Goal: Communication & Community: Participate in discussion

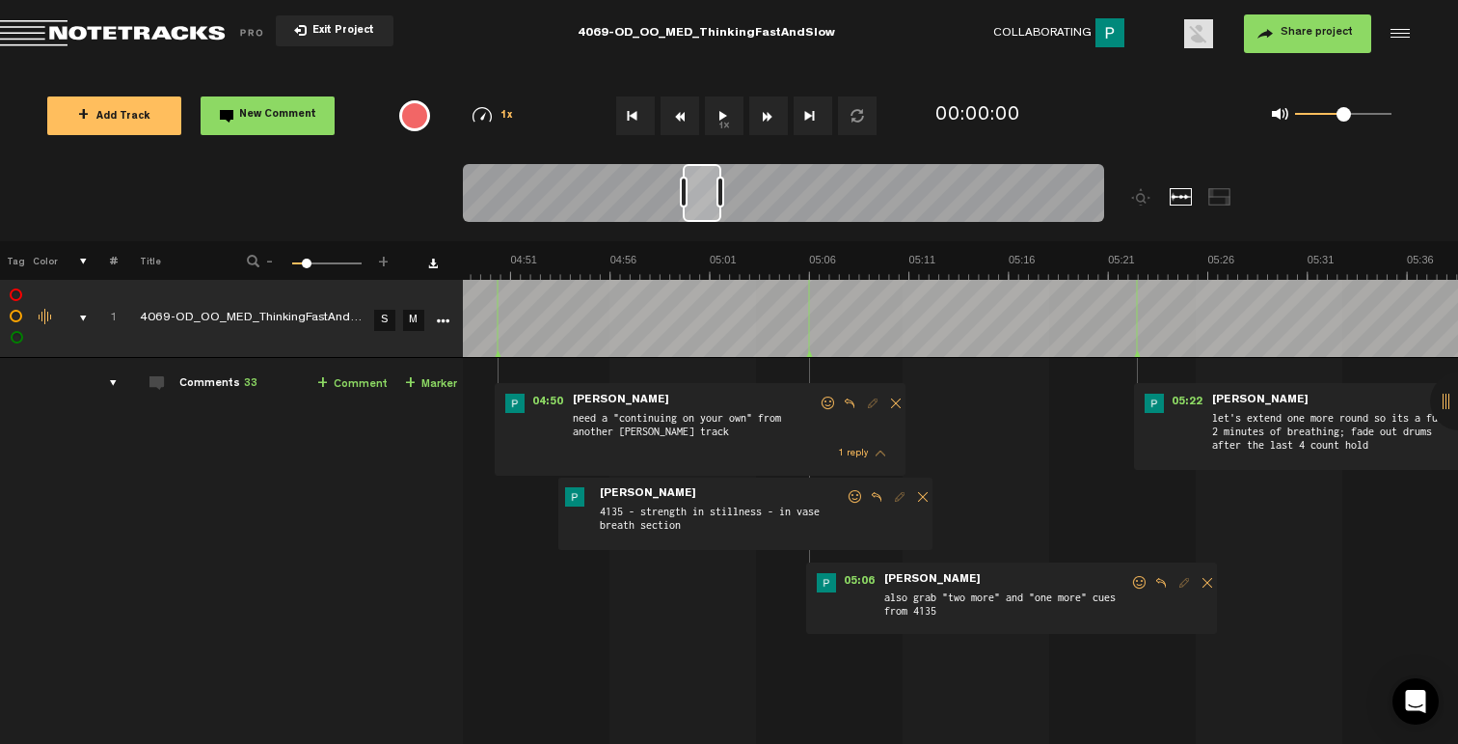
scroll to position [0, 5704]
drag, startPoint x: 492, startPoint y: 204, endPoint x: 708, endPoint y: 223, distance: 216.8
click at [708, 223] on div at bounding box center [783, 196] width 641 height 65
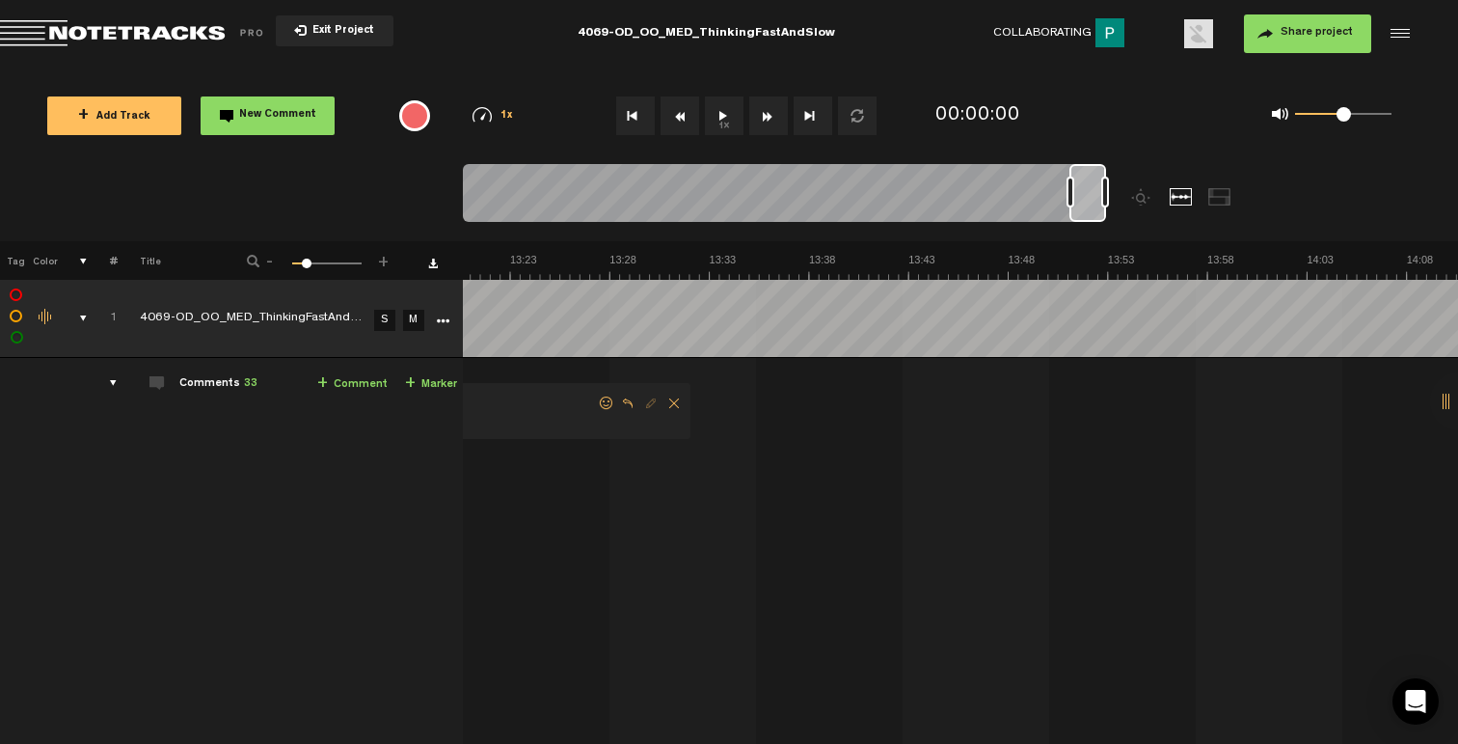
scroll to position [0, 15942]
drag, startPoint x: 705, startPoint y: 211, endPoint x: 1133, endPoint y: 205, distance: 428.2
click at [1133, 205] on div at bounding box center [864, 202] width 802 height 77
click at [1079, 195] on div at bounding box center [1076, 191] width 8 height 31
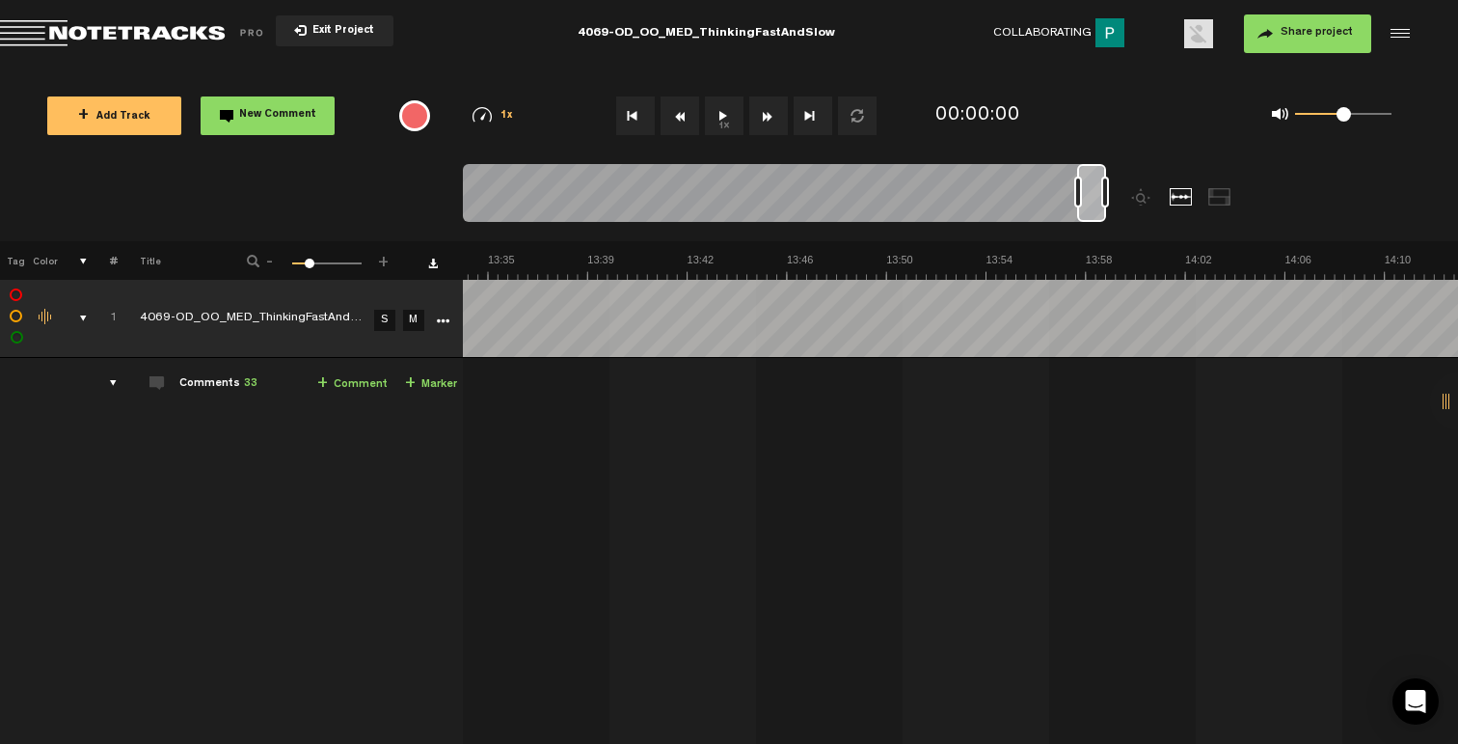
scroll to position [0, 20894]
drag, startPoint x: 1092, startPoint y: 205, endPoint x: 1101, endPoint y: 210, distance: 10.8
click at [1101, 210] on div at bounding box center [1091, 193] width 29 height 58
click at [1086, 195] on div at bounding box center [1083, 191] width 8 height 31
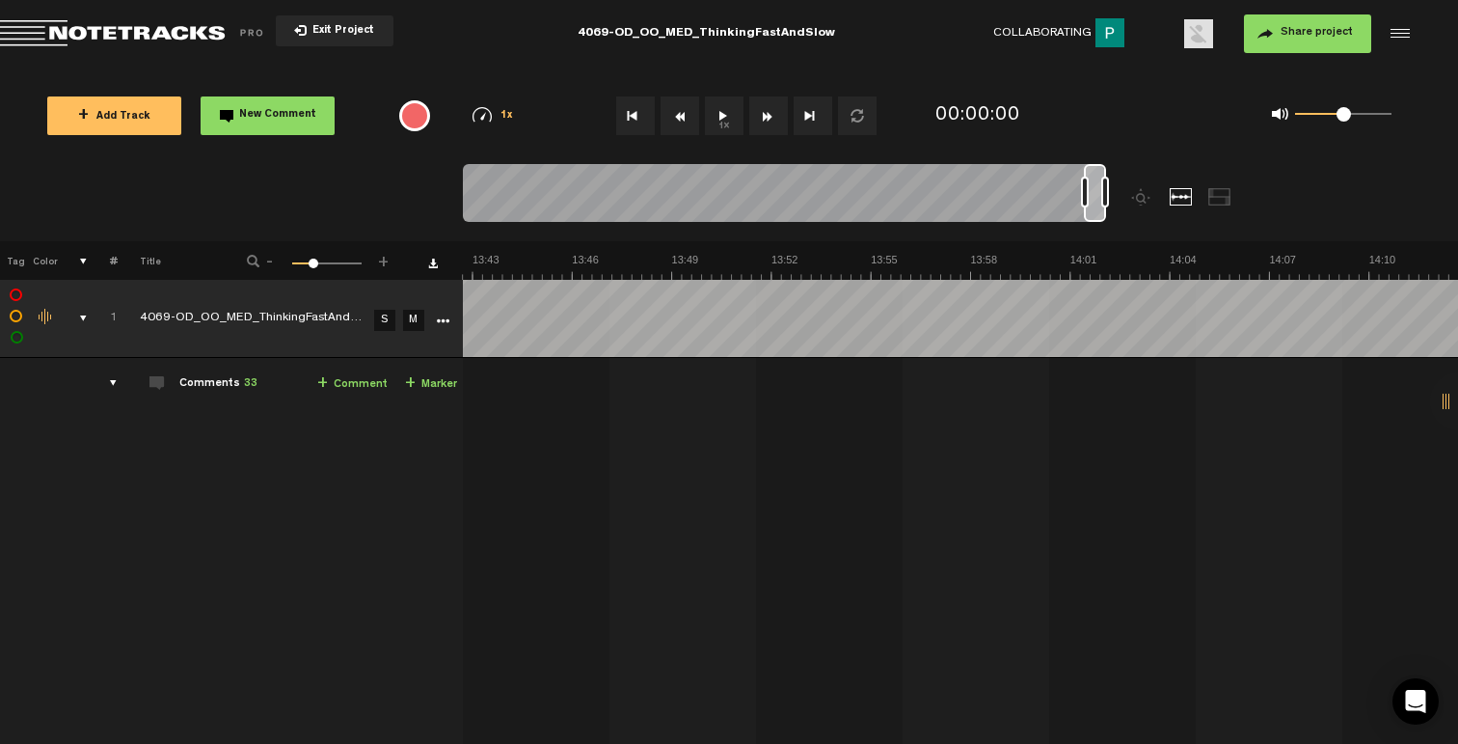
scroll to position [0, 26887]
drag, startPoint x: 1092, startPoint y: 214, endPoint x: 1127, endPoint y: 216, distance: 35.7
click at [1127, 216] on div at bounding box center [864, 202] width 802 height 77
click at [1089, 194] on div at bounding box center [1090, 191] width 8 height 31
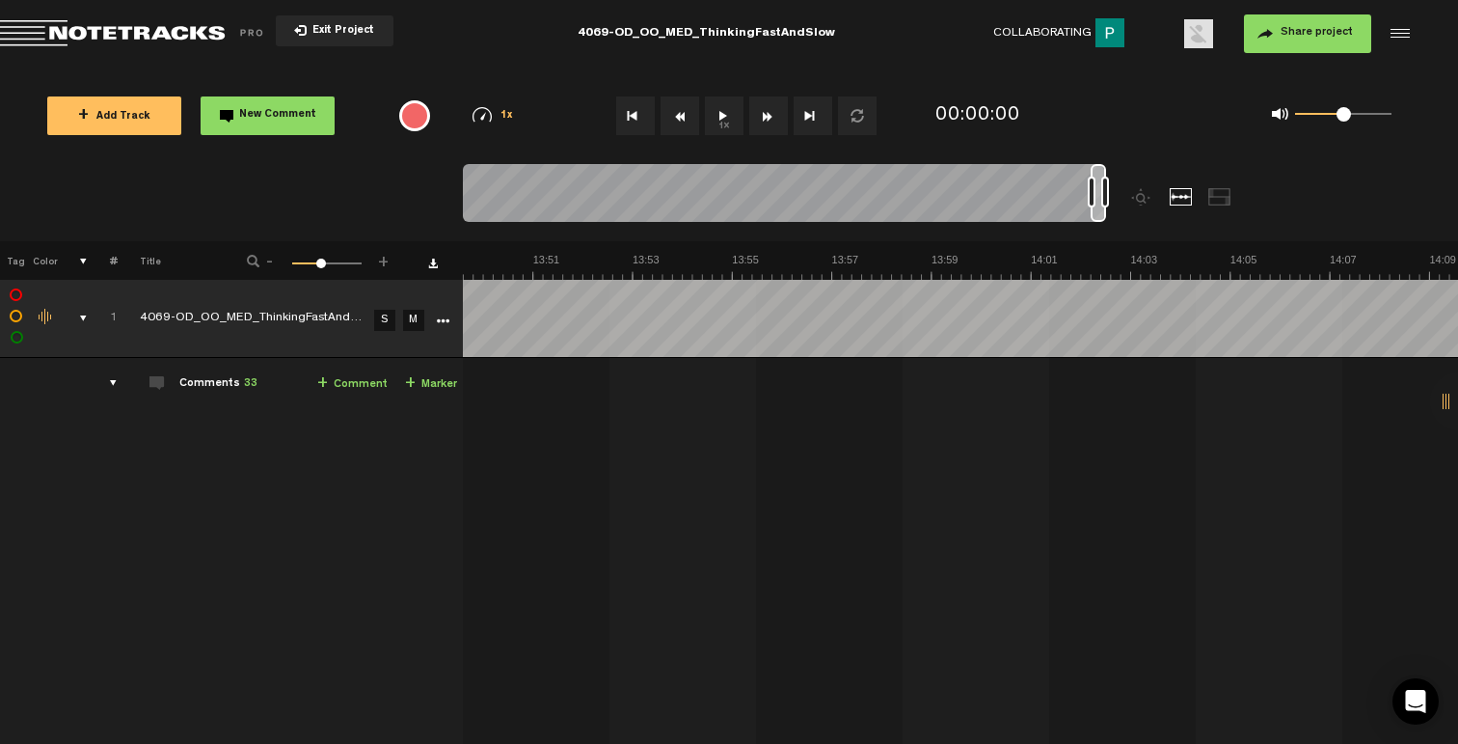
scroll to position [0, 39800]
drag, startPoint x: 1104, startPoint y: 218, endPoint x: 1154, endPoint y: 228, distance: 51.1
click at [1154, 228] on div at bounding box center [864, 202] width 802 height 77
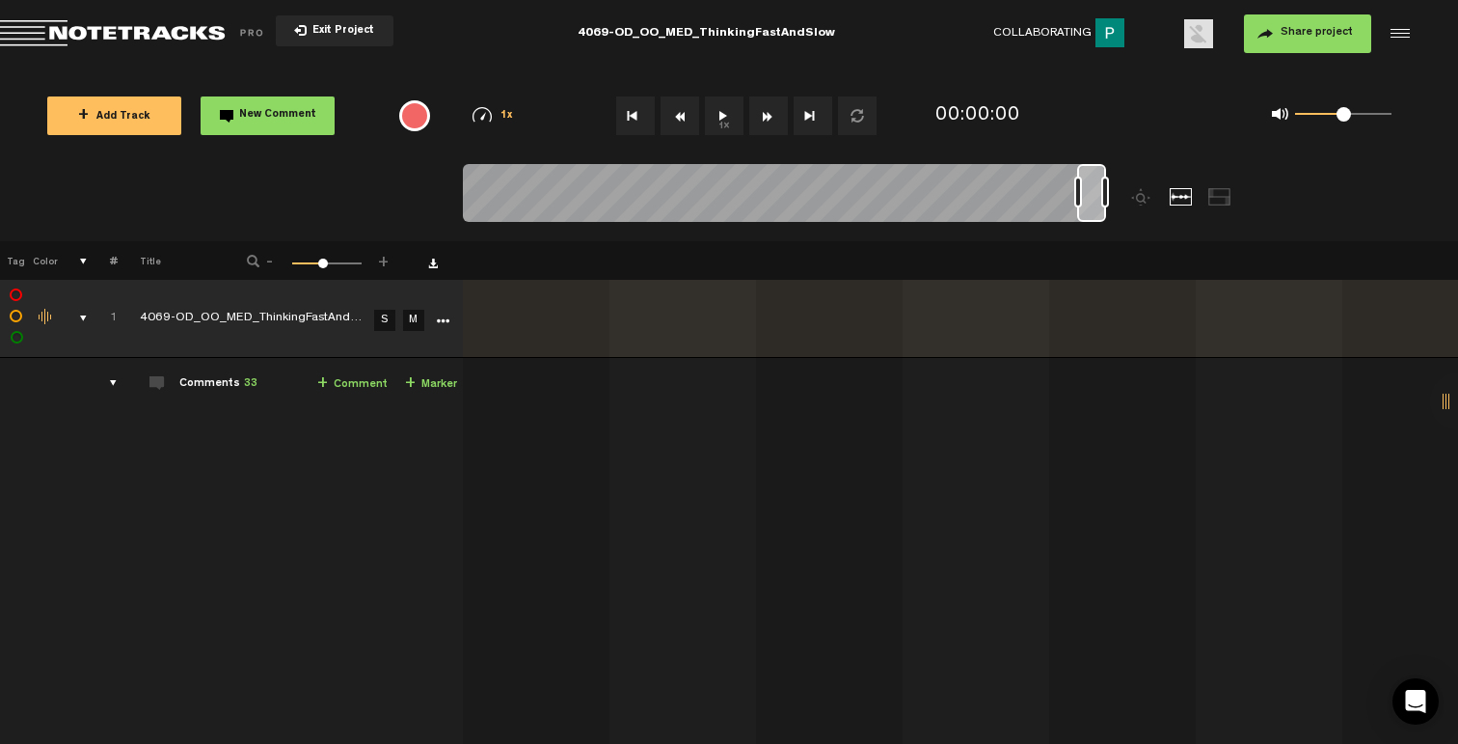
scroll to position [0, 9986]
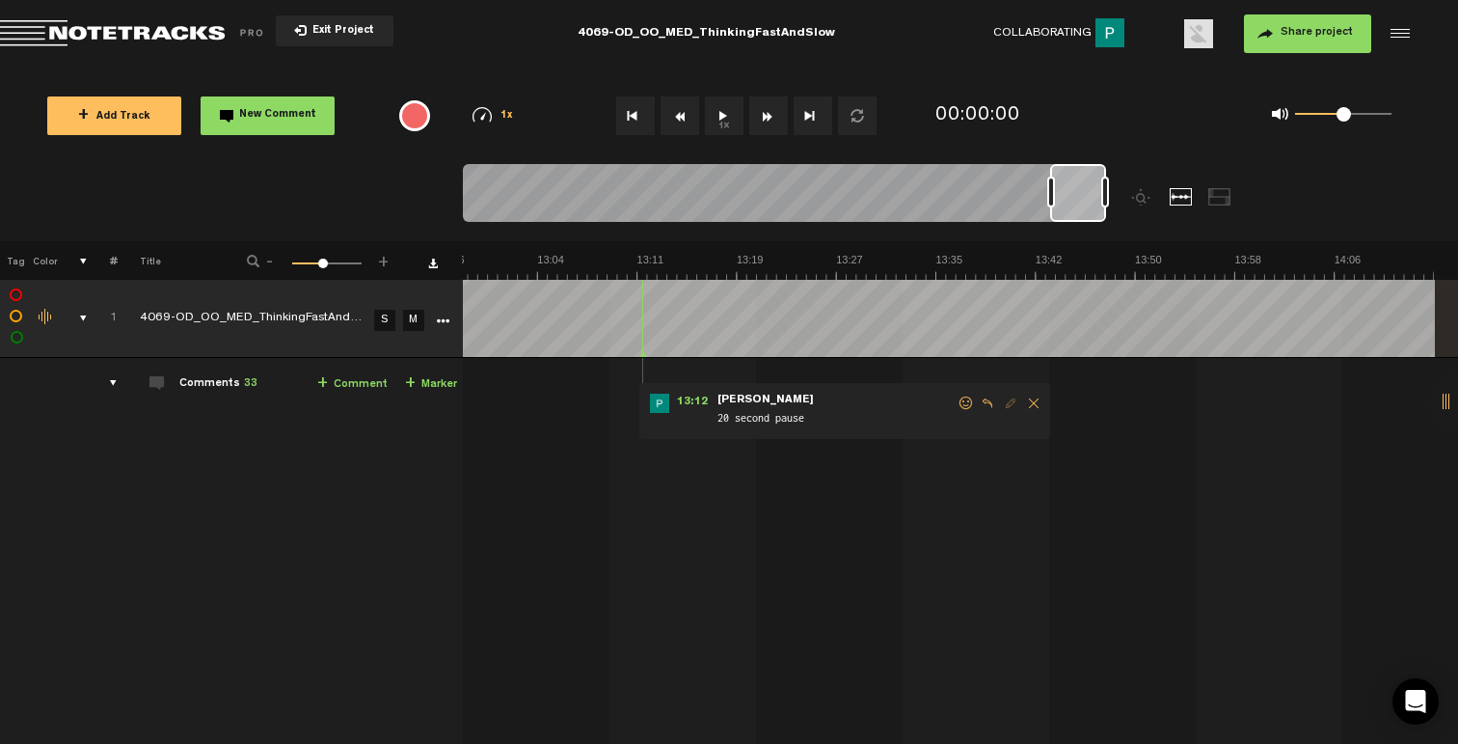
drag, startPoint x: 1090, startPoint y: 195, endPoint x: 1049, endPoint y: 188, distance: 41.1
click at [1049, 188] on div at bounding box center [1051, 191] width 8 height 31
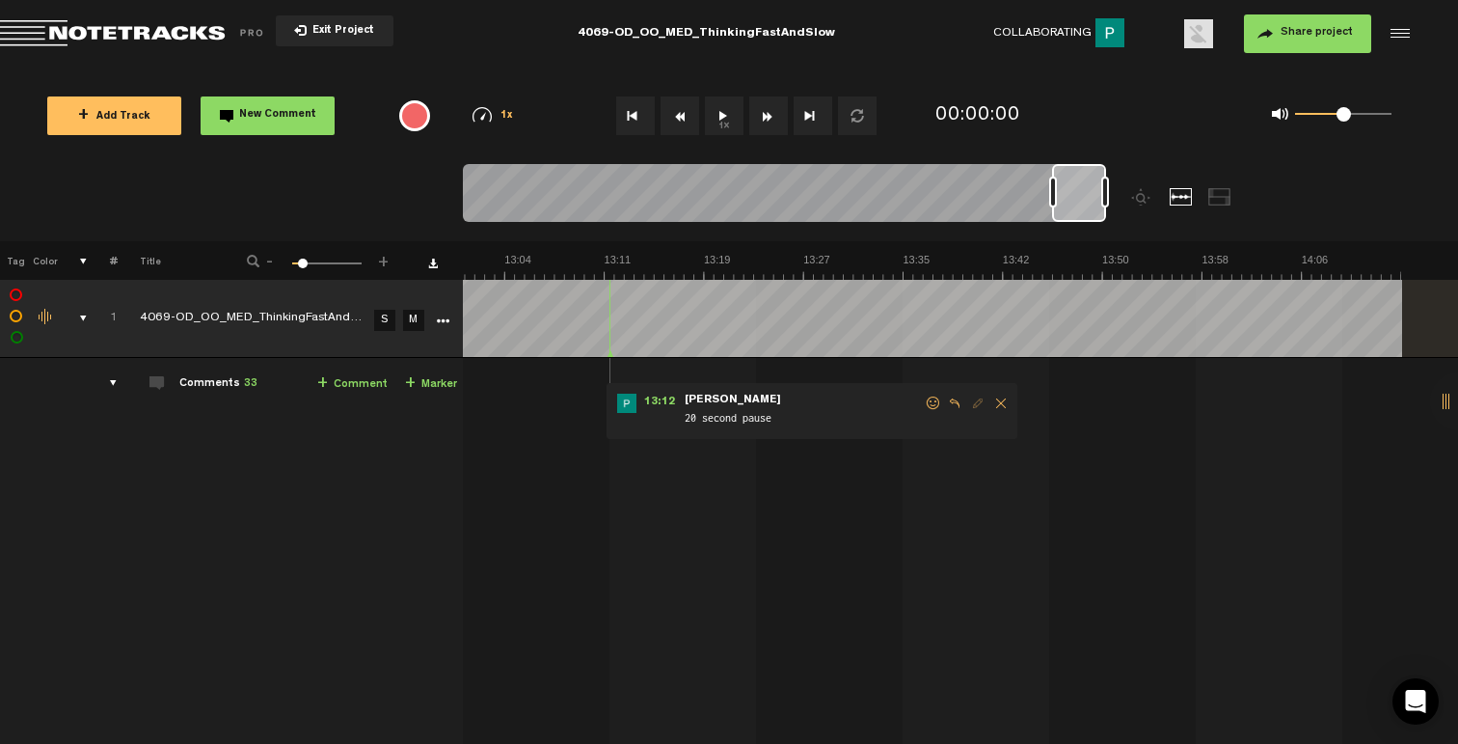
drag, startPoint x: 1055, startPoint y: 189, endPoint x: 1075, endPoint y: 188, distance: 20.3
click at [1075, 188] on div at bounding box center [1079, 193] width 54 height 58
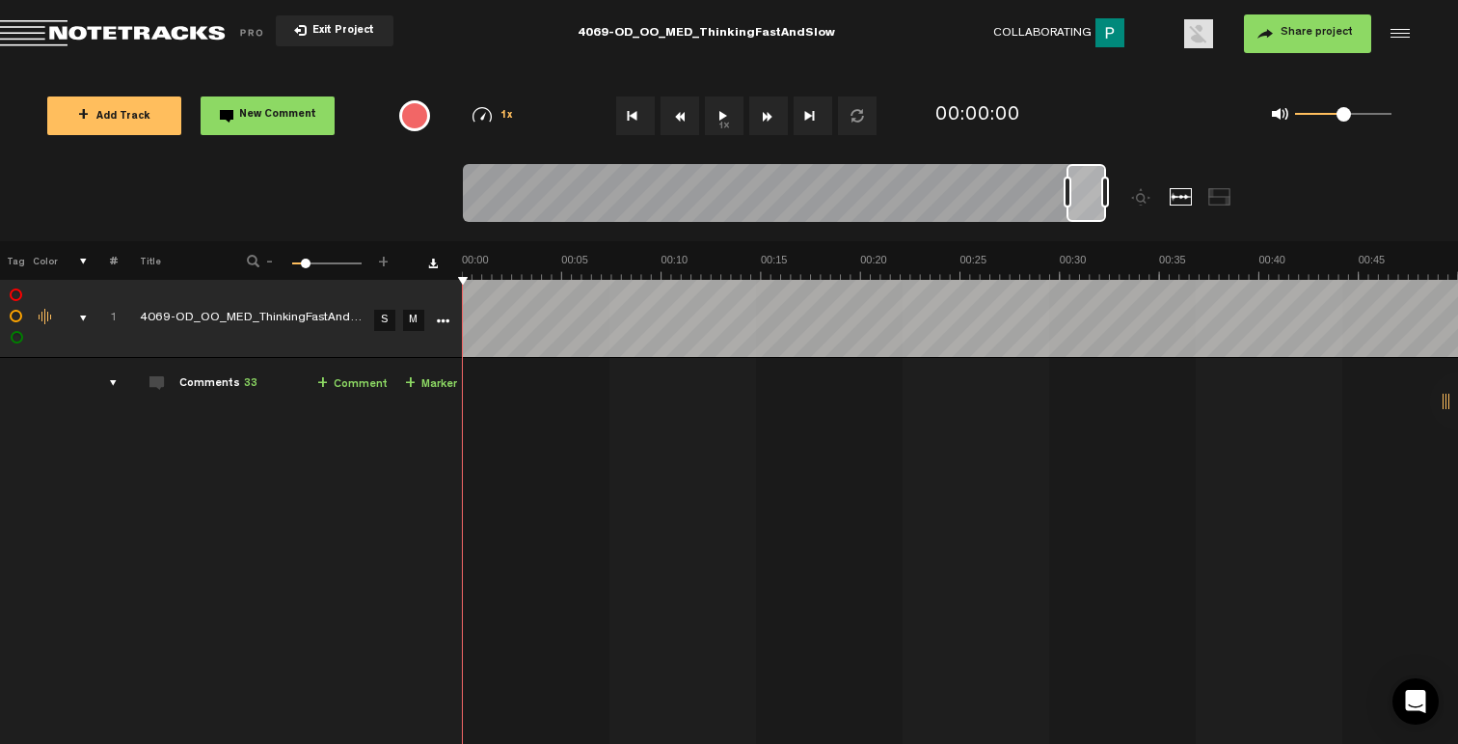
scroll to position [0, 16879]
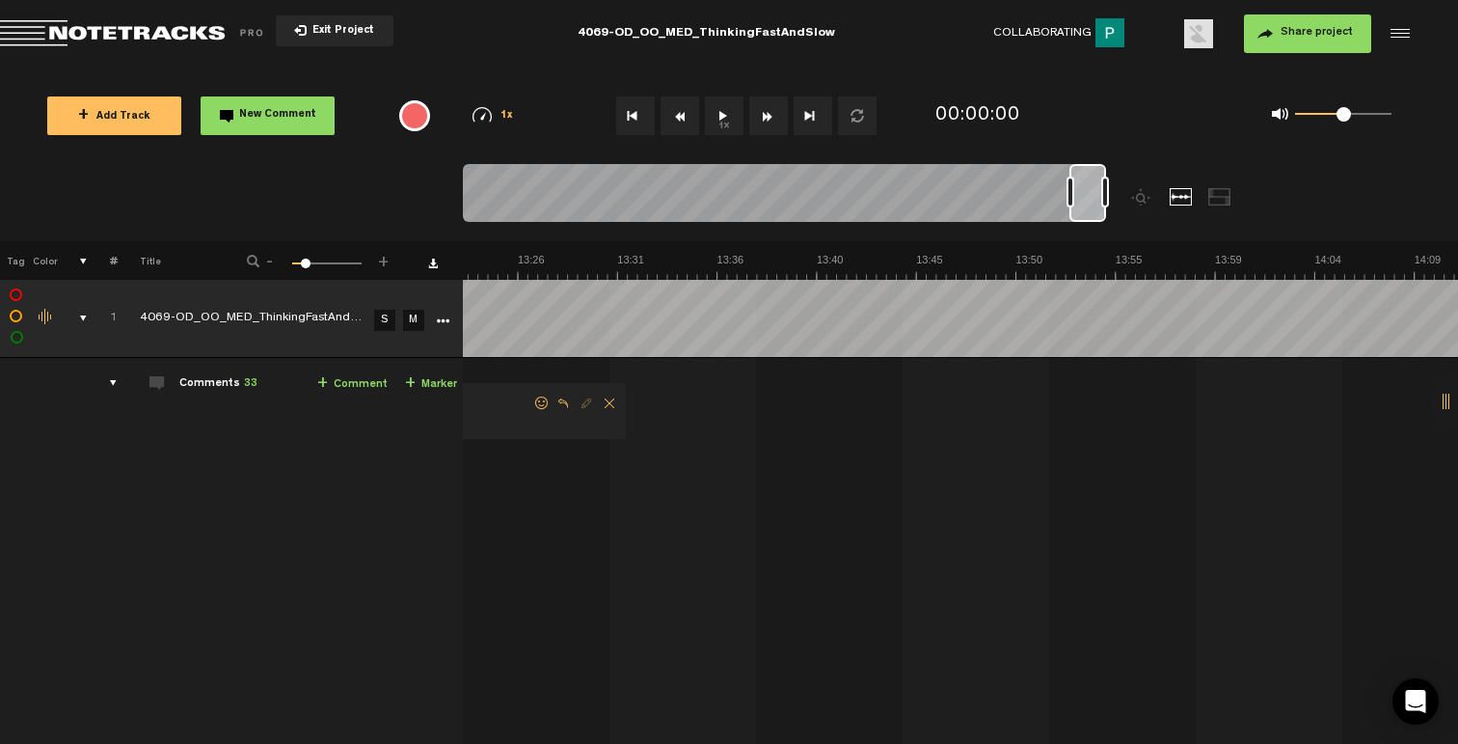
drag, startPoint x: 1056, startPoint y: 192, endPoint x: 1073, endPoint y: 197, distance: 18.0
click at [1073, 197] on div at bounding box center [1071, 191] width 8 height 31
drag, startPoint x: 1085, startPoint y: 209, endPoint x: 1129, endPoint y: 207, distance: 44.4
click at [1129, 207] on div at bounding box center [864, 202] width 802 height 77
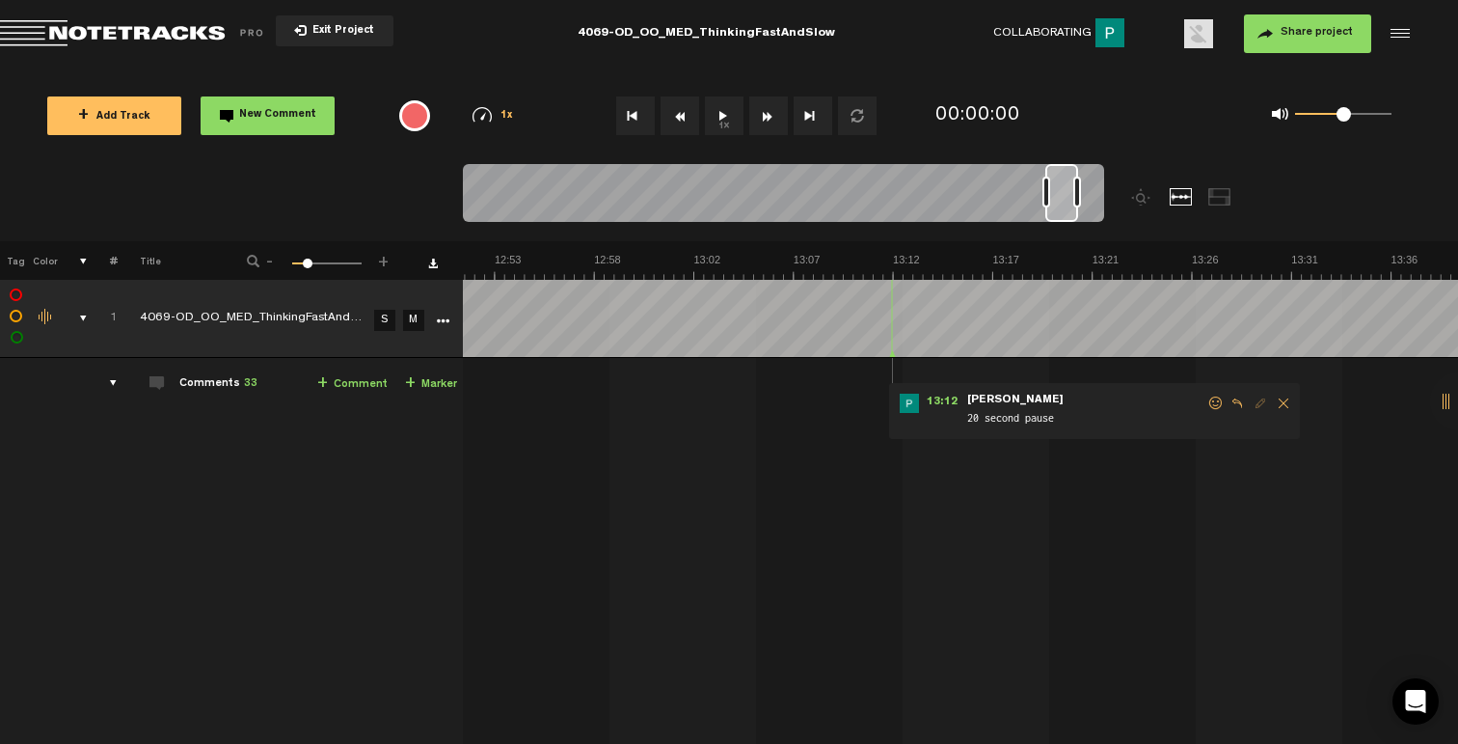
scroll to position [0, 16205]
drag, startPoint x: 1088, startPoint y: 208, endPoint x: 1062, endPoint y: 211, distance: 26.2
click at [1062, 211] on div at bounding box center [1061, 193] width 33 height 58
click at [1213, 401] on span at bounding box center [1215, 403] width 19 height 14
click at [1213, 405] on span at bounding box center [1215, 403] width 19 height 14
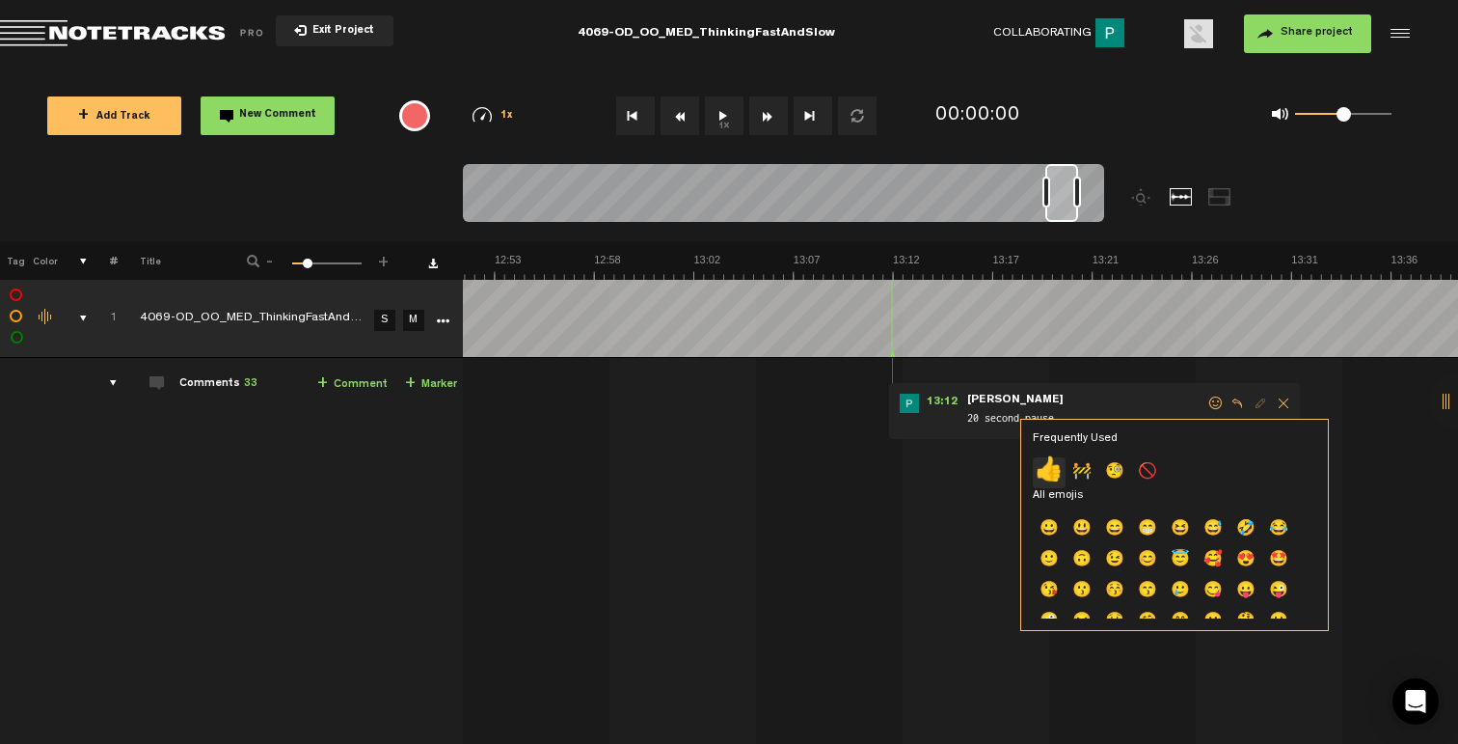
click at [1057, 472] on p "👍" at bounding box center [1049, 472] width 33 height 31
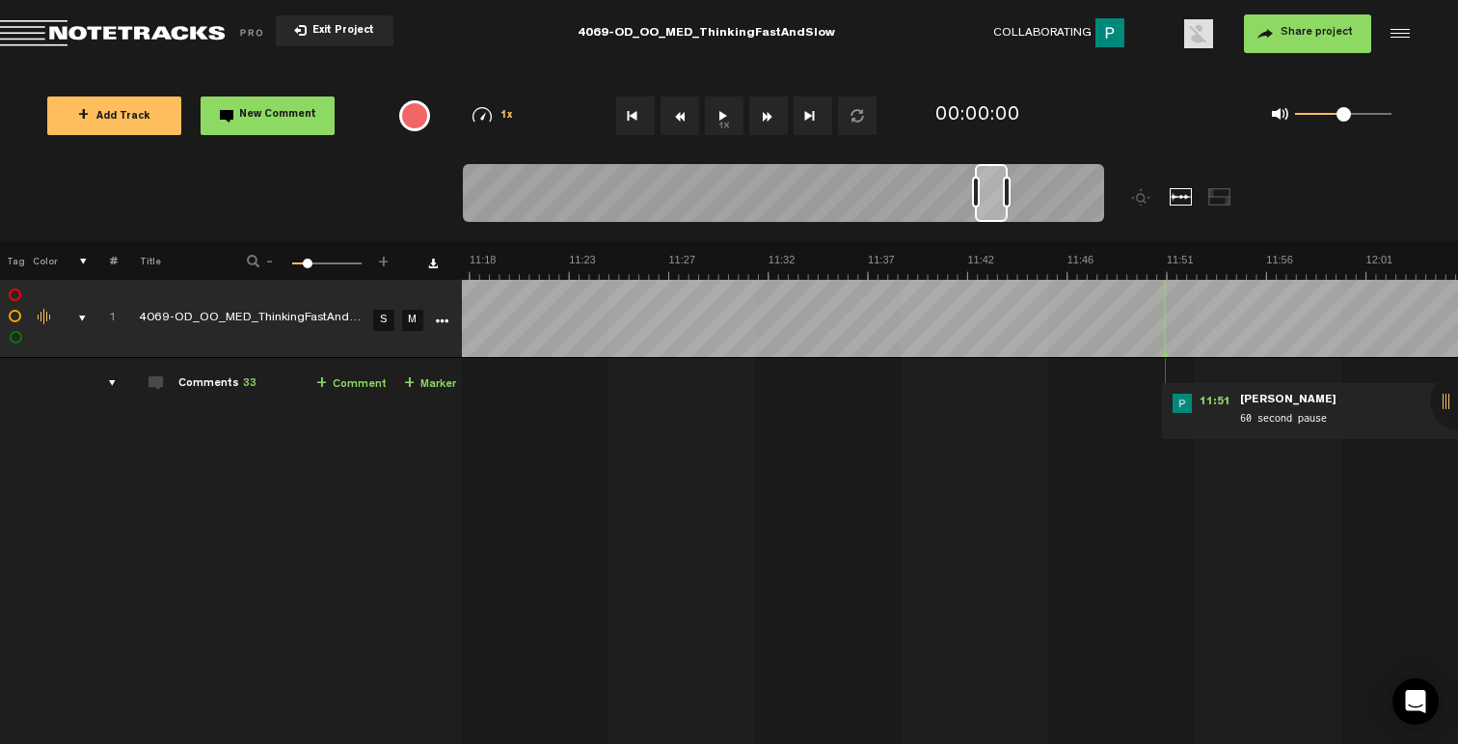
scroll to position [0, 14469]
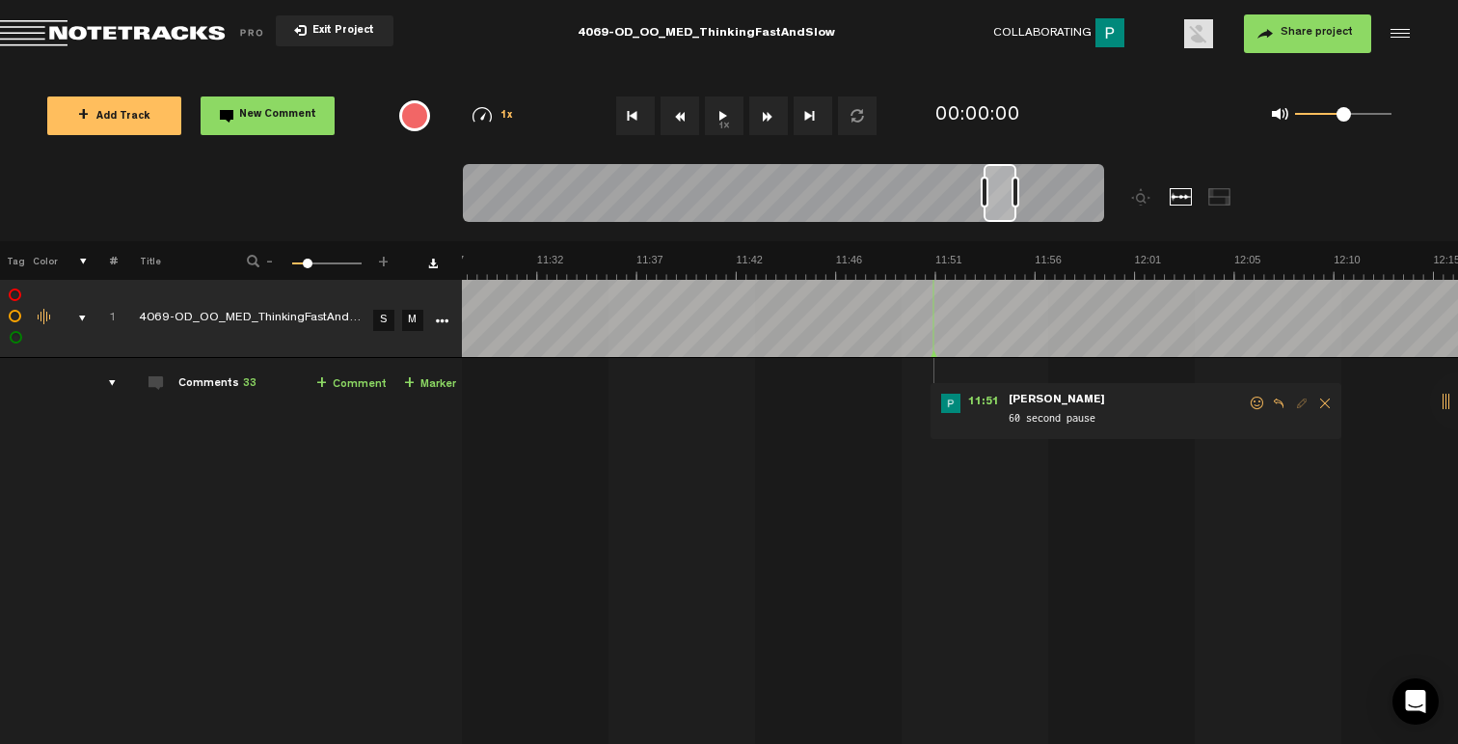
click at [1248, 400] on span at bounding box center [1257, 403] width 19 height 14
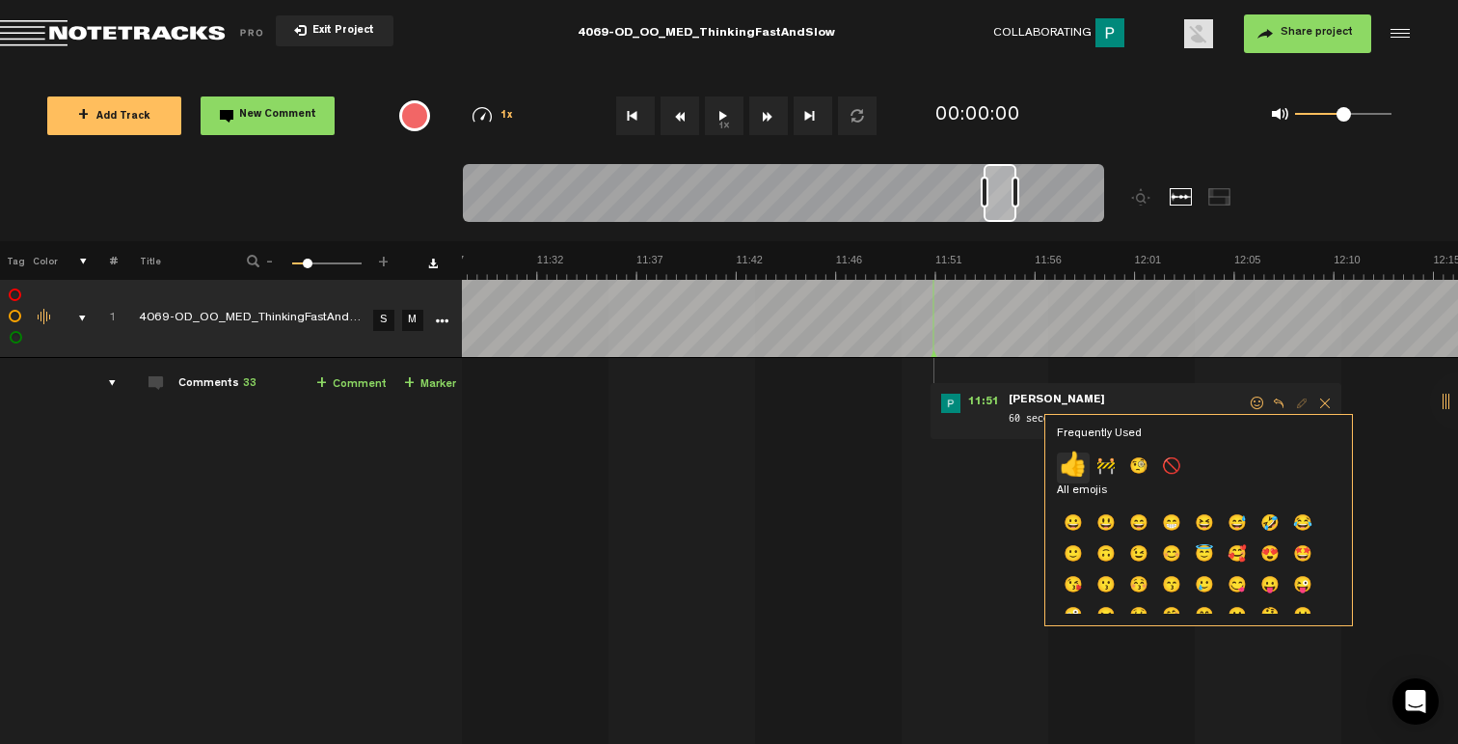
click at [1069, 465] on p "👍" at bounding box center [1073, 467] width 33 height 31
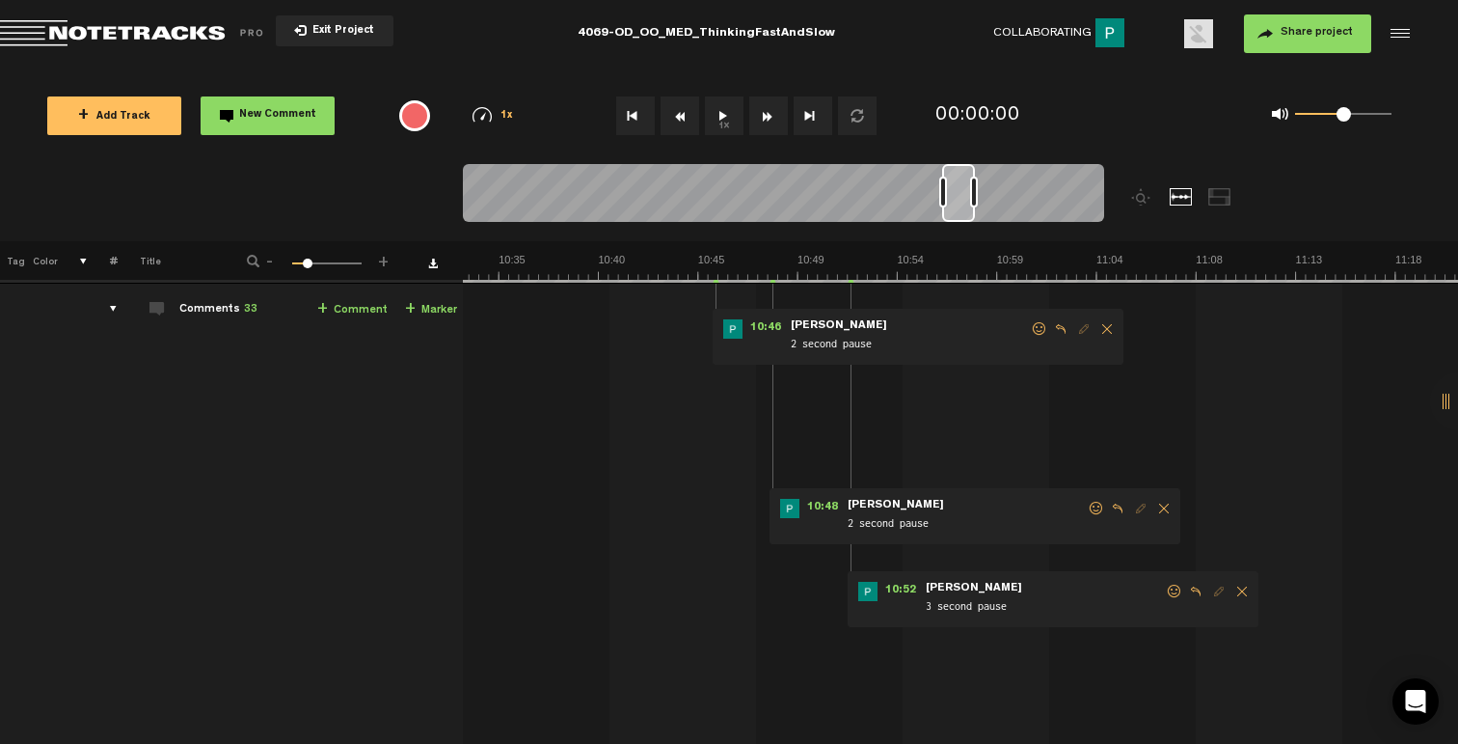
scroll to position [0, 0]
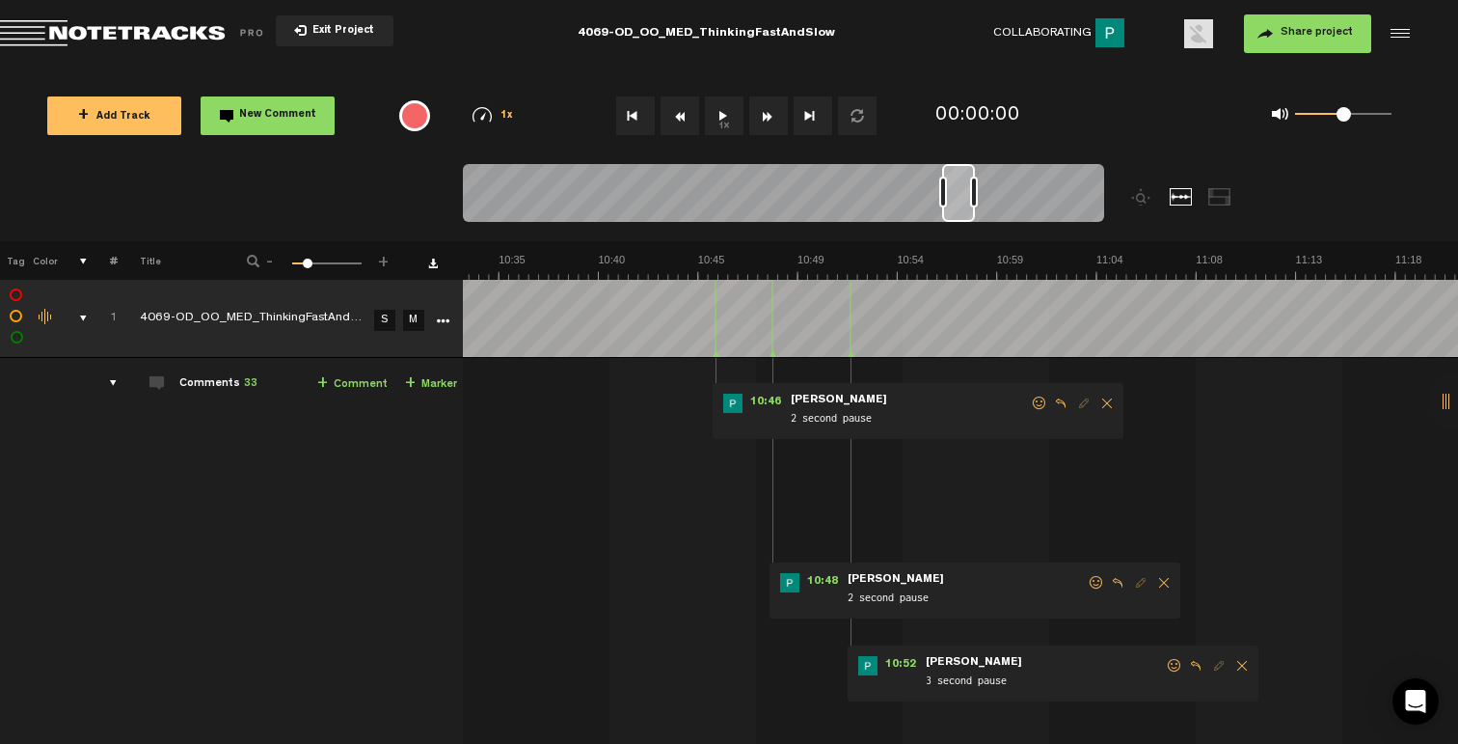
click at [1170, 666] on span at bounding box center [1174, 666] width 19 height 14
click at [1007, 727] on p "👍" at bounding box center [1005, 733] width 33 height 31
click at [1087, 582] on span at bounding box center [1096, 583] width 19 height 14
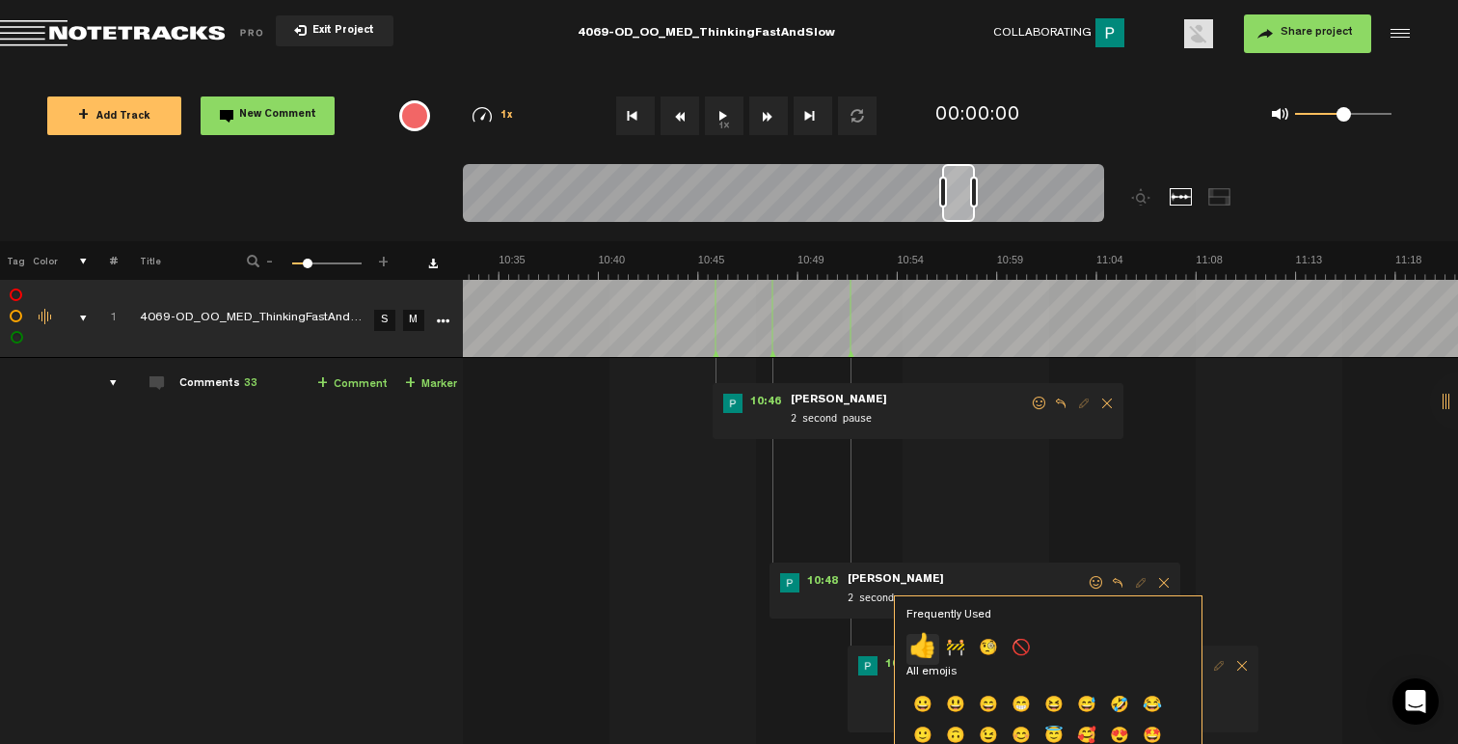
click at [926, 639] on p "👍" at bounding box center [923, 649] width 33 height 31
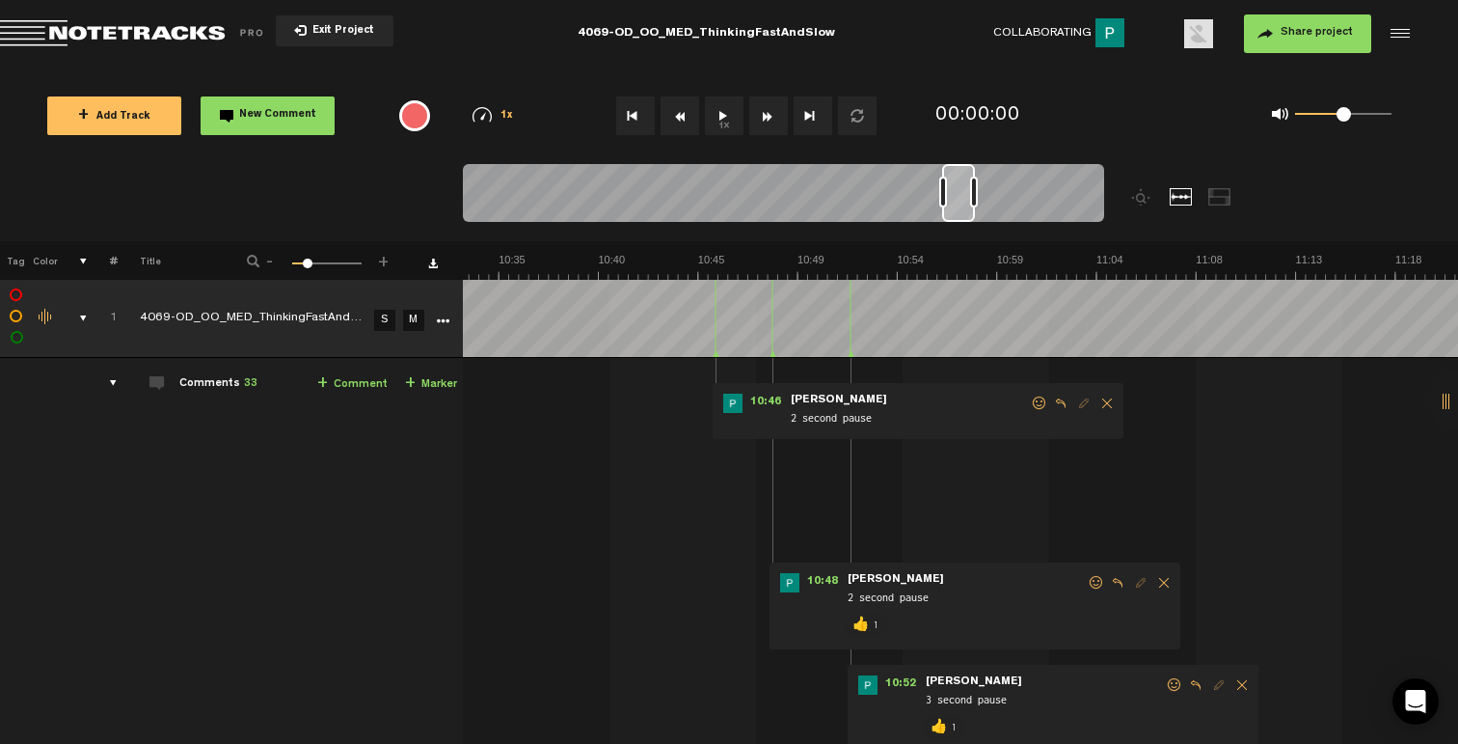
click at [1035, 400] on span at bounding box center [1039, 403] width 19 height 14
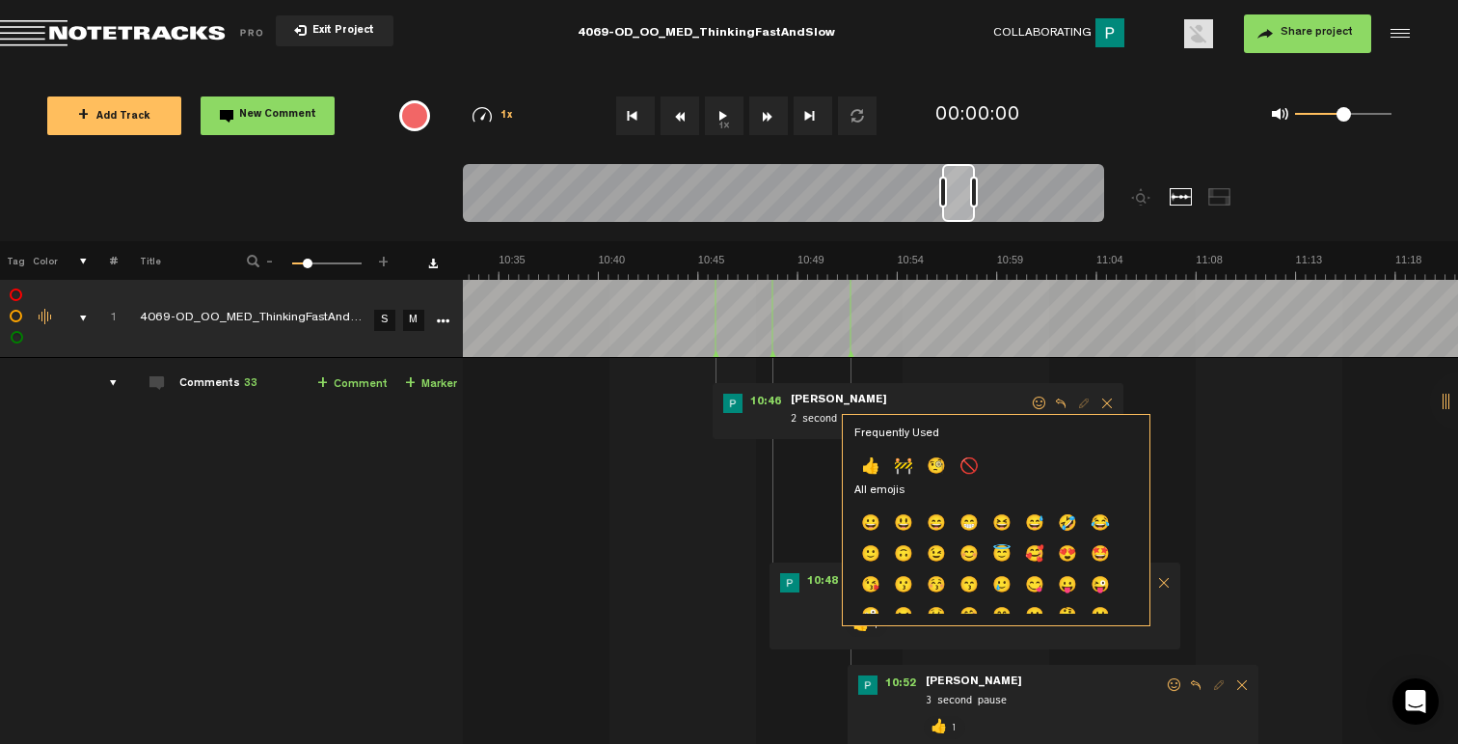
click at [870, 469] on p "👍" at bounding box center [870, 467] width 33 height 31
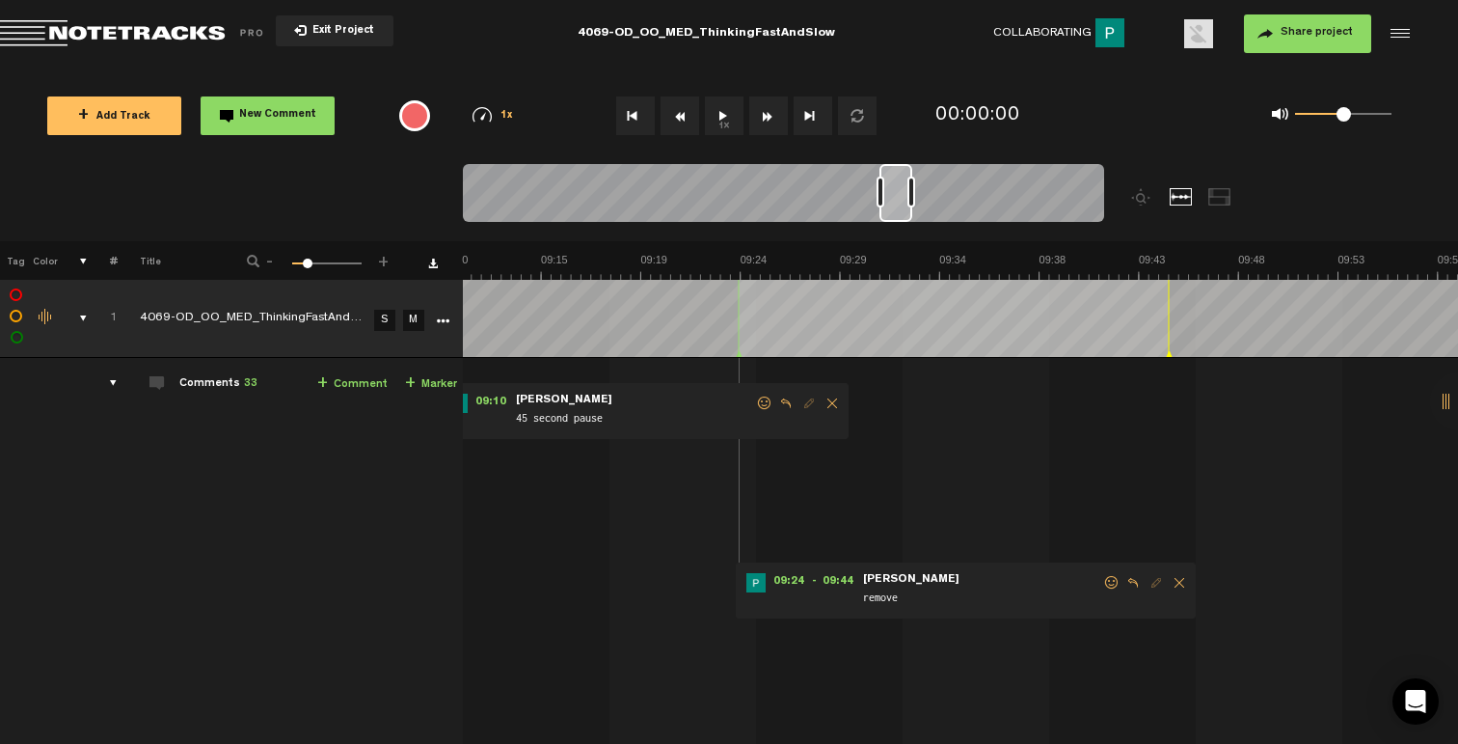
scroll to position [0, 11461]
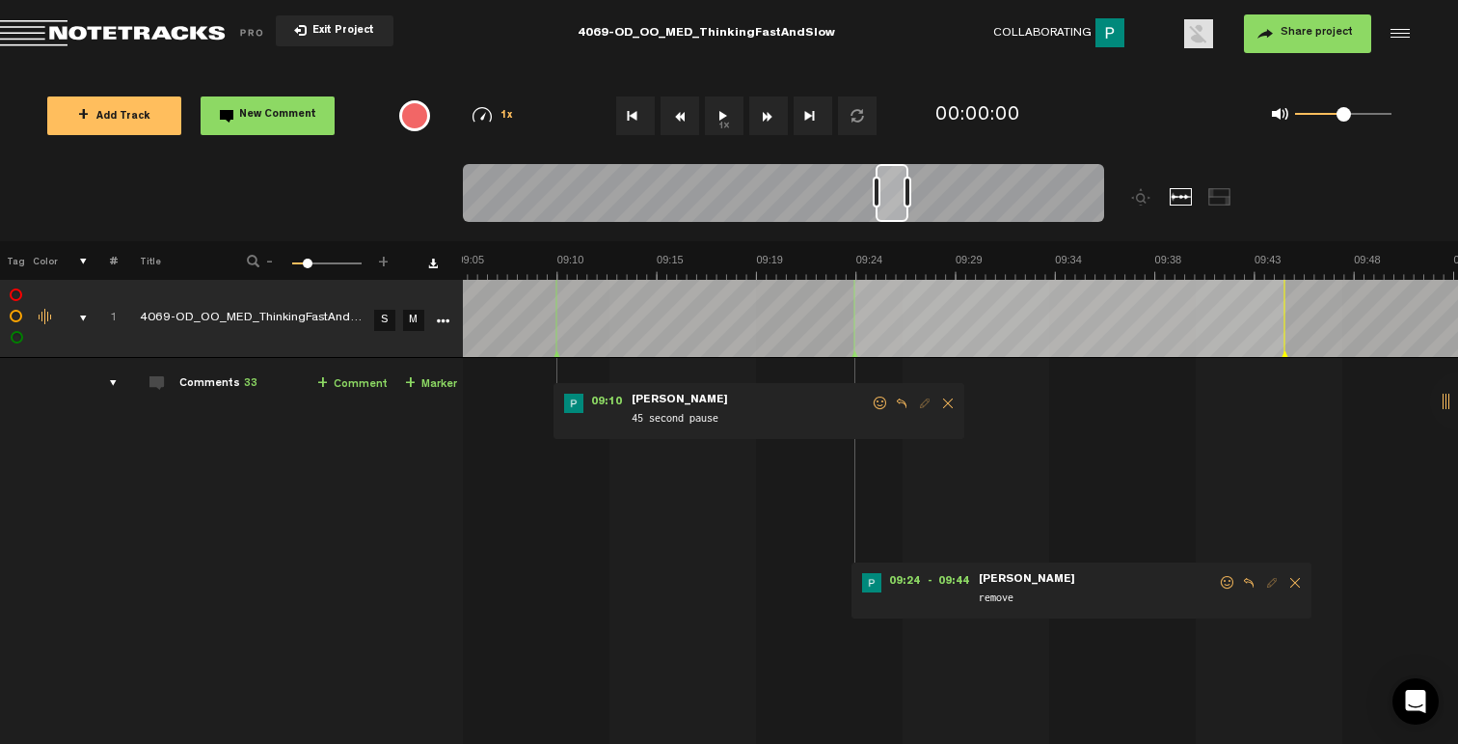
click at [1218, 581] on span at bounding box center [1227, 583] width 19 height 14
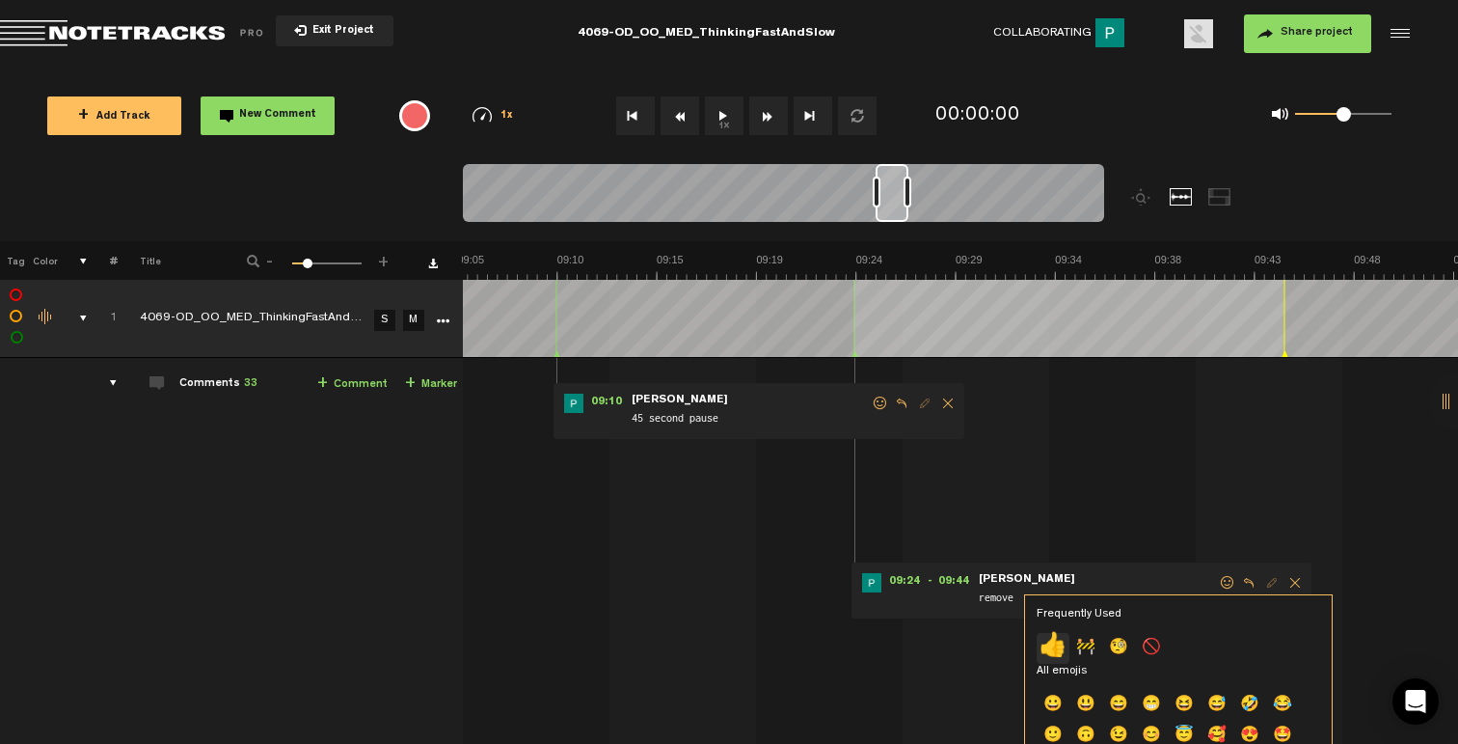
click at [1055, 639] on p "👍" at bounding box center [1053, 648] width 33 height 31
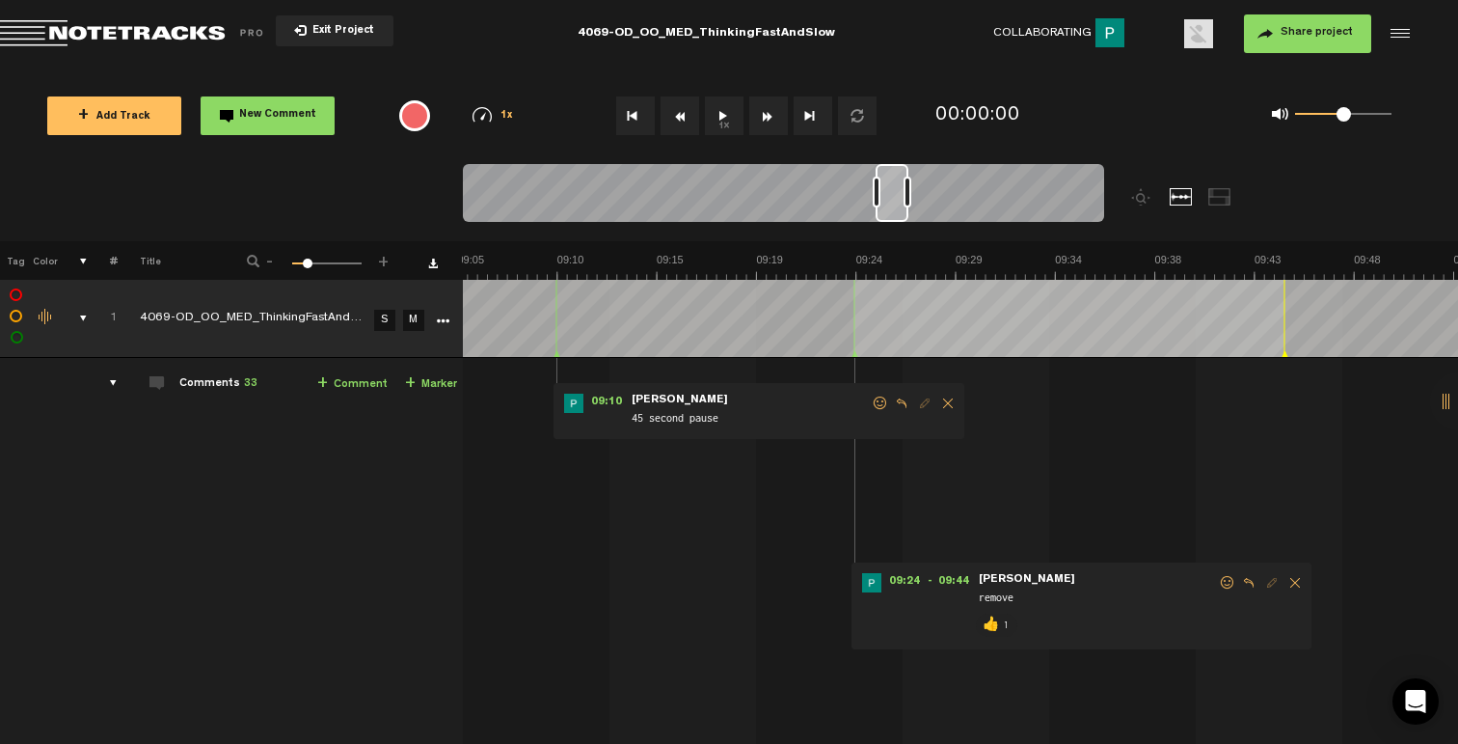
click at [875, 405] on span at bounding box center [880, 403] width 19 height 14
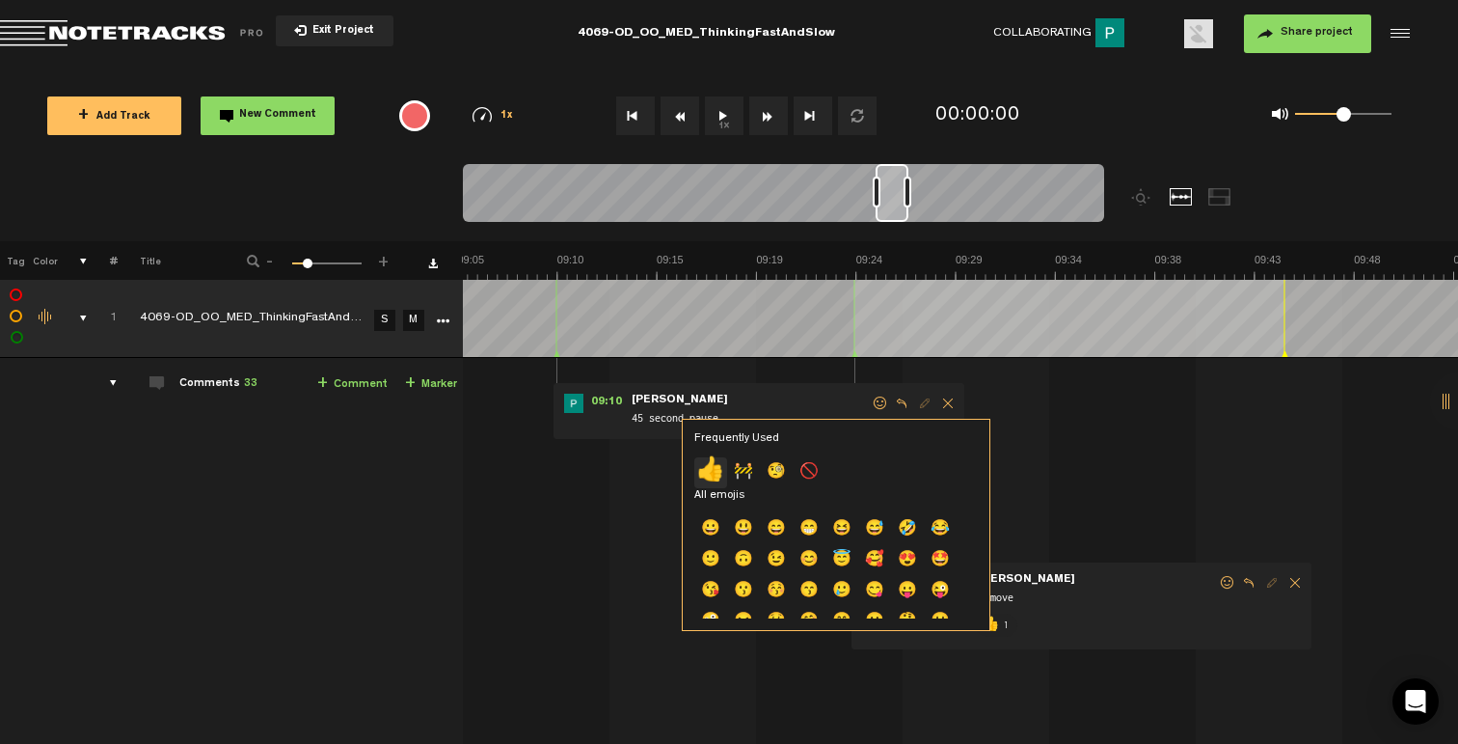
click at [705, 467] on p "👍" at bounding box center [710, 472] width 33 height 31
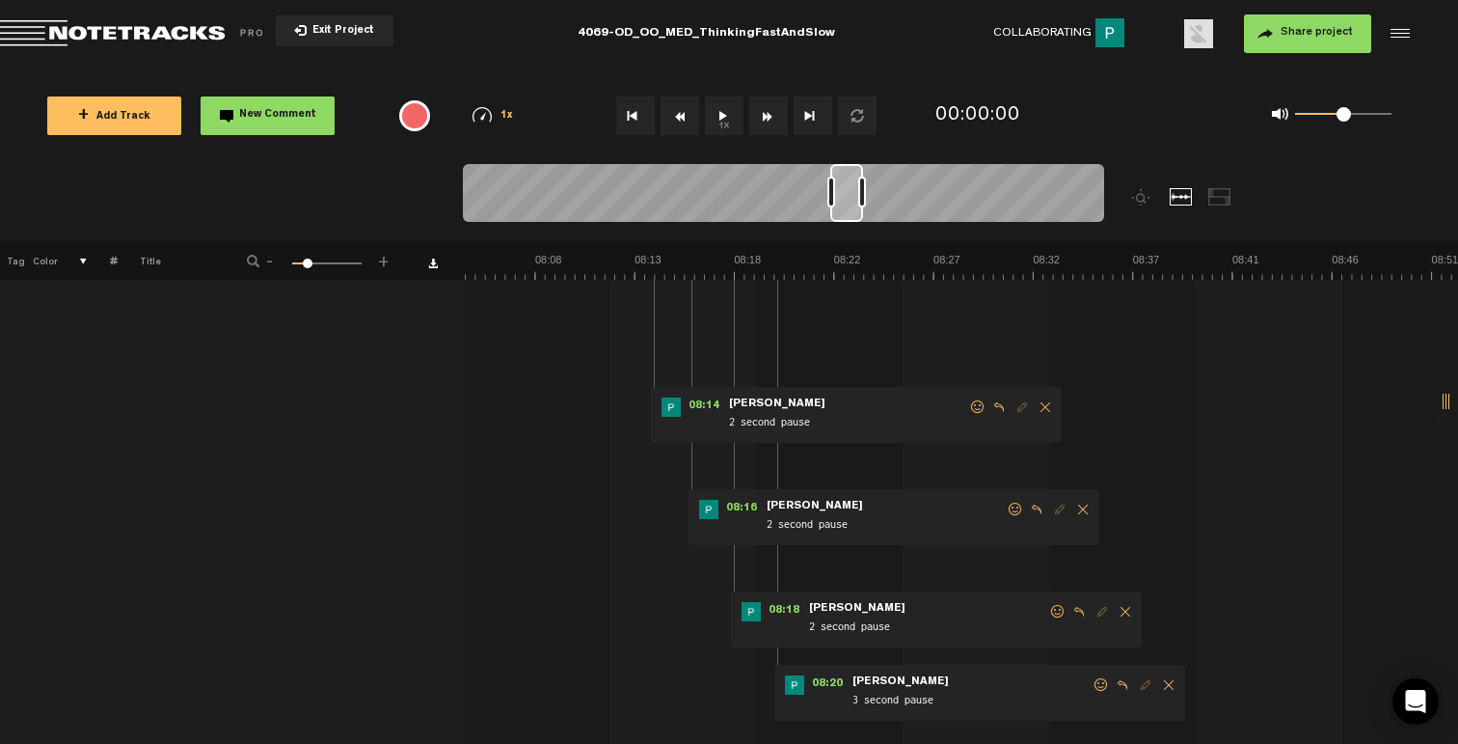
scroll to position [187, 0]
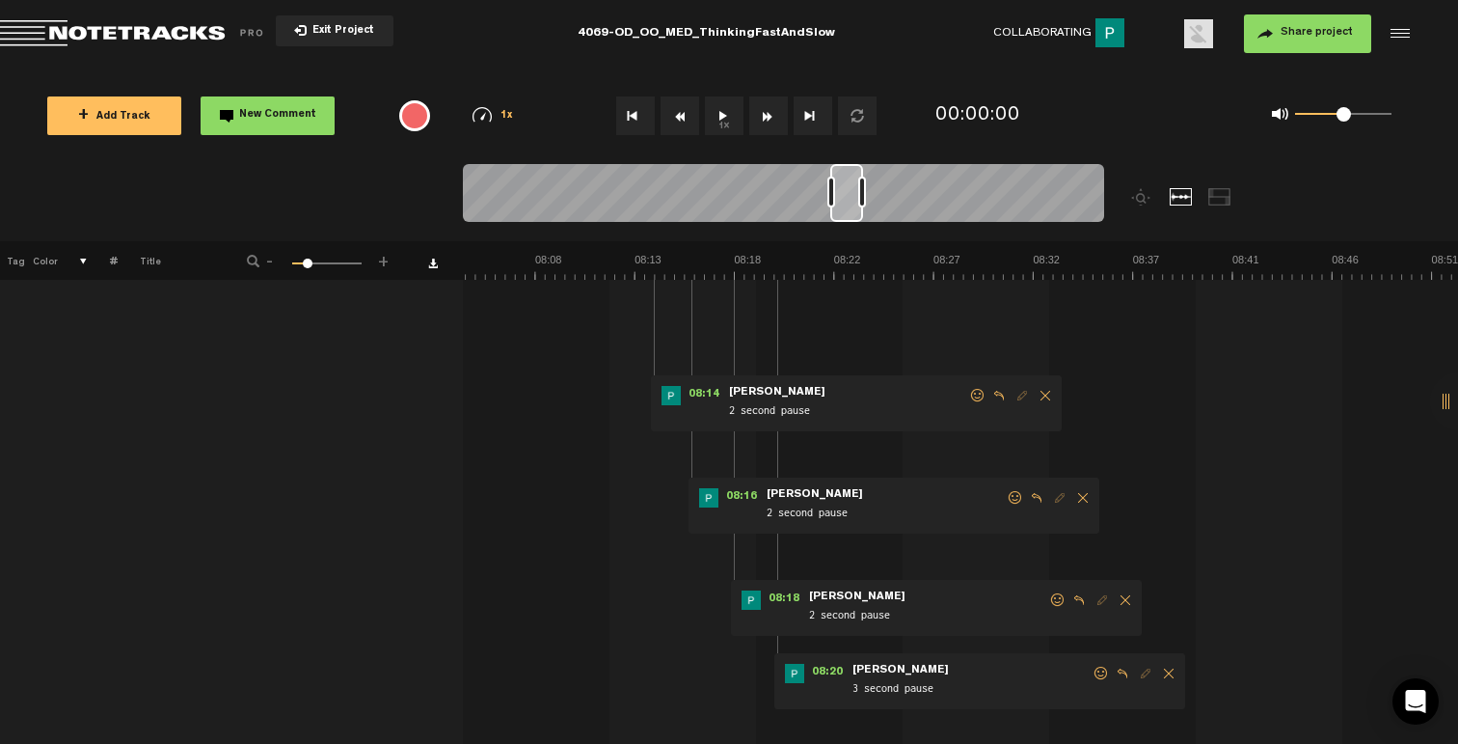
click at [1093, 674] on span at bounding box center [1101, 673] width 19 height 14
click at [929, 734] on p "👍" at bounding box center [928, 741] width 33 height 31
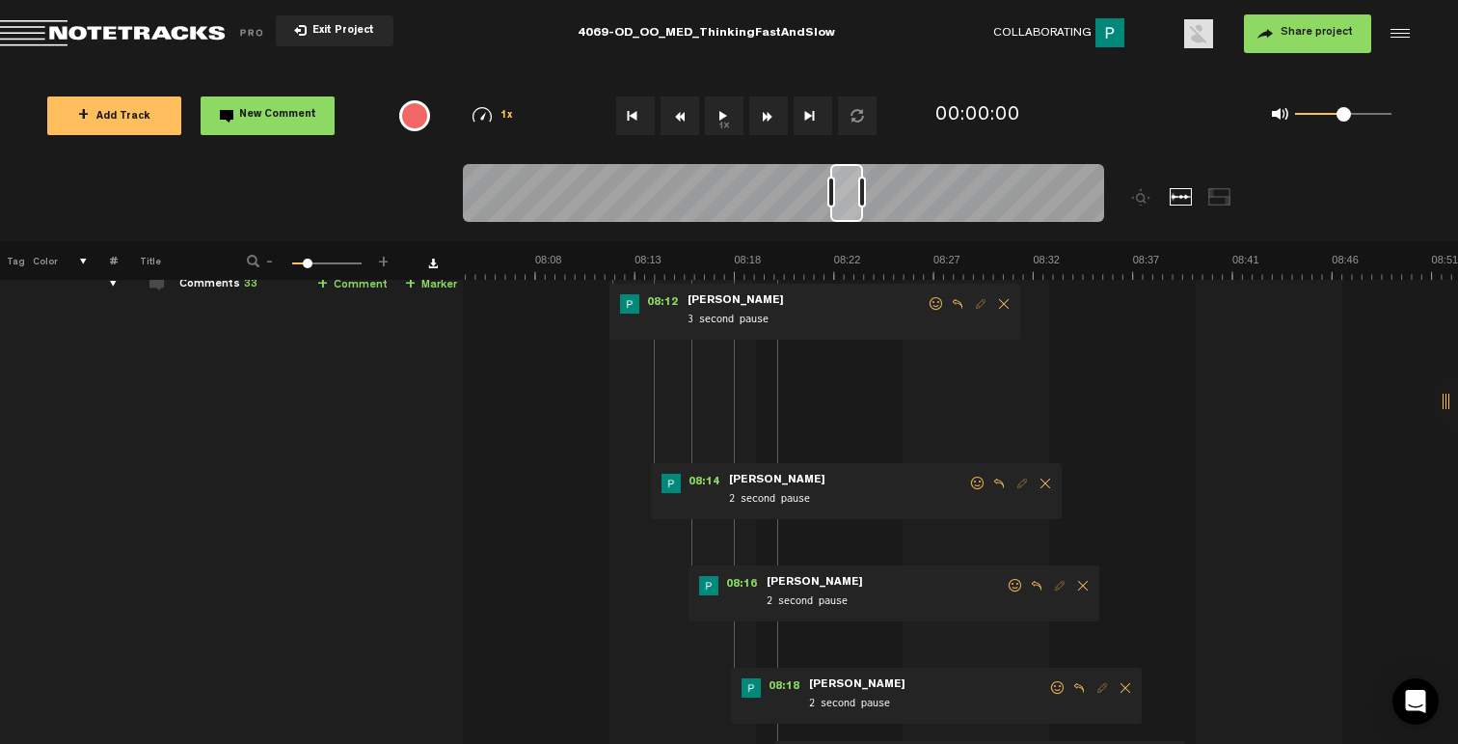
scroll to position [111, 0]
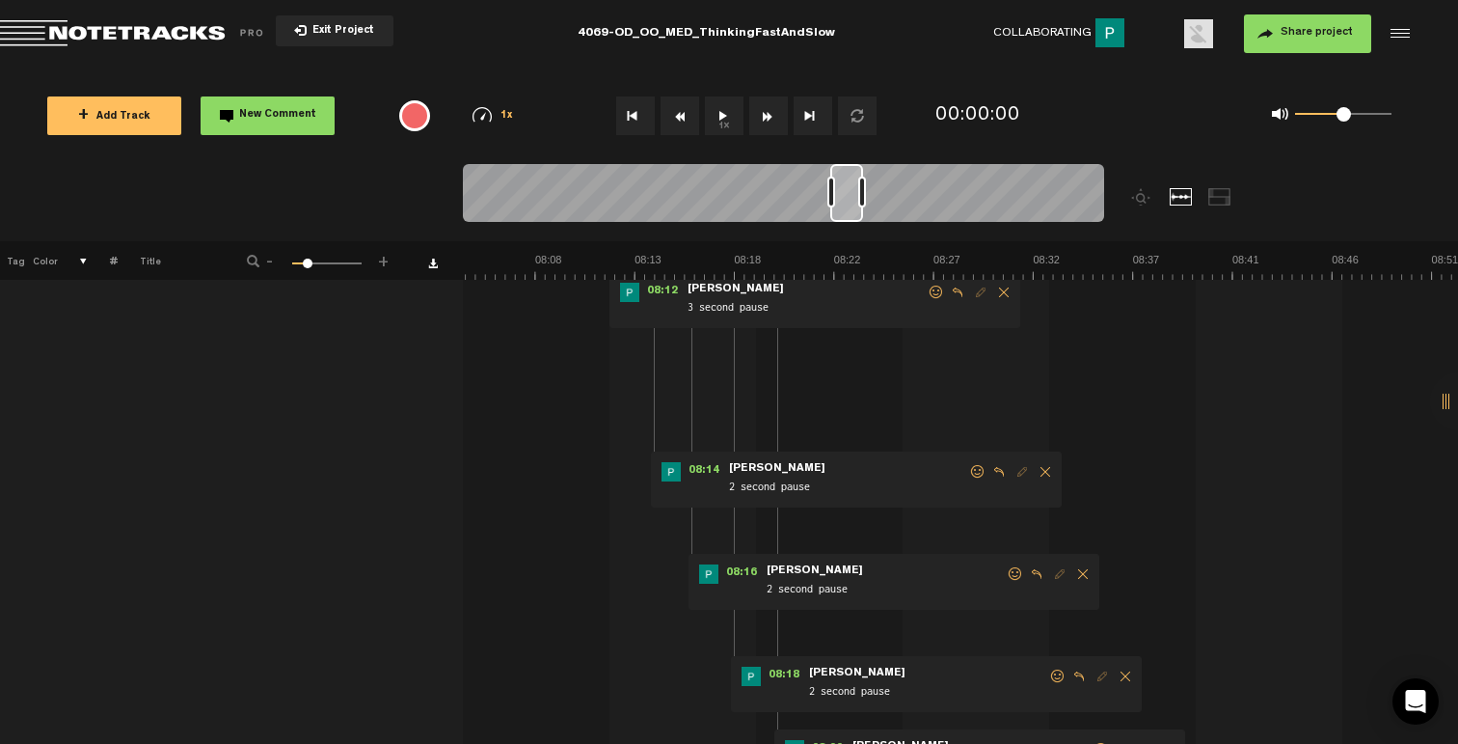
drag, startPoint x: 1058, startPoint y: 677, endPoint x: 1020, endPoint y: 680, distance: 37.7
click at [1058, 677] on span at bounding box center [1057, 676] width 19 height 14
click at [1060, 669] on span at bounding box center [1057, 676] width 19 height 14
click at [901, 724] on p "👍" at bounding box center [896, 735] width 33 height 31
click at [1007, 573] on span at bounding box center [1015, 574] width 19 height 14
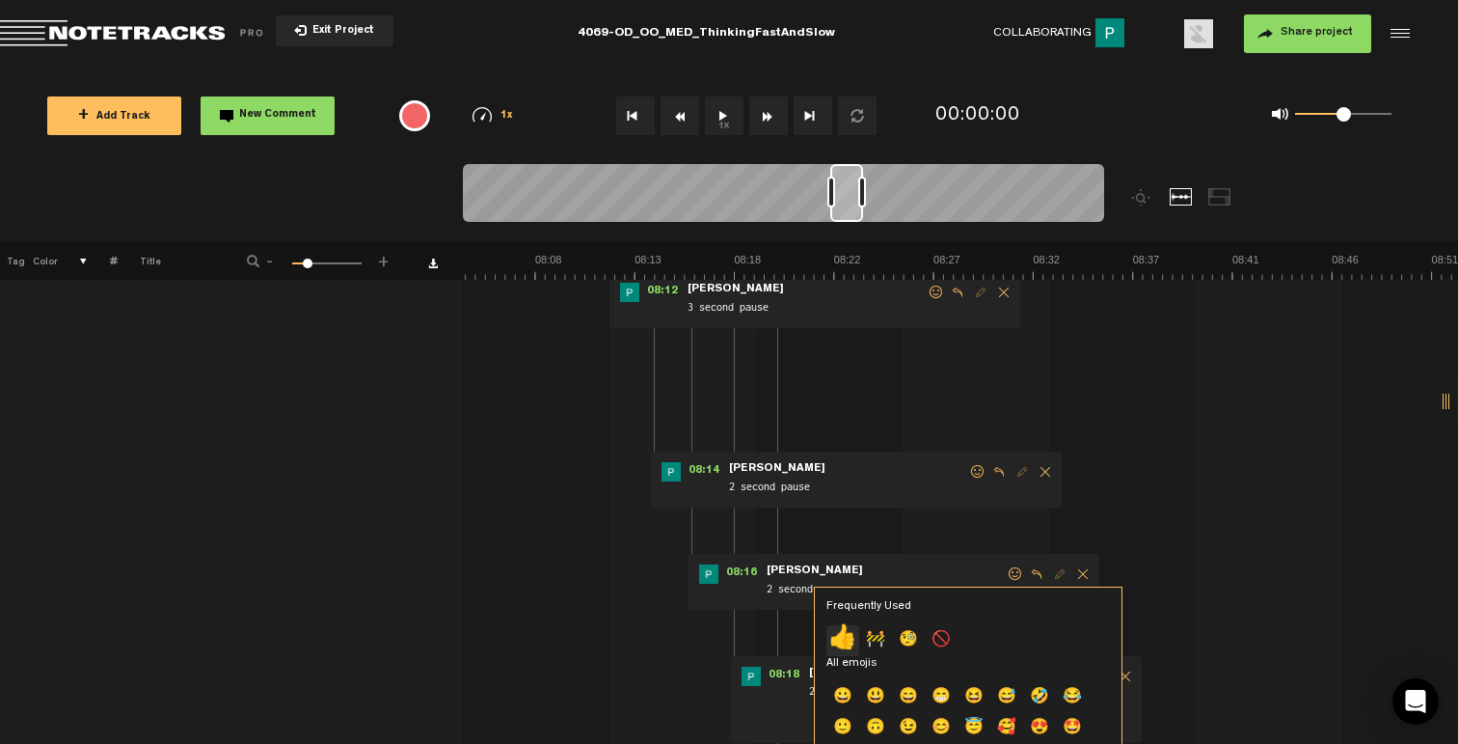
click at [835, 634] on p "👍" at bounding box center [842, 640] width 33 height 31
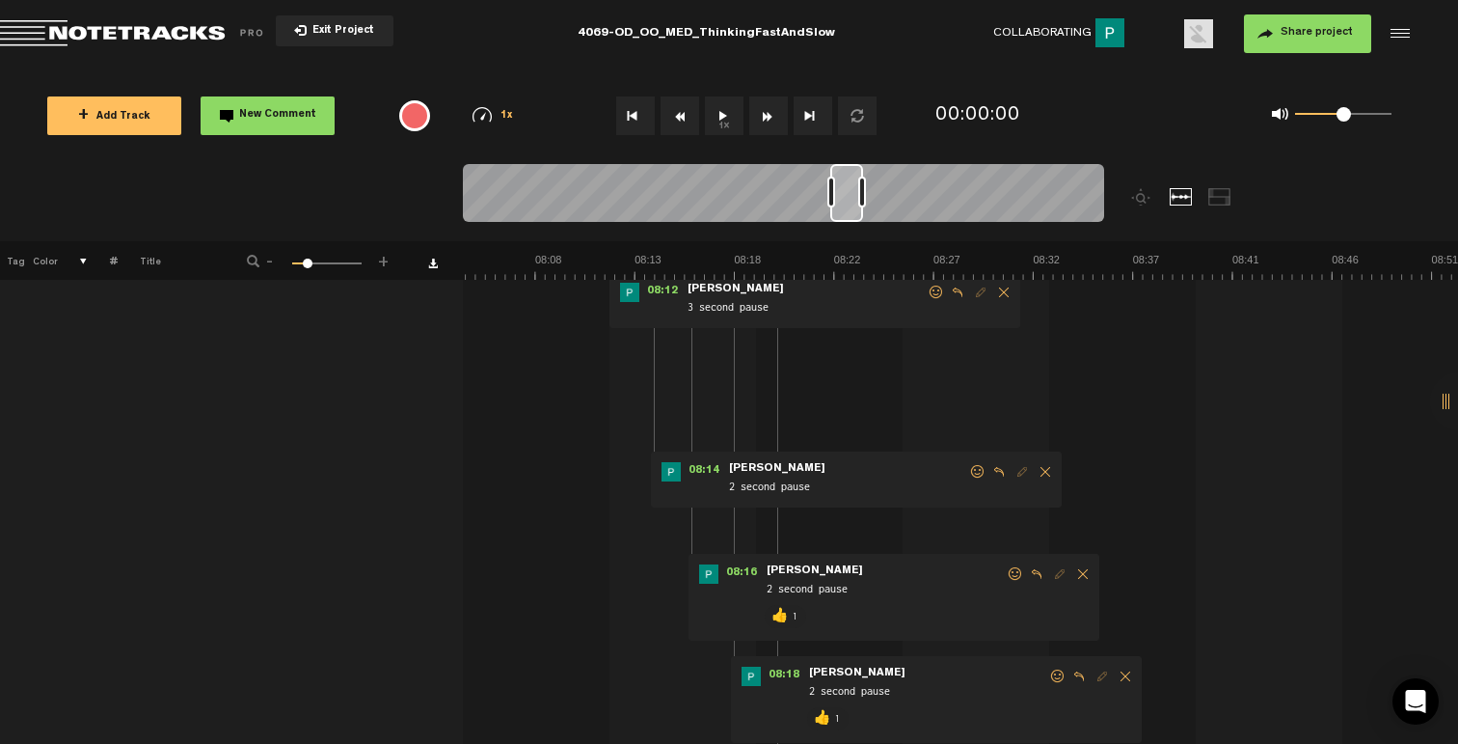
click at [977, 472] on span at bounding box center [977, 472] width 19 height 14
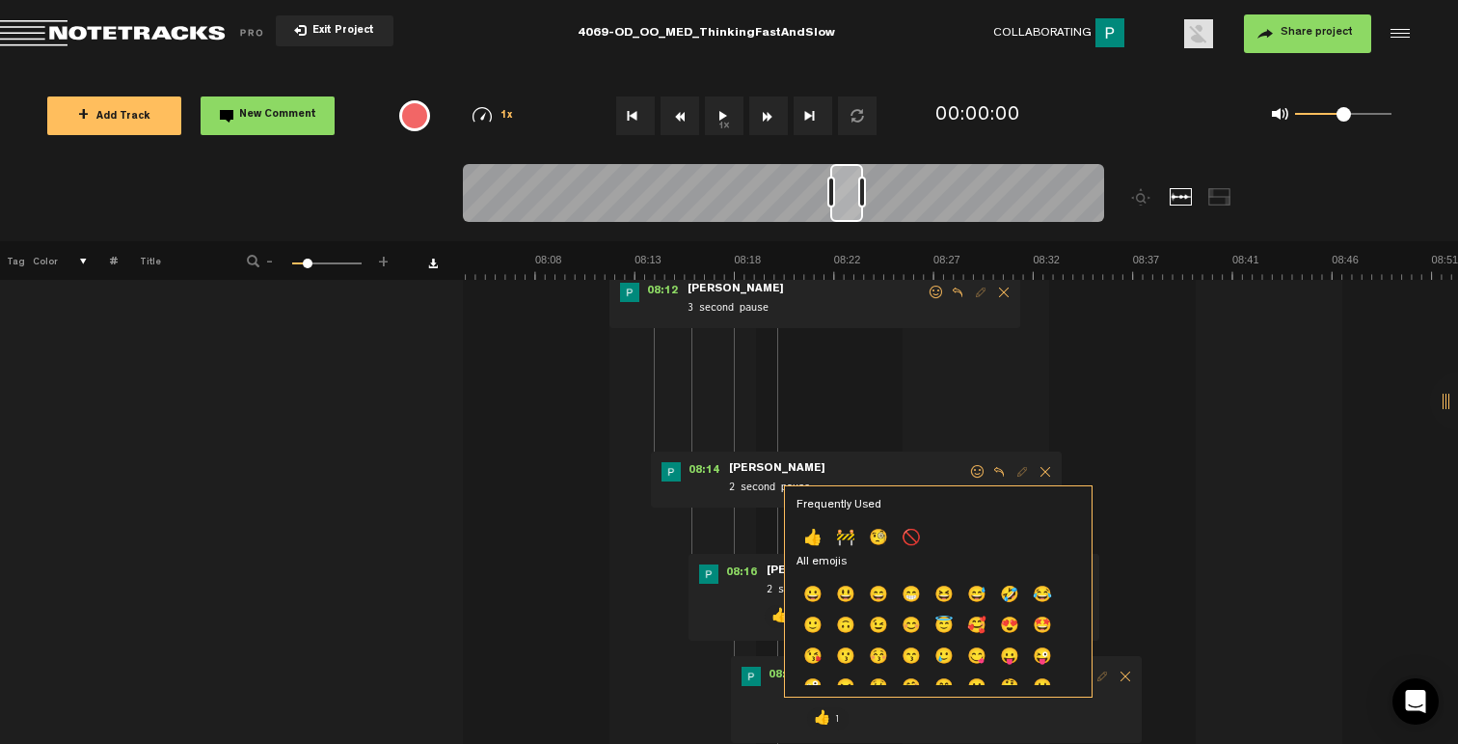
click at [811, 535] on p "👍" at bounding box center [813, 539] width 33 height 31
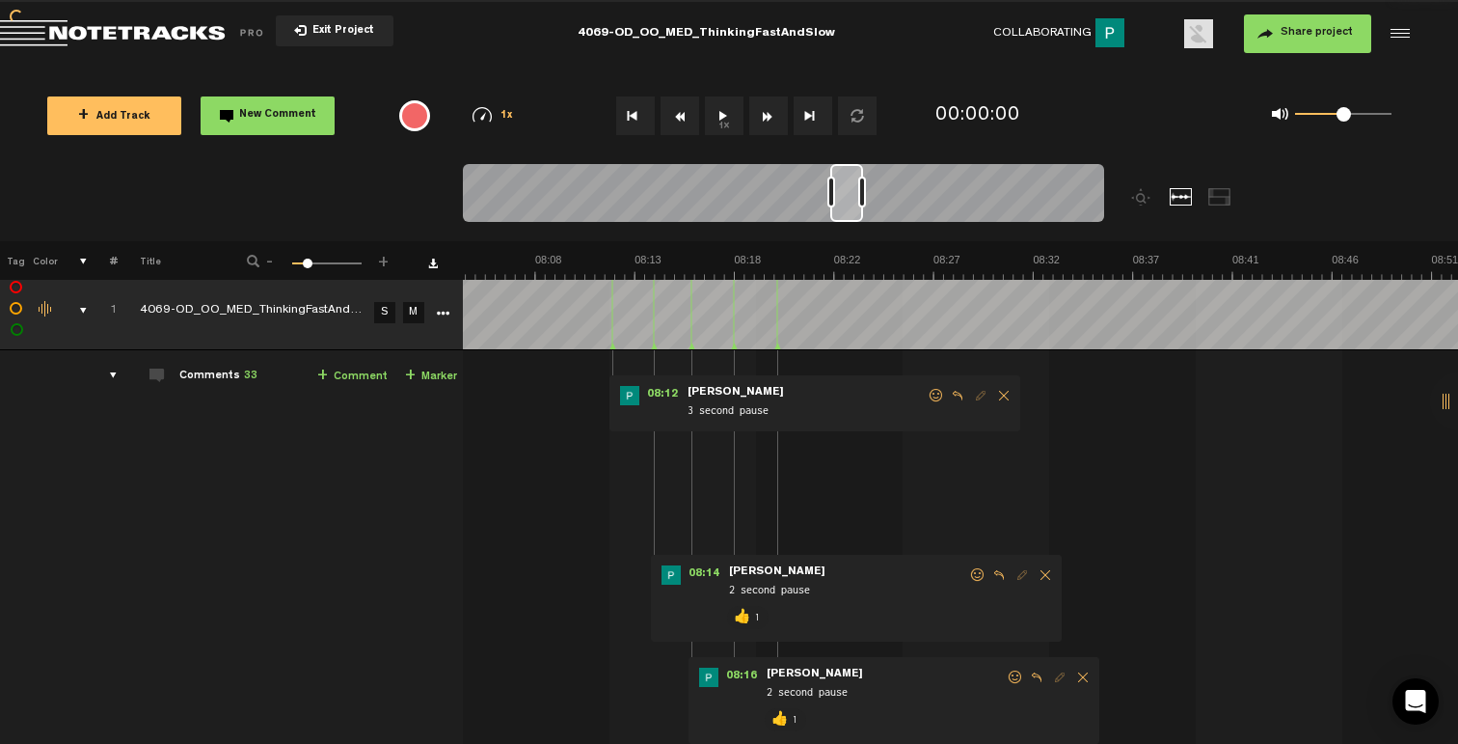
scroll to position [0, 0]
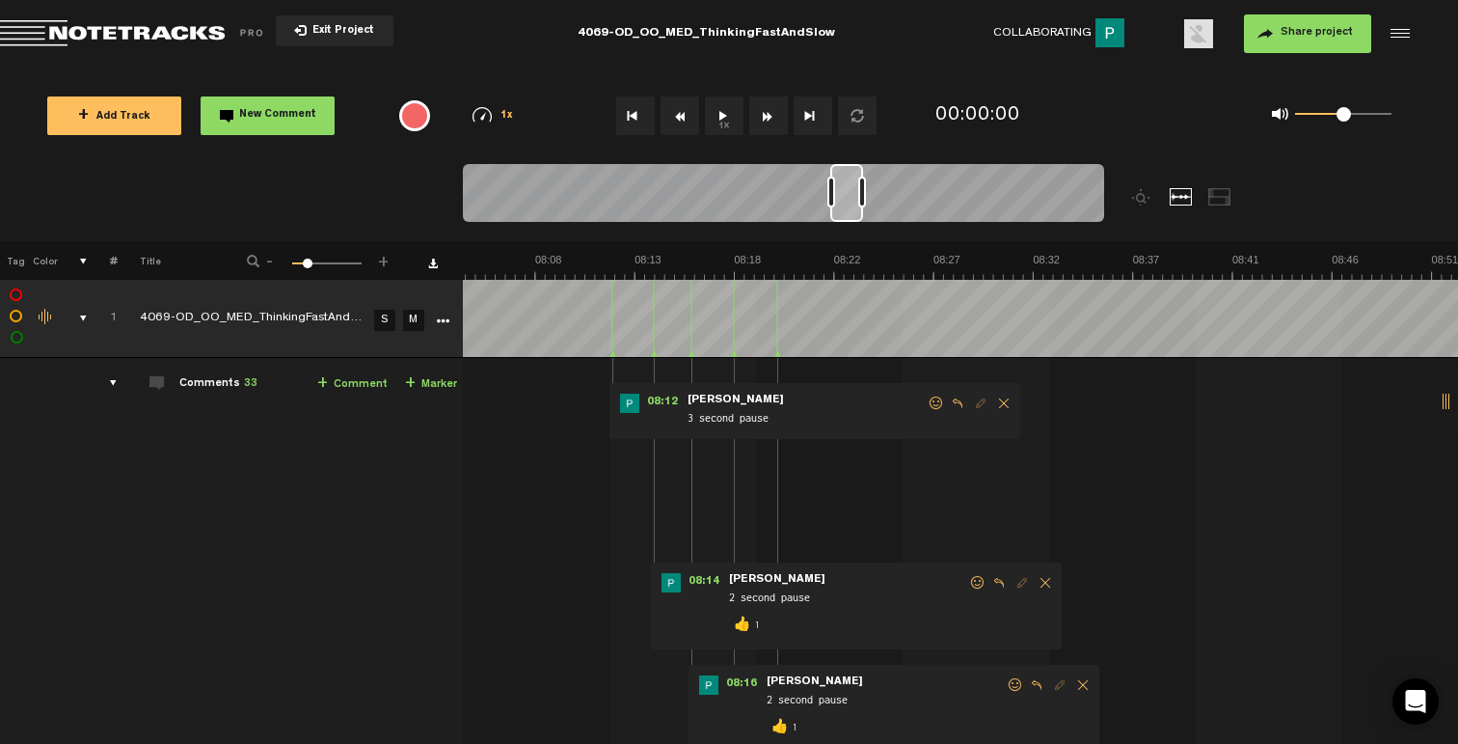
click at [933, 403] on span at bounding box center [936, 403] width 19 height 14
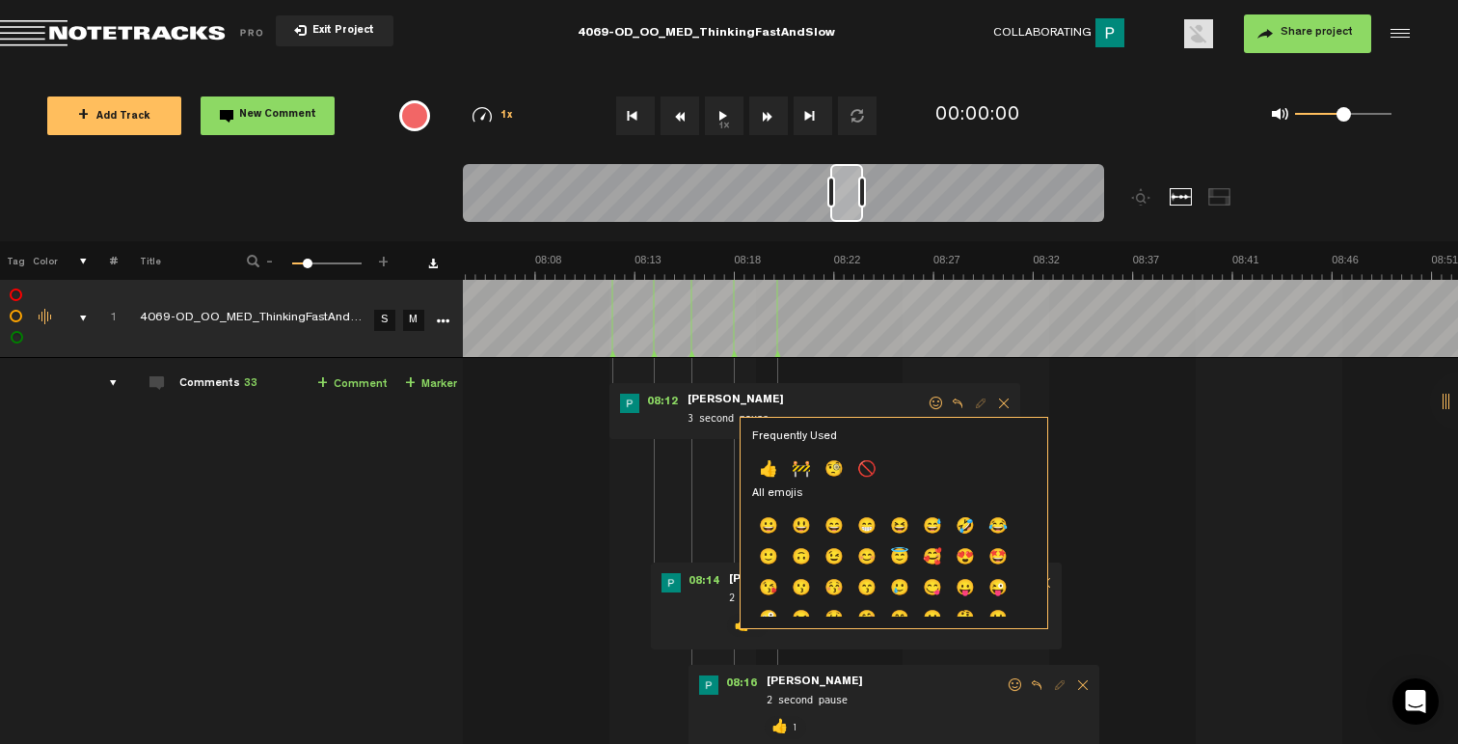
click at [773, 474] on p "👍" at bounding box center [768, 470] width 33 height 31
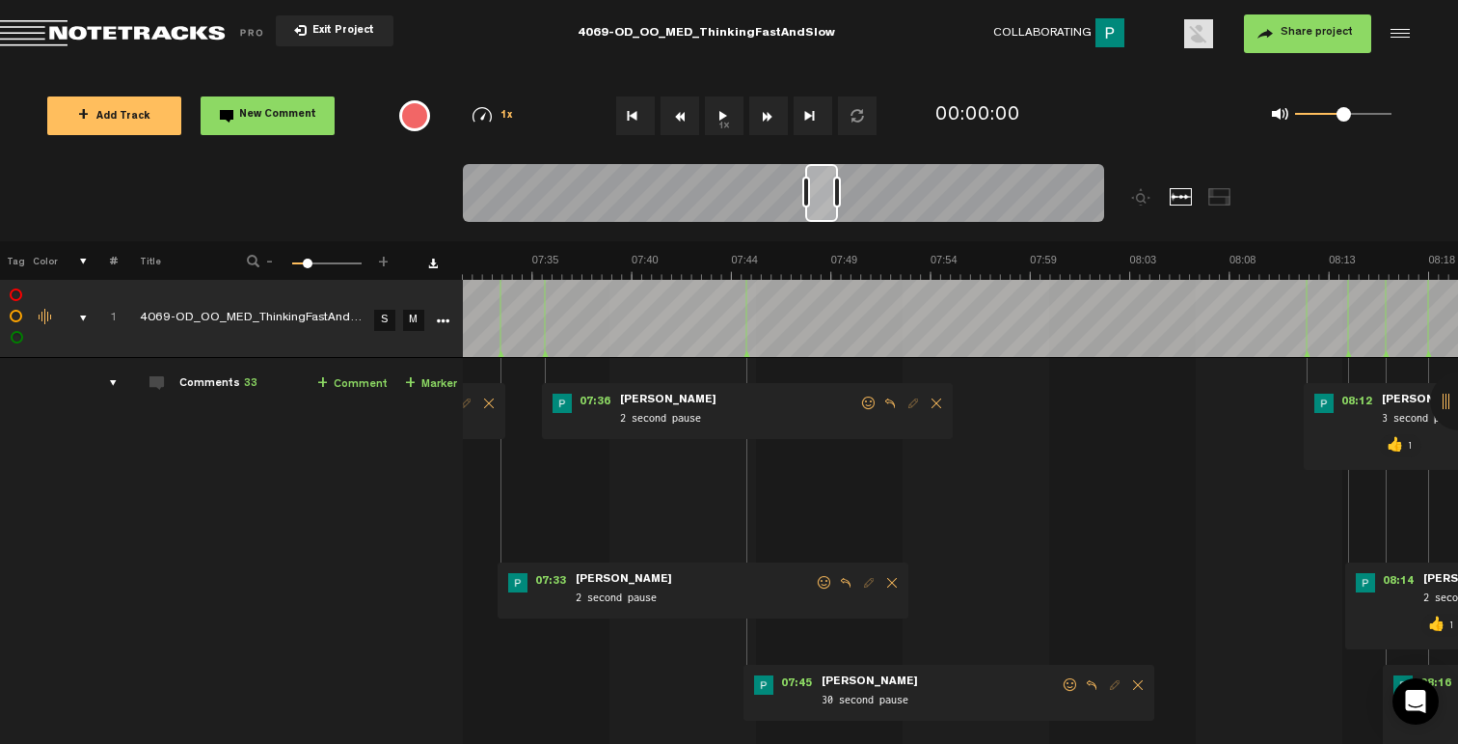
scroll to position [12, 0]
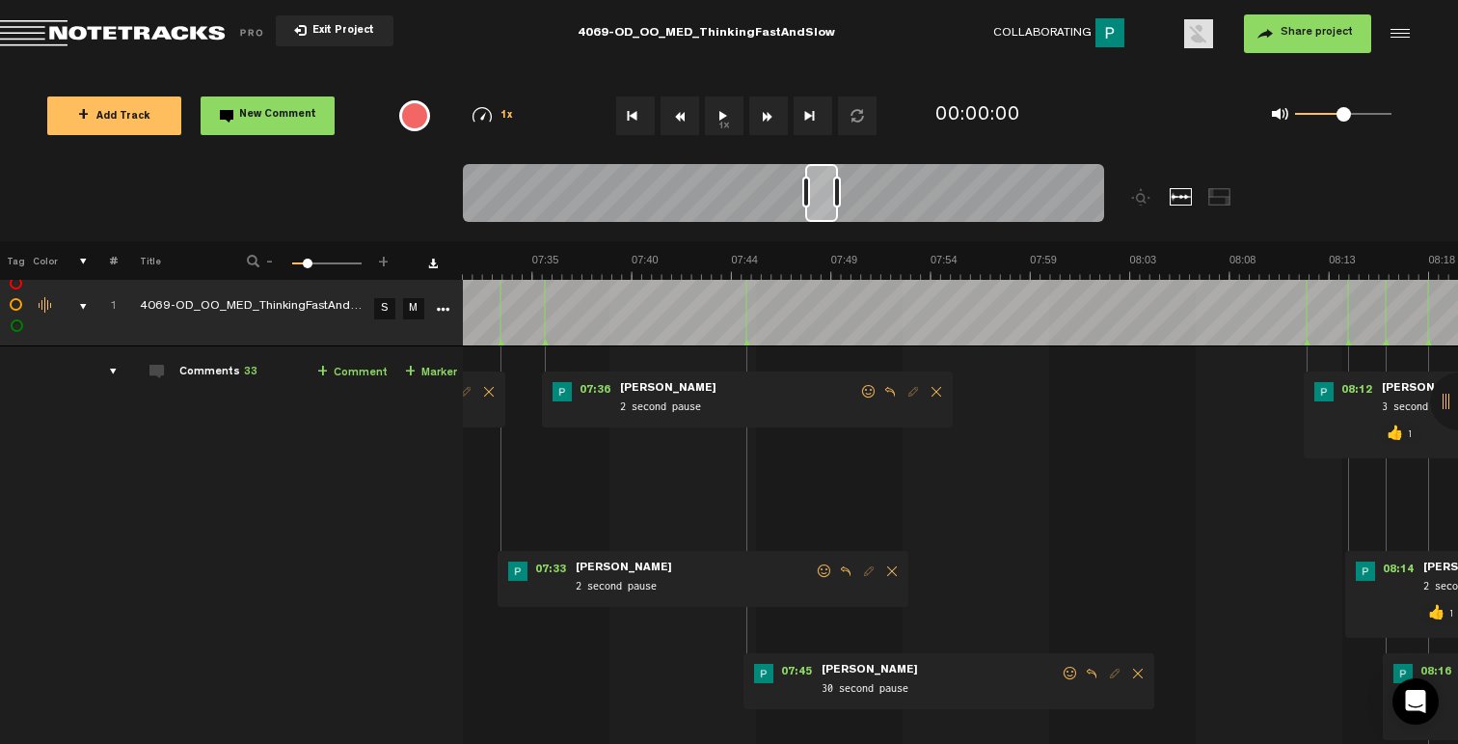
click at [1064, 669] on span at bounding box center [1070, 673] width 19 height 14
click at [905, 726] on p "👍" at bounding box center [899, 736] width 33 height 31
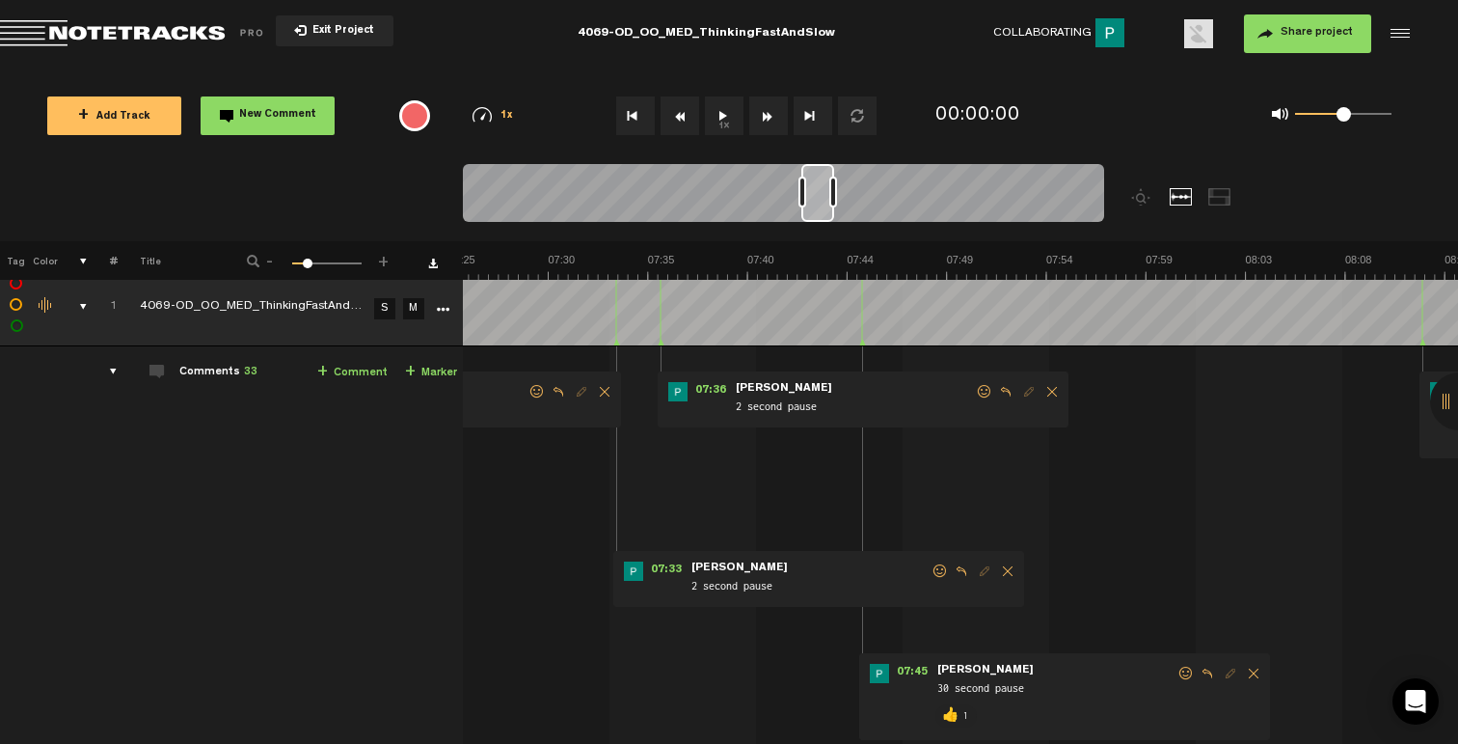
scroll to position [0, 9262]
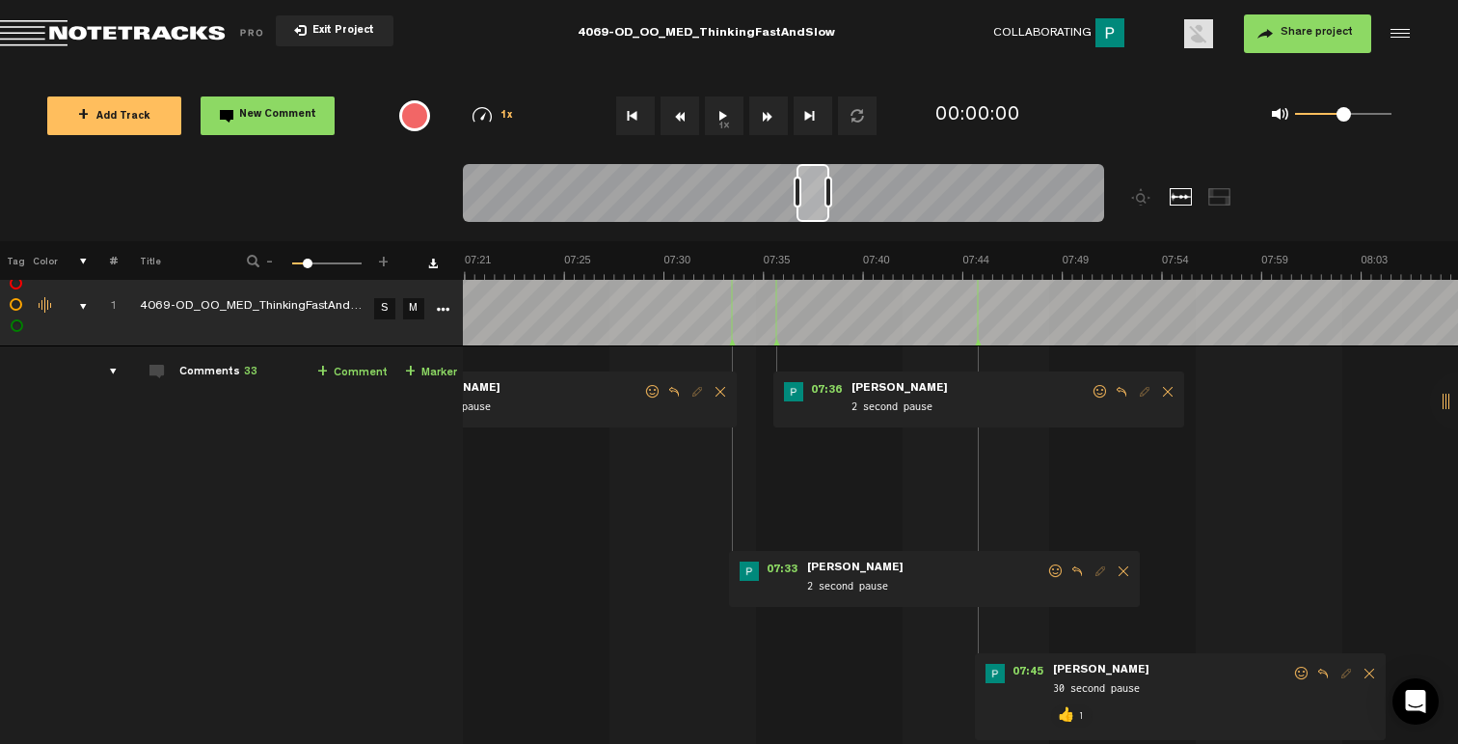
click at [1096, 392] on span at bounding box center [1100, 392] width 19 height 14
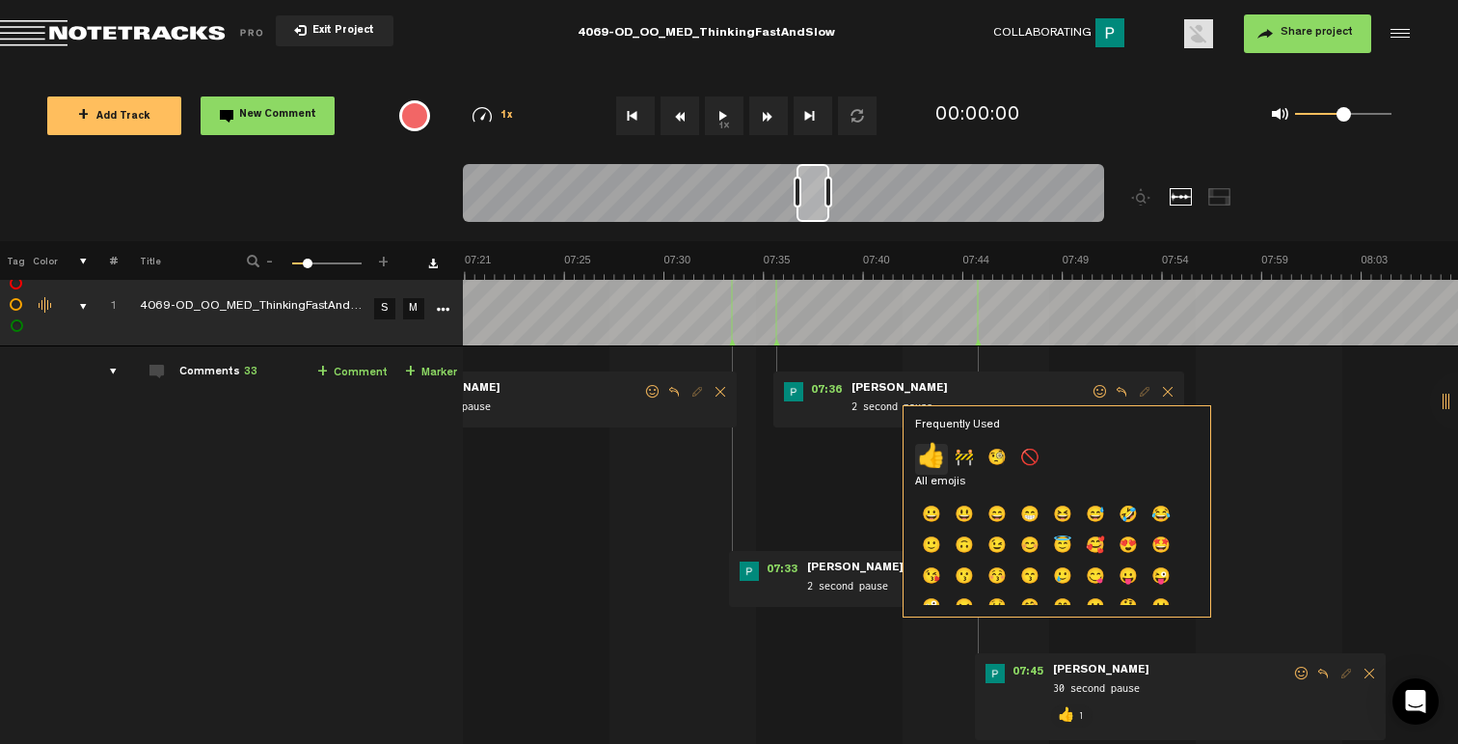
click at [934, 464] on p "👍" at bounding box center [931, 459] width 33 height 31
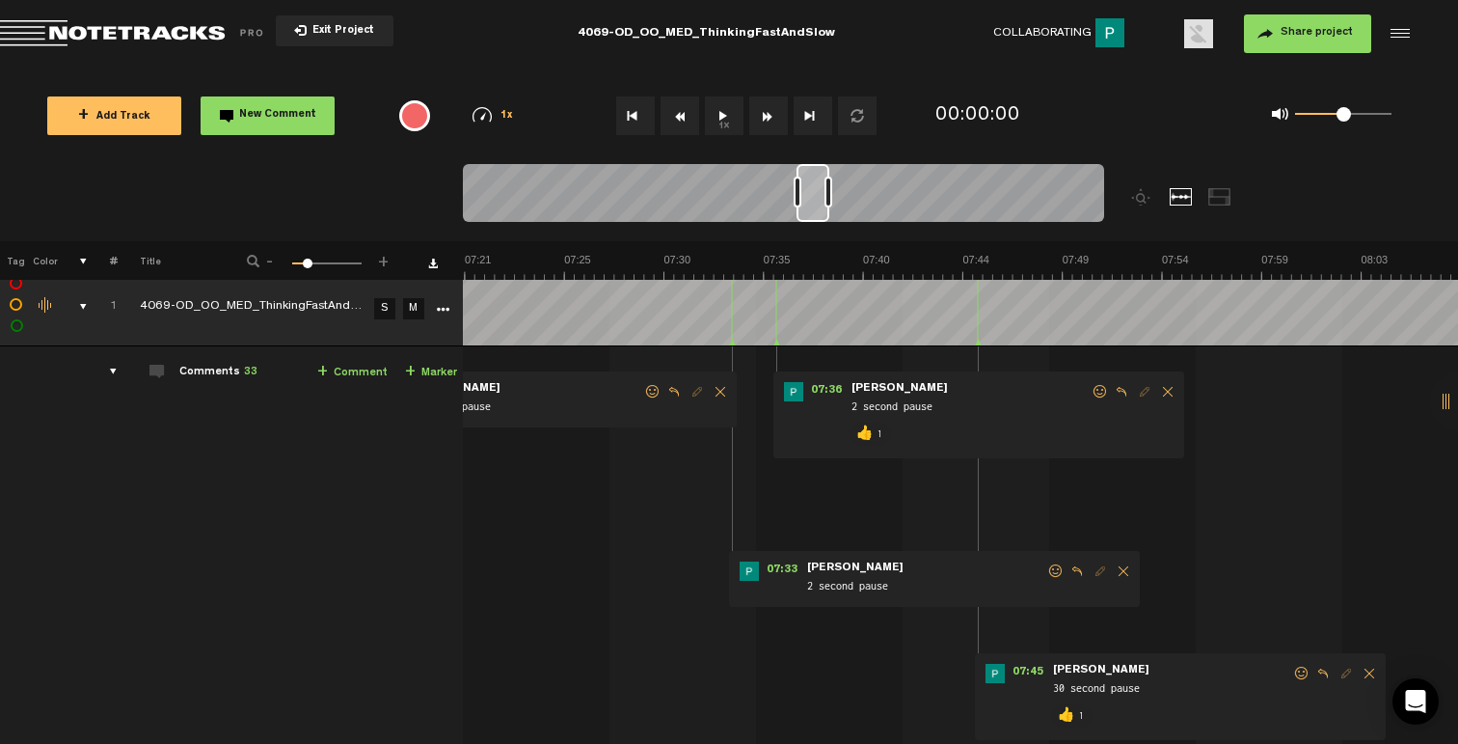
click at [1055, 566] on span at bounding box center [1055, 571] width 19 height 14
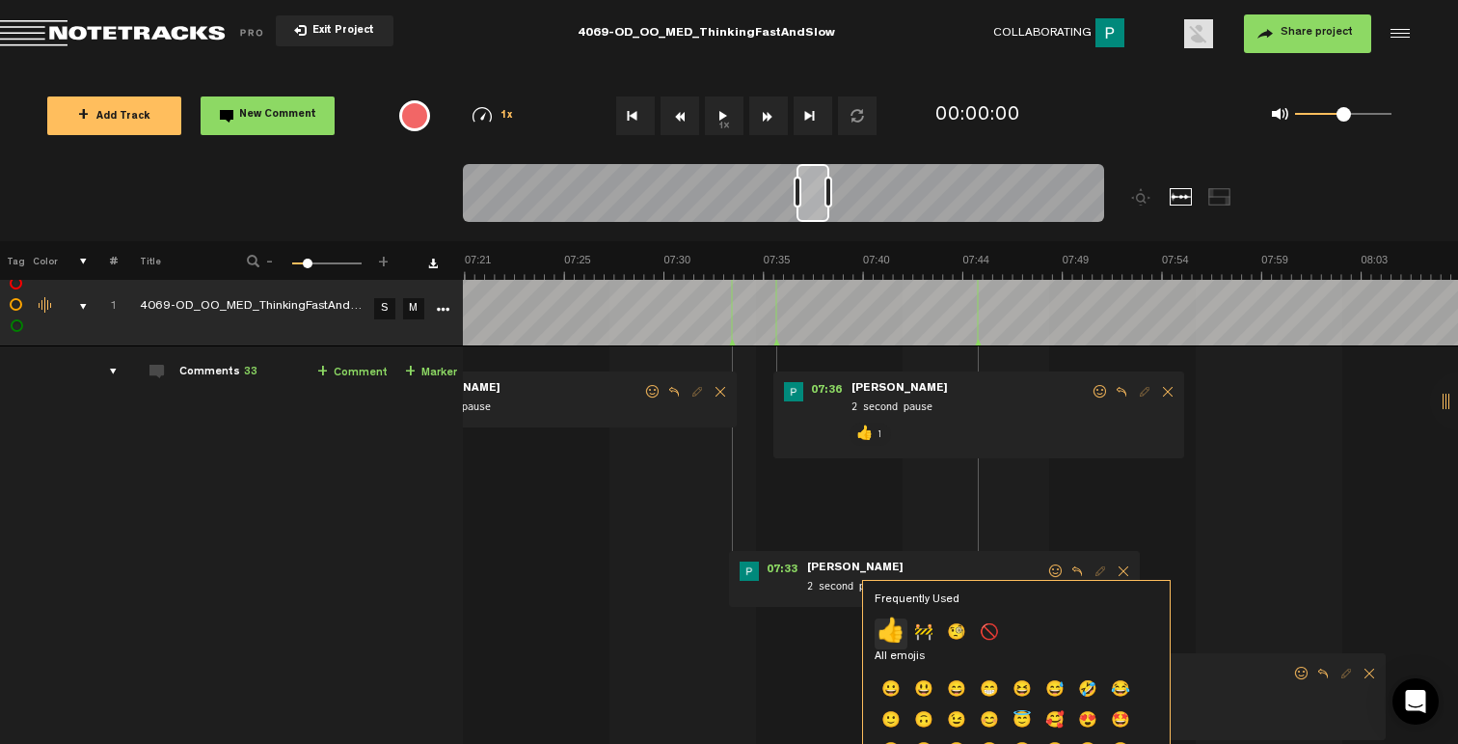
click at [892, 635] on p "👍" at bounding box center [891, 633] width 33 height 31
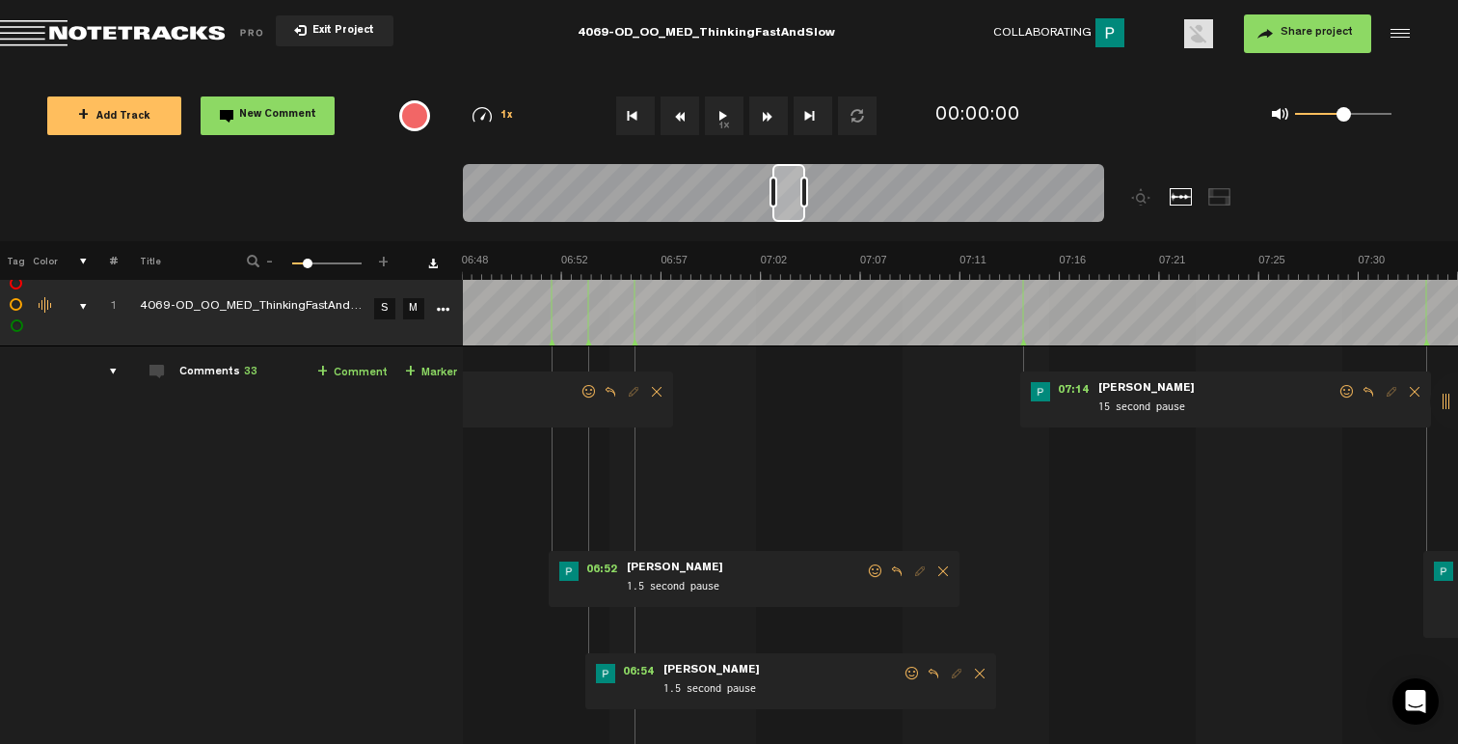
scroll to position [0, 8568]
click at [1345, 386] on span at bounding box center [1347, 392] width 19 height 14
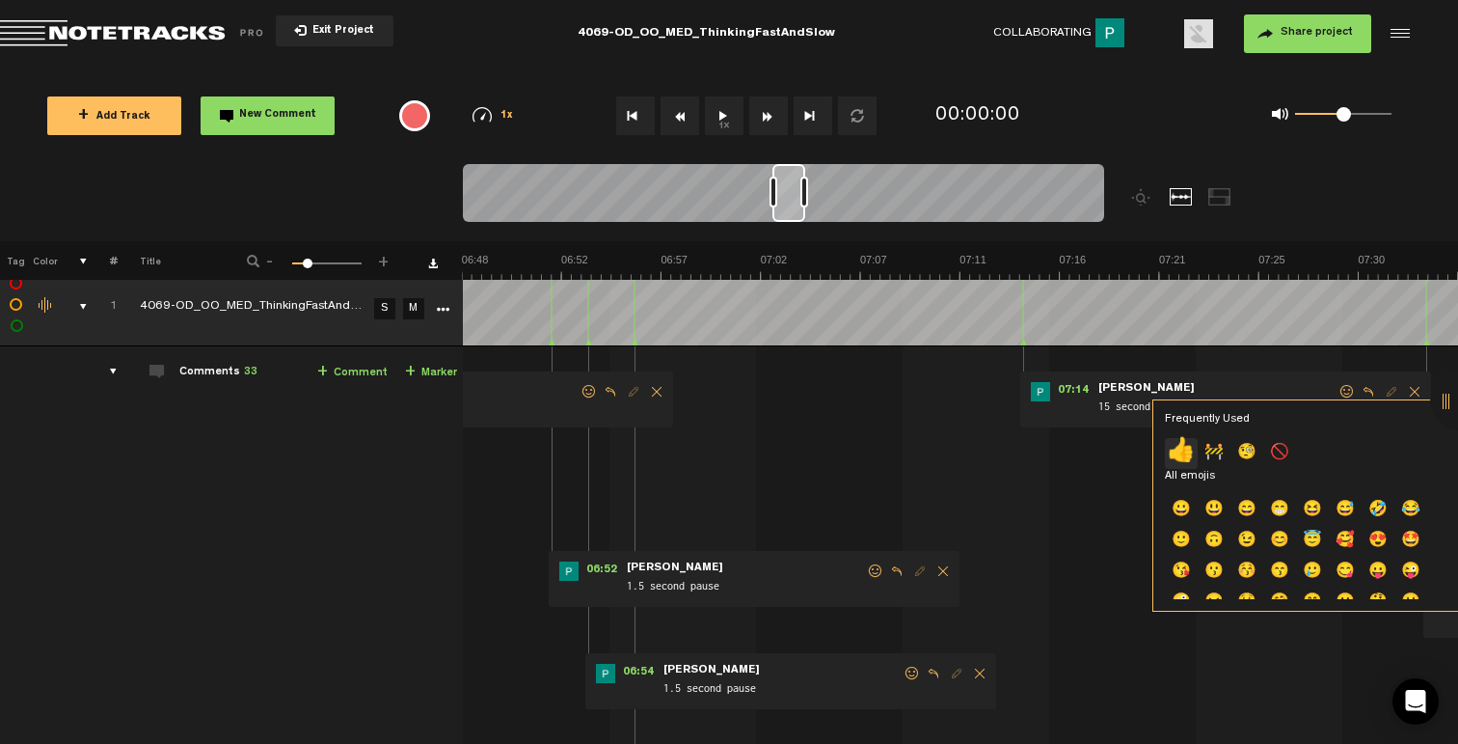
click at [1183, 444] on p "👍" at bounding box center [1181, 453] width 33 height 31
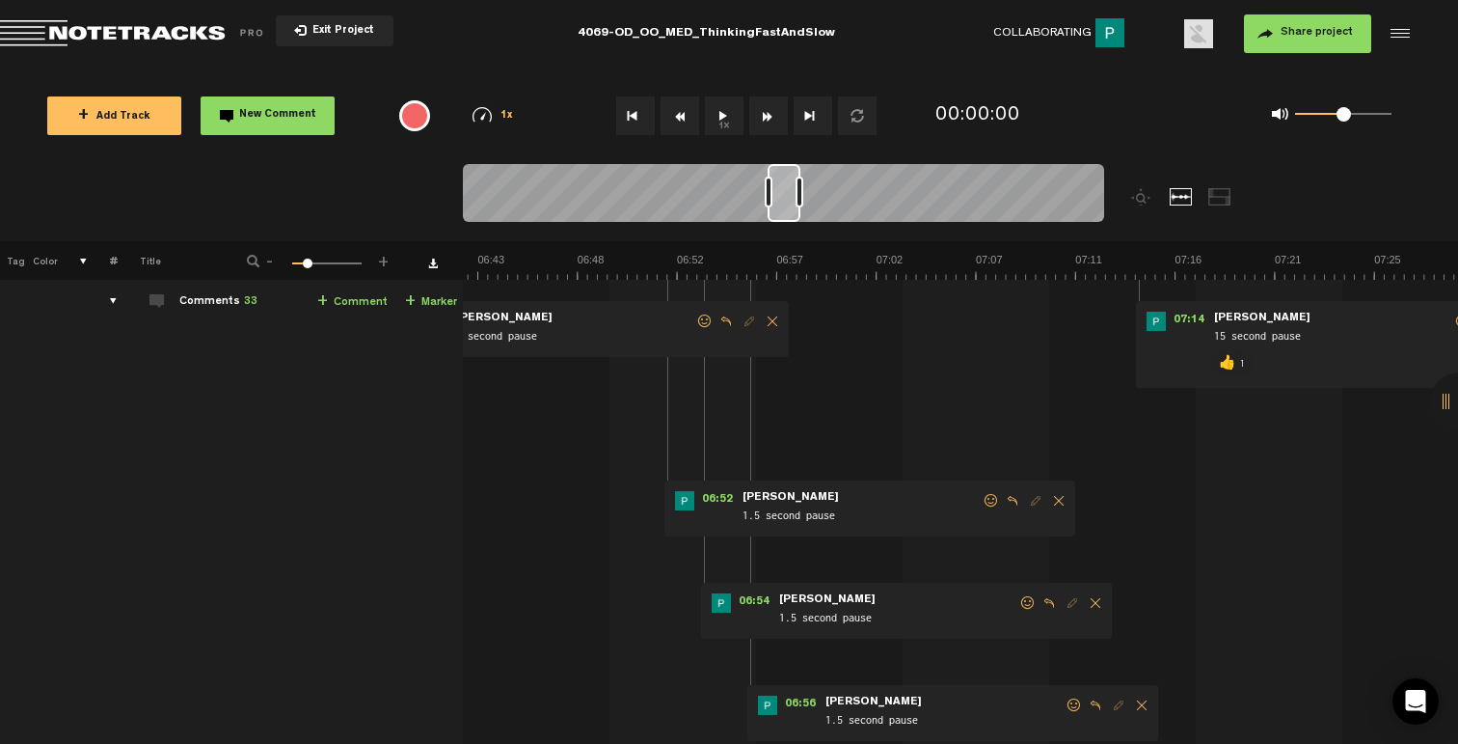
scroll to position [95, 0]
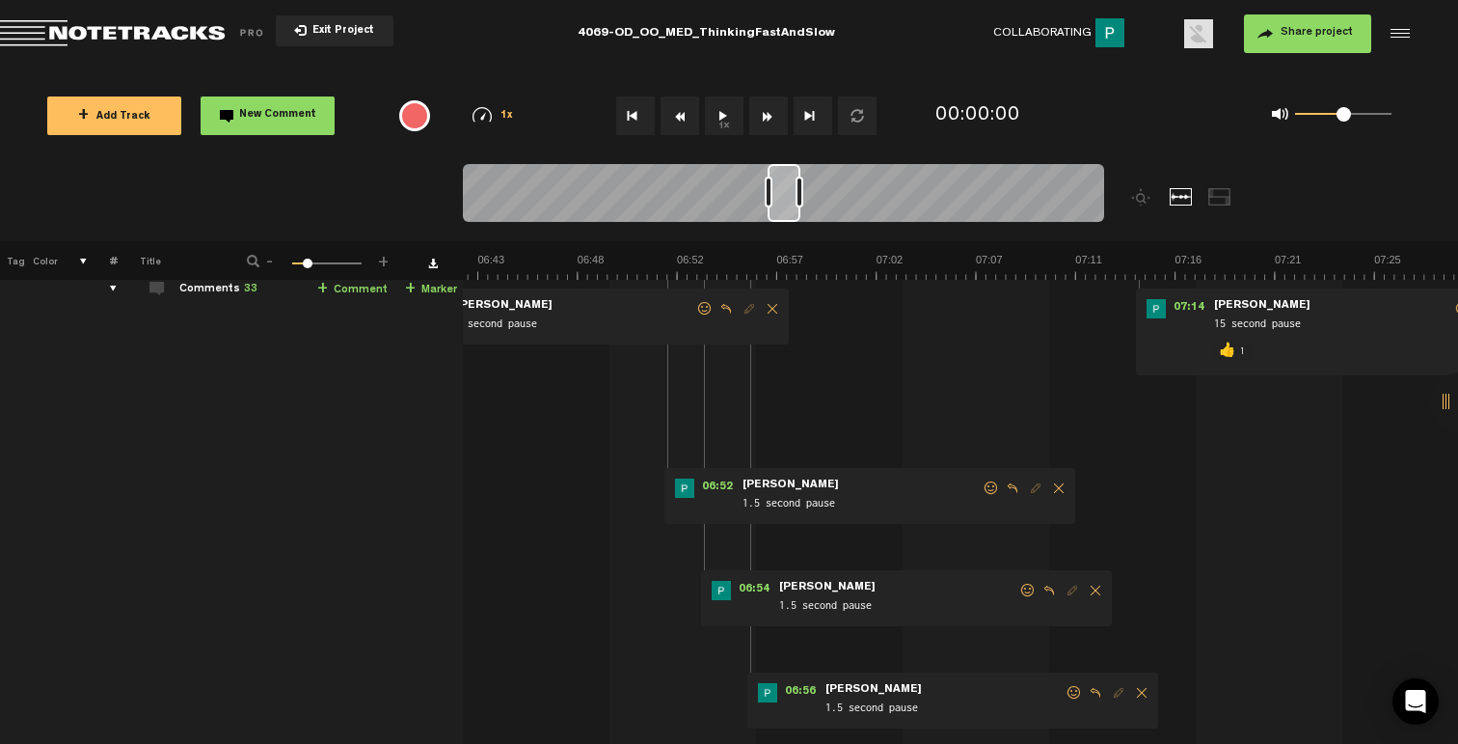
click at [1069, 689] on span at bounding box center [1074, 693] width 19 height 14
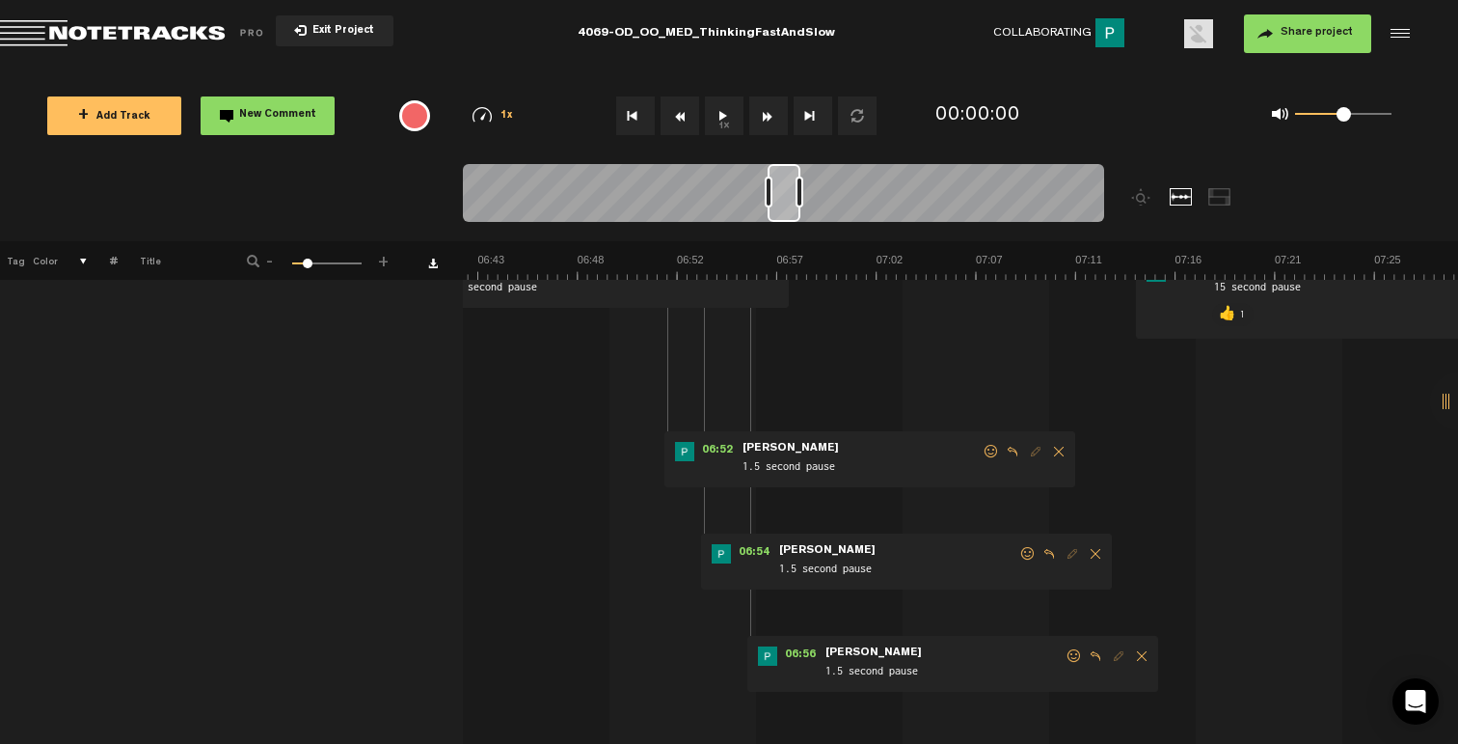
scroll to position [154, 0]
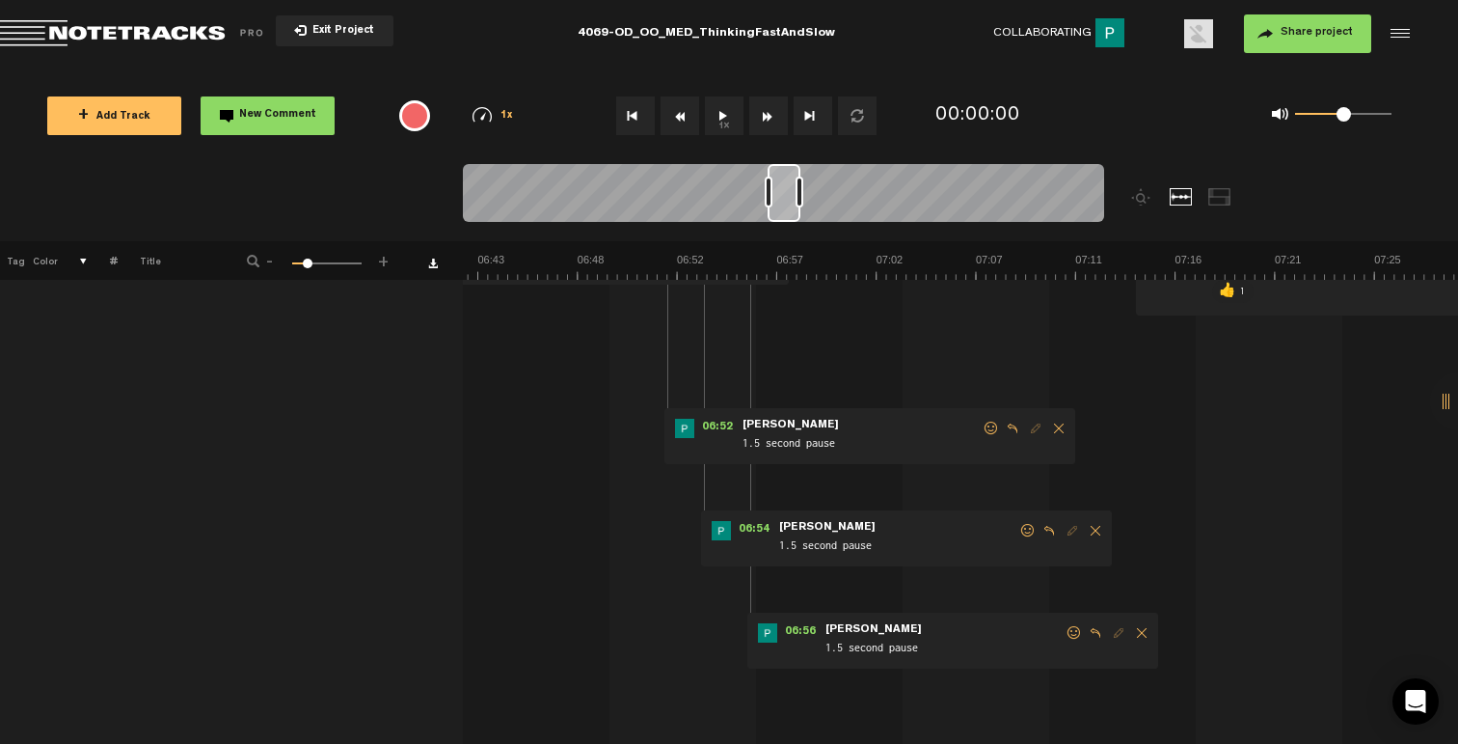
click at [1071, 635] on span at bounding box center [1074, 633] width 19 height 14
click at [913, 701] on p "👍" at bounding box center [907, 702] width 33 height 31
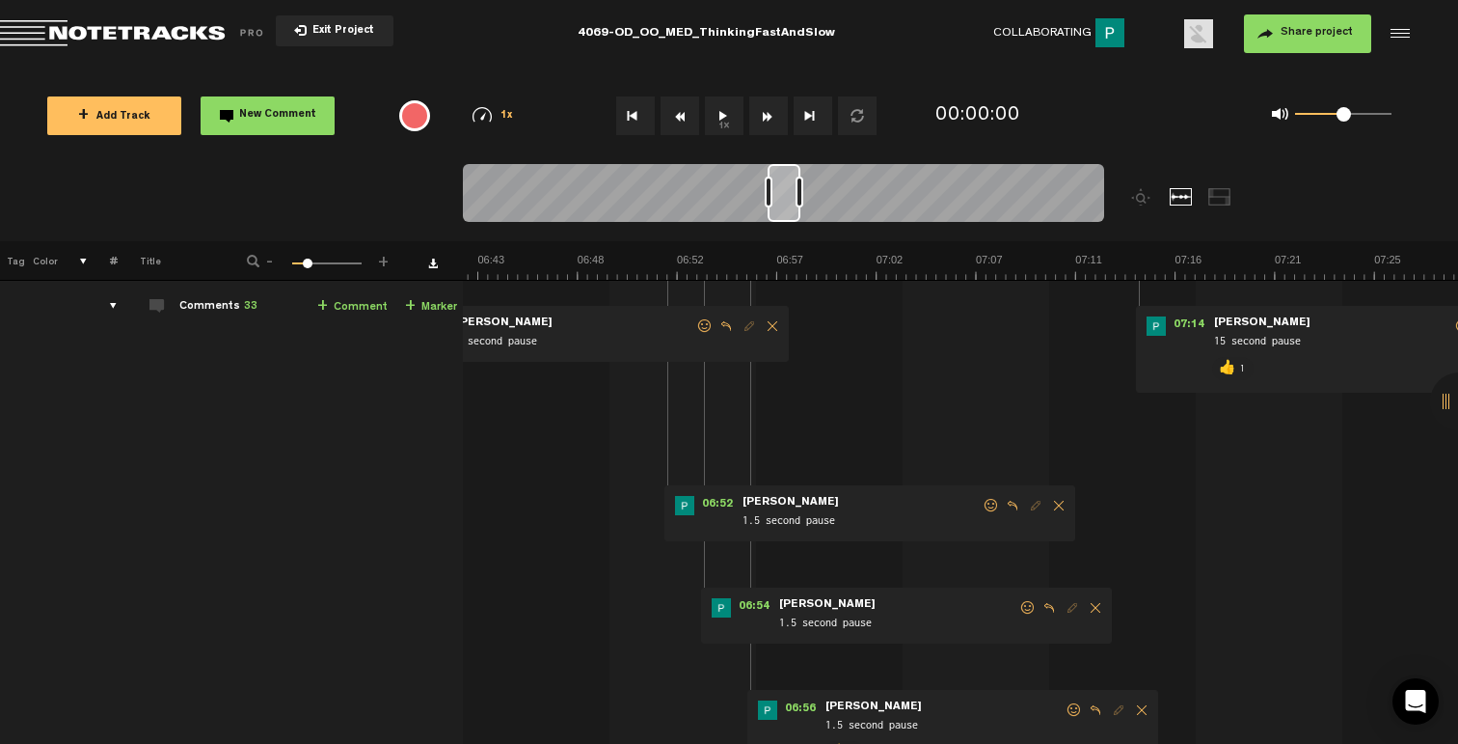
scroll to position [52, 0]
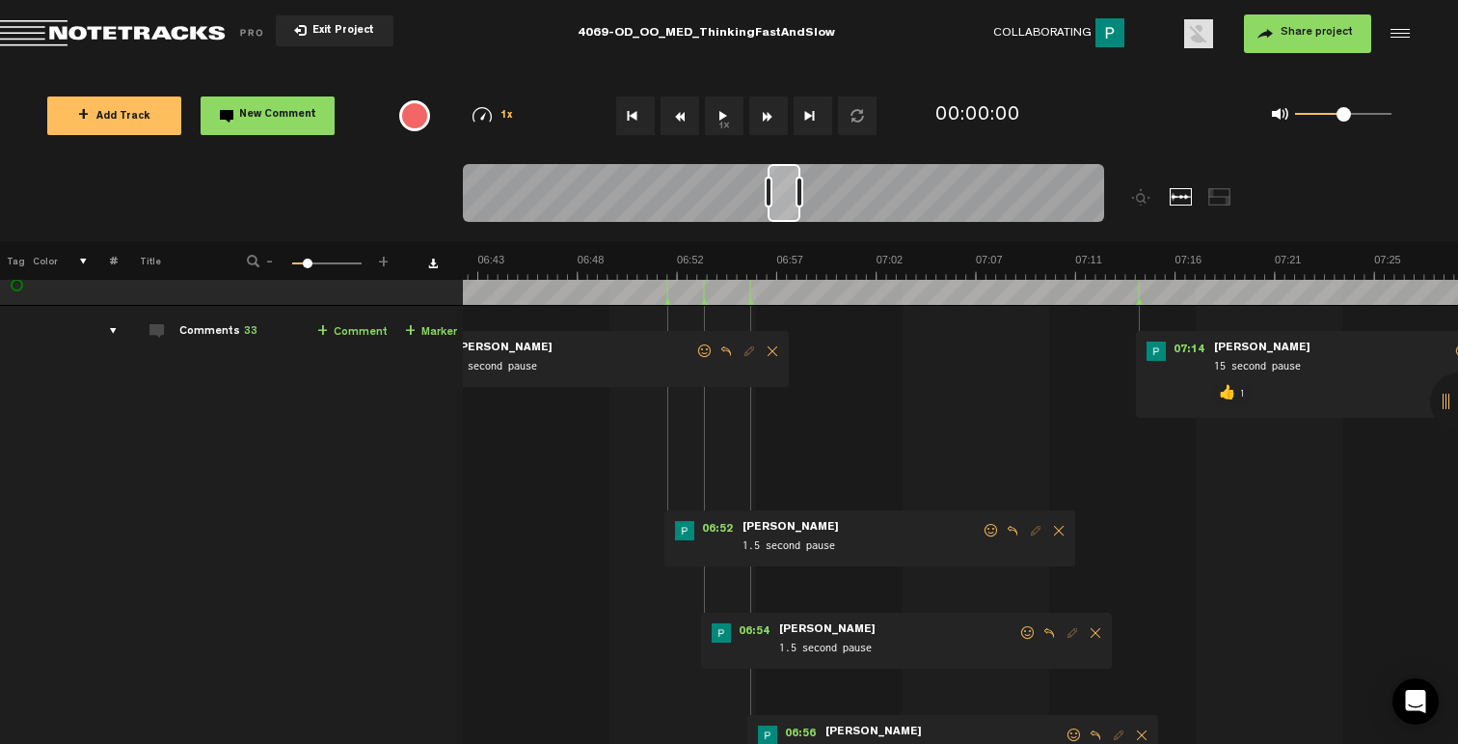
click at [1016, 631] on form "1.5 second pause" at bounding box center [897, 641] width 241 height 37
click at [1018, 632] on span at bounding box center [1027, 633] width 19 height 14
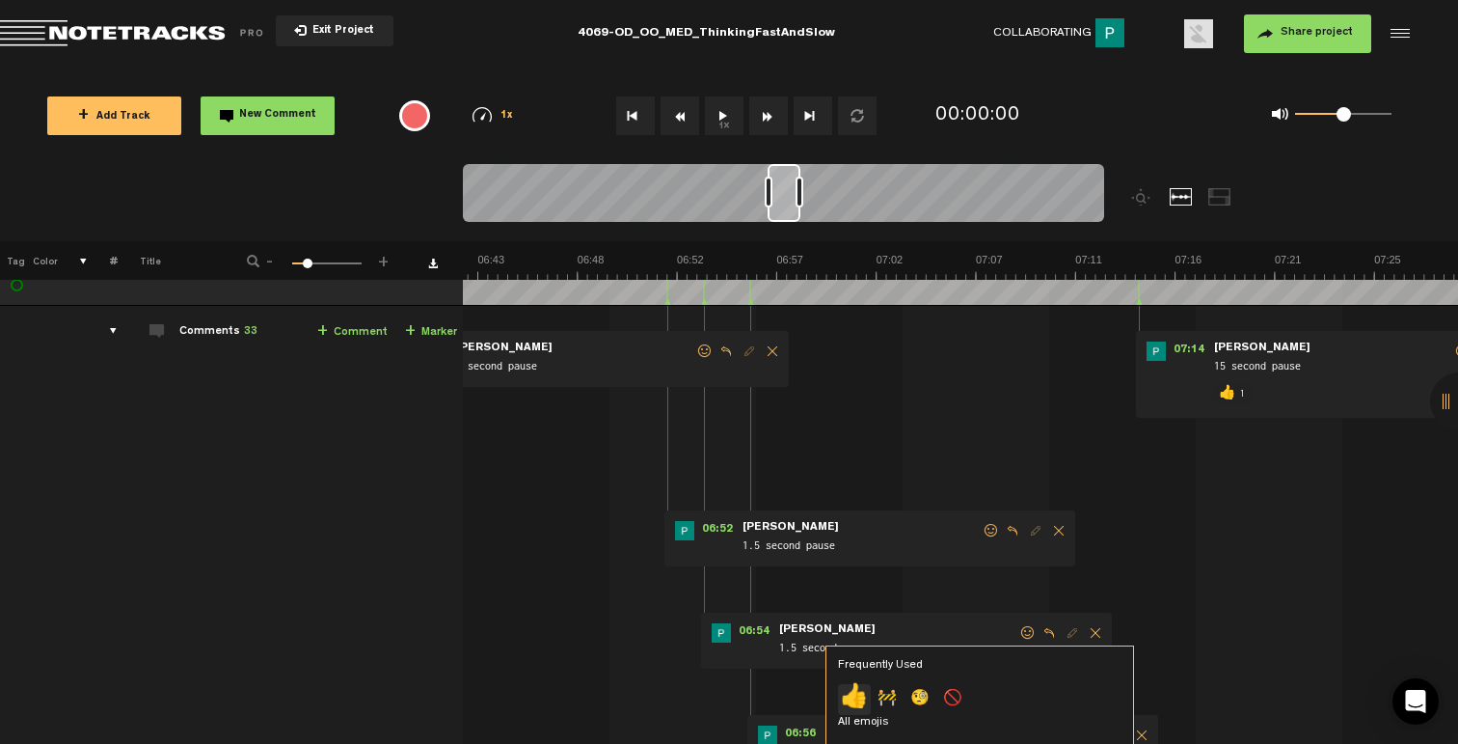
click at [859, 690] on p "👍" at bounding box center [854, 699] width 33 height 31
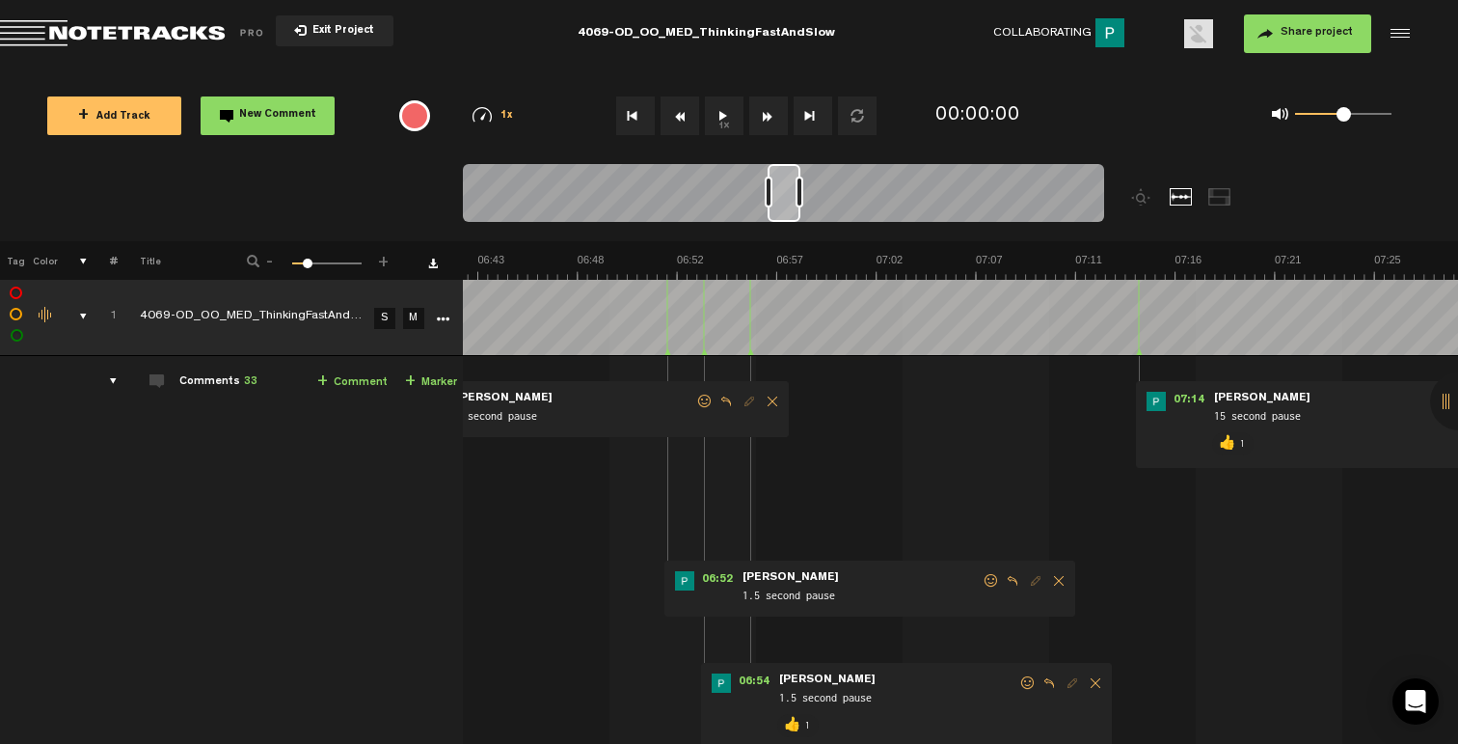
scroll to position [0, 0]
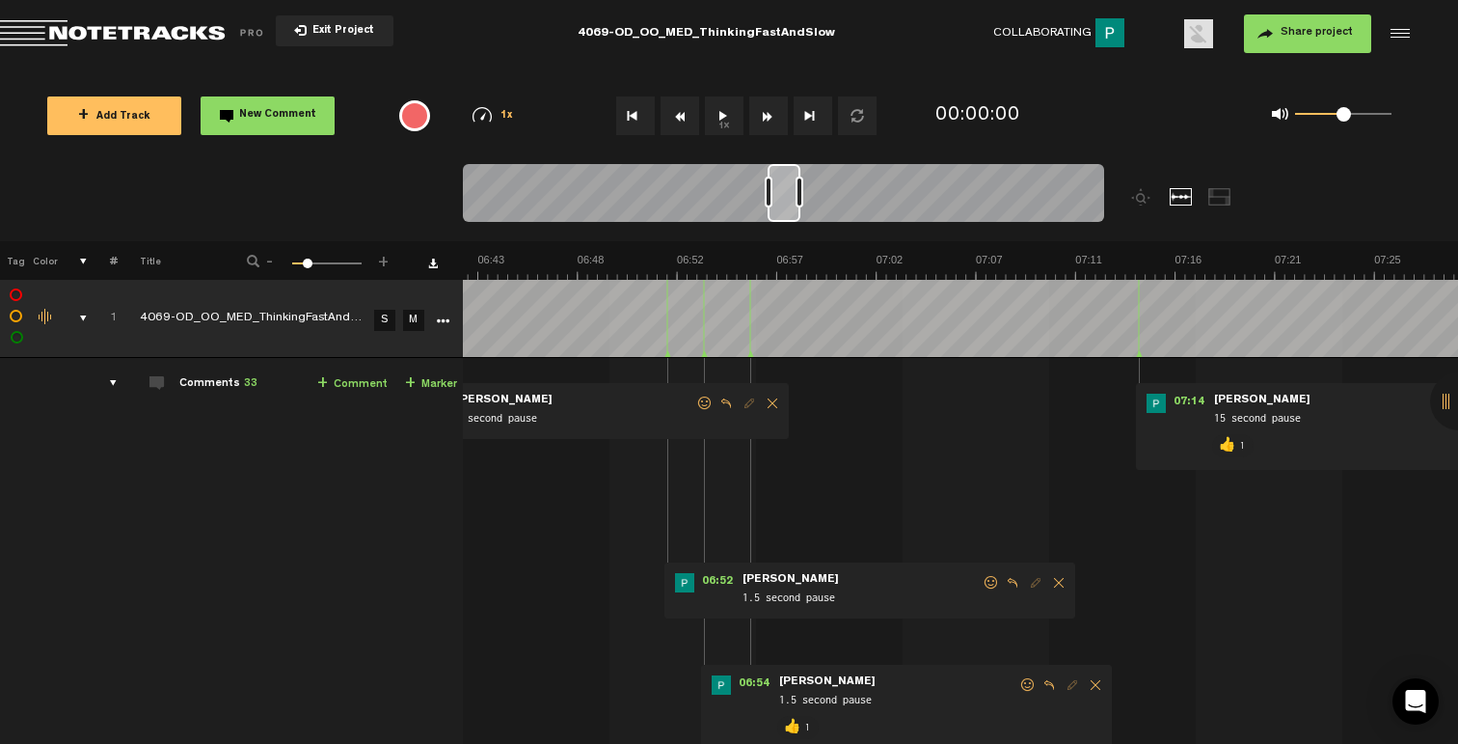
click at [992, 580] on span at bounding box center [991, 583] width 19 height 14
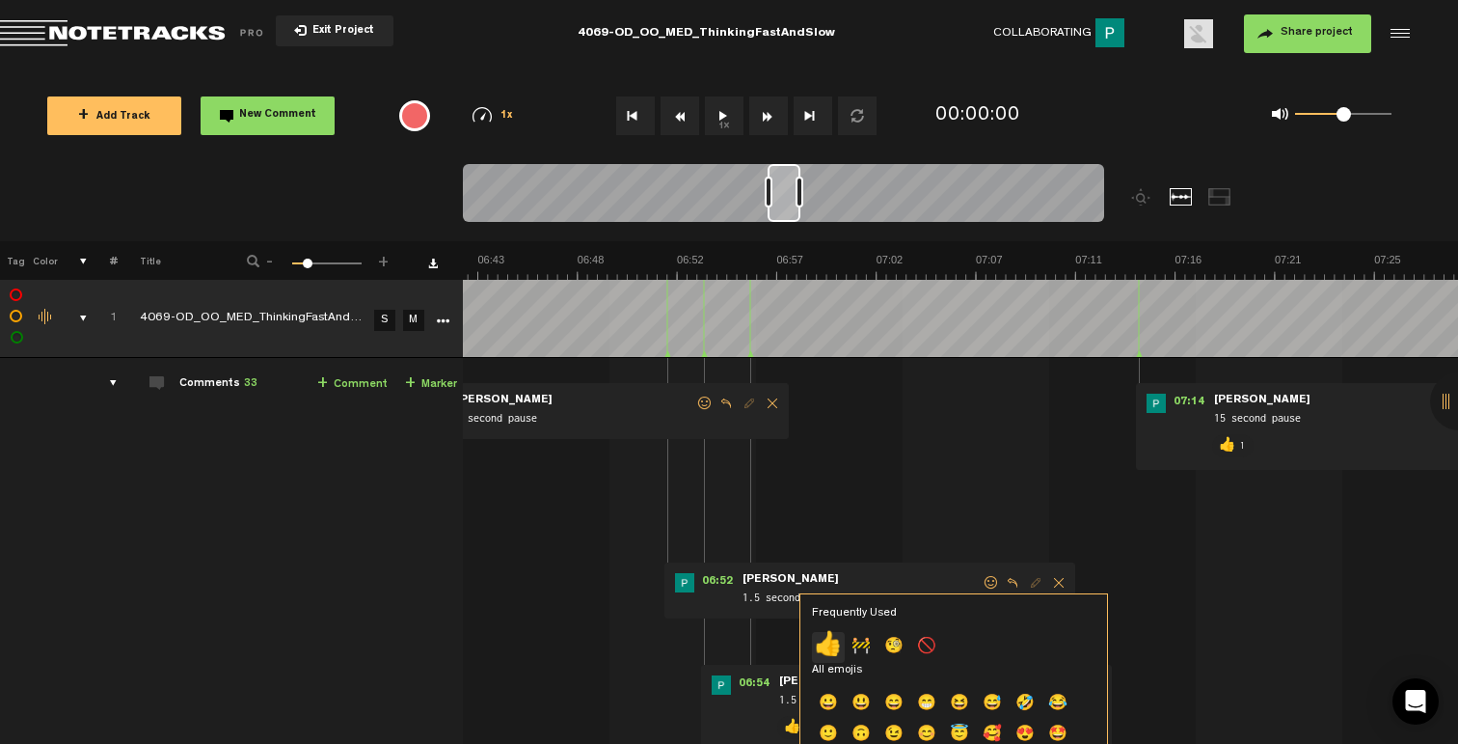
click at [831, 649] on p "👍" at bounding box center [828, 647] width 33 height 31
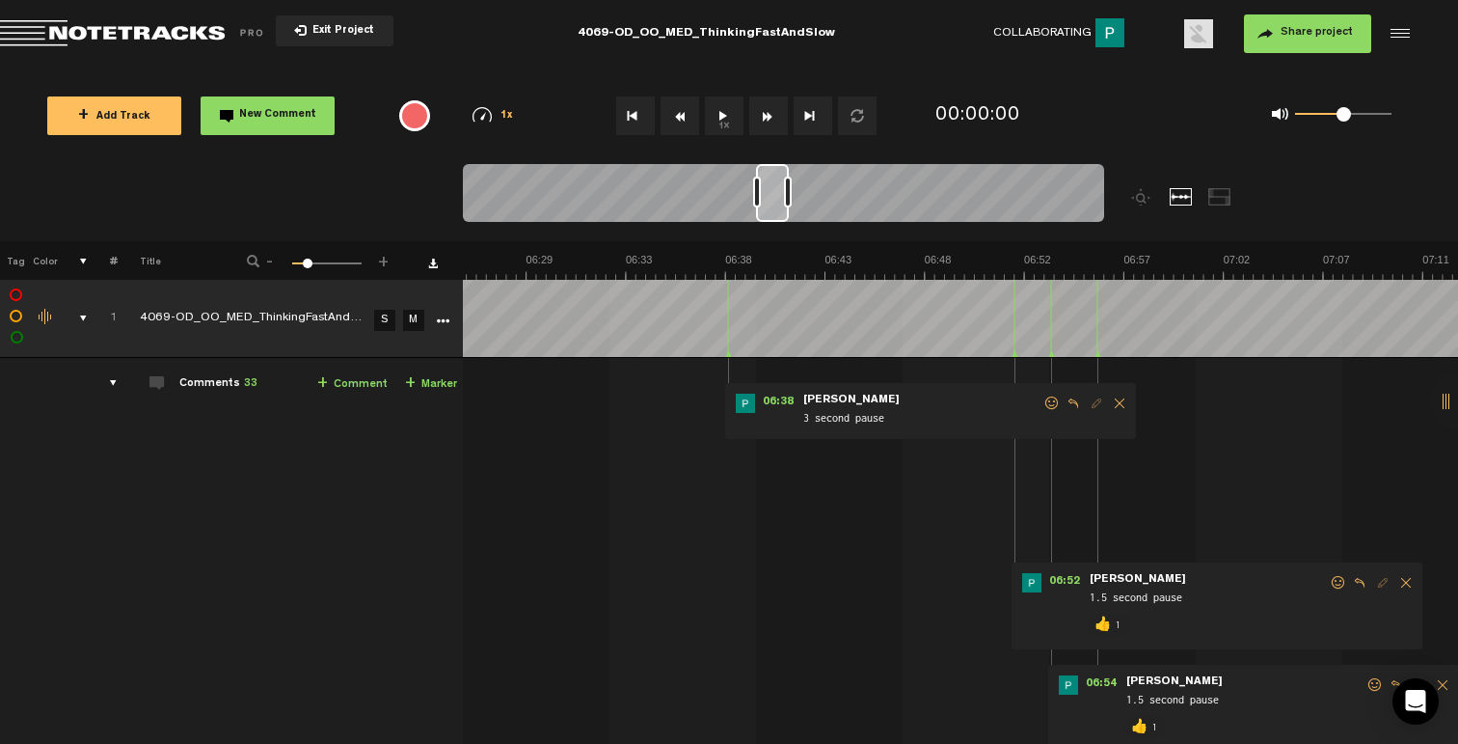
scroll to position [0, 7989]
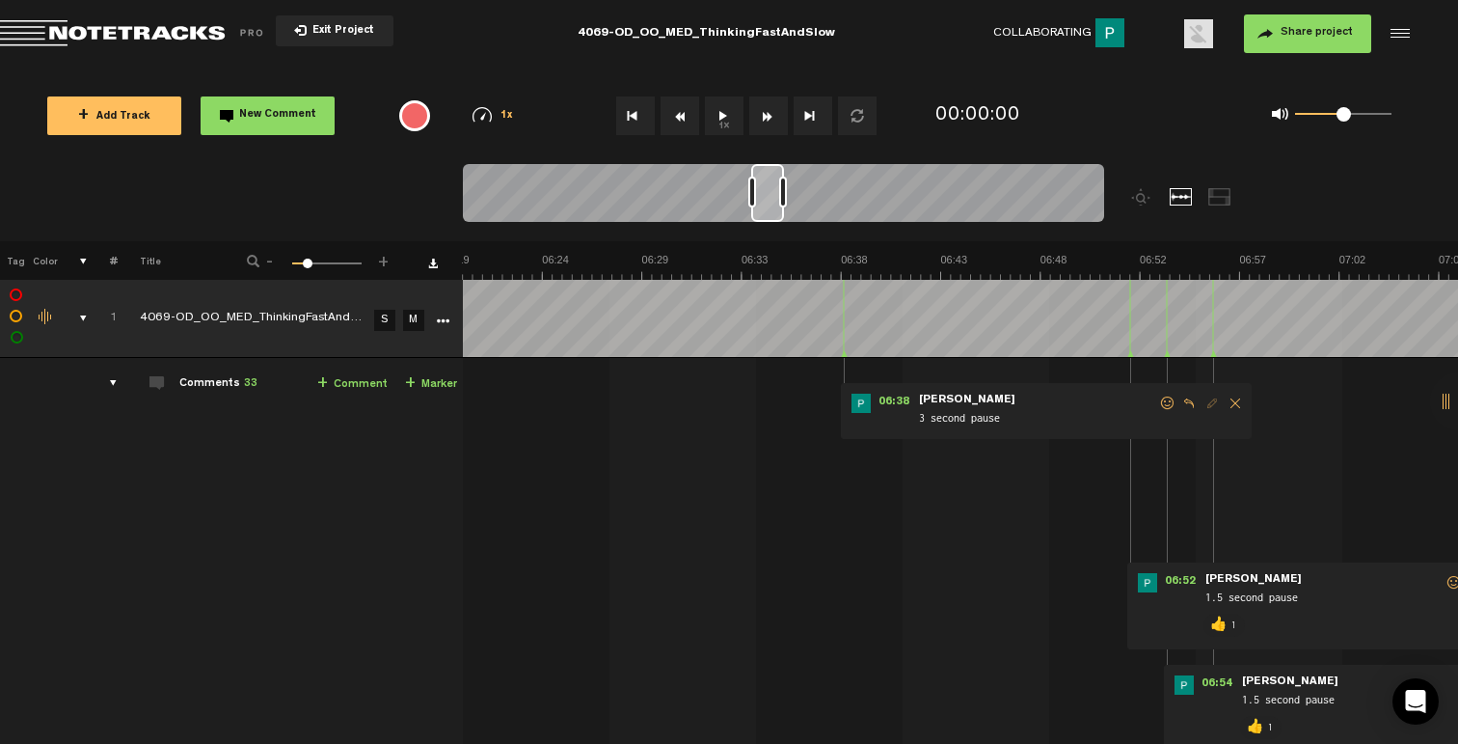
click at [1154, 406] on form "3 second pause" at bounding box center [1037, 411] width 241 height 37
drag, startPoint x: 1161, startPoint y: 404, endPoint x: 1109, endPoint y: 429, distance: 57.8
click at [1161, 404] on span at bounding box center [1167, 403] width 19 height 14
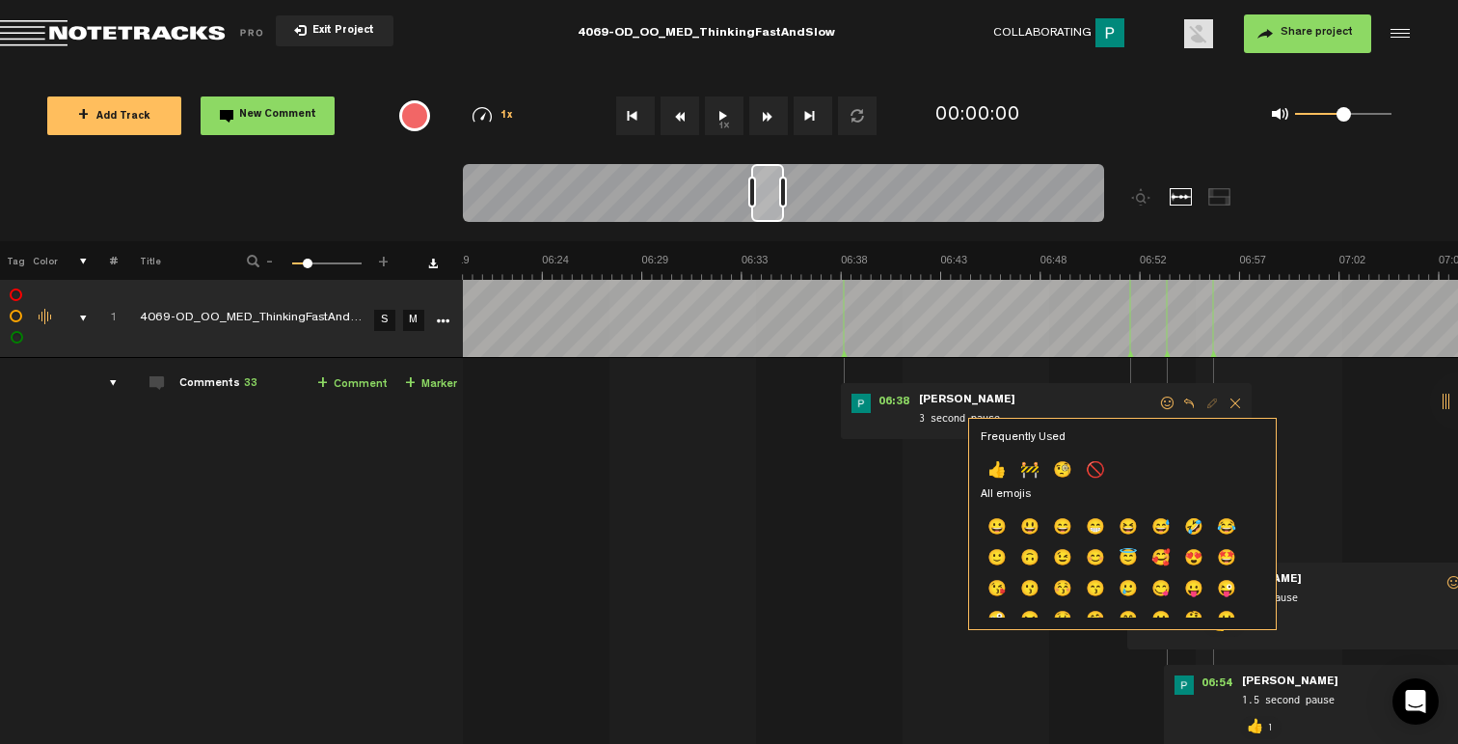
click at [994, 467] on p "👍" at bounding box center [997, 471] width 33 height 31
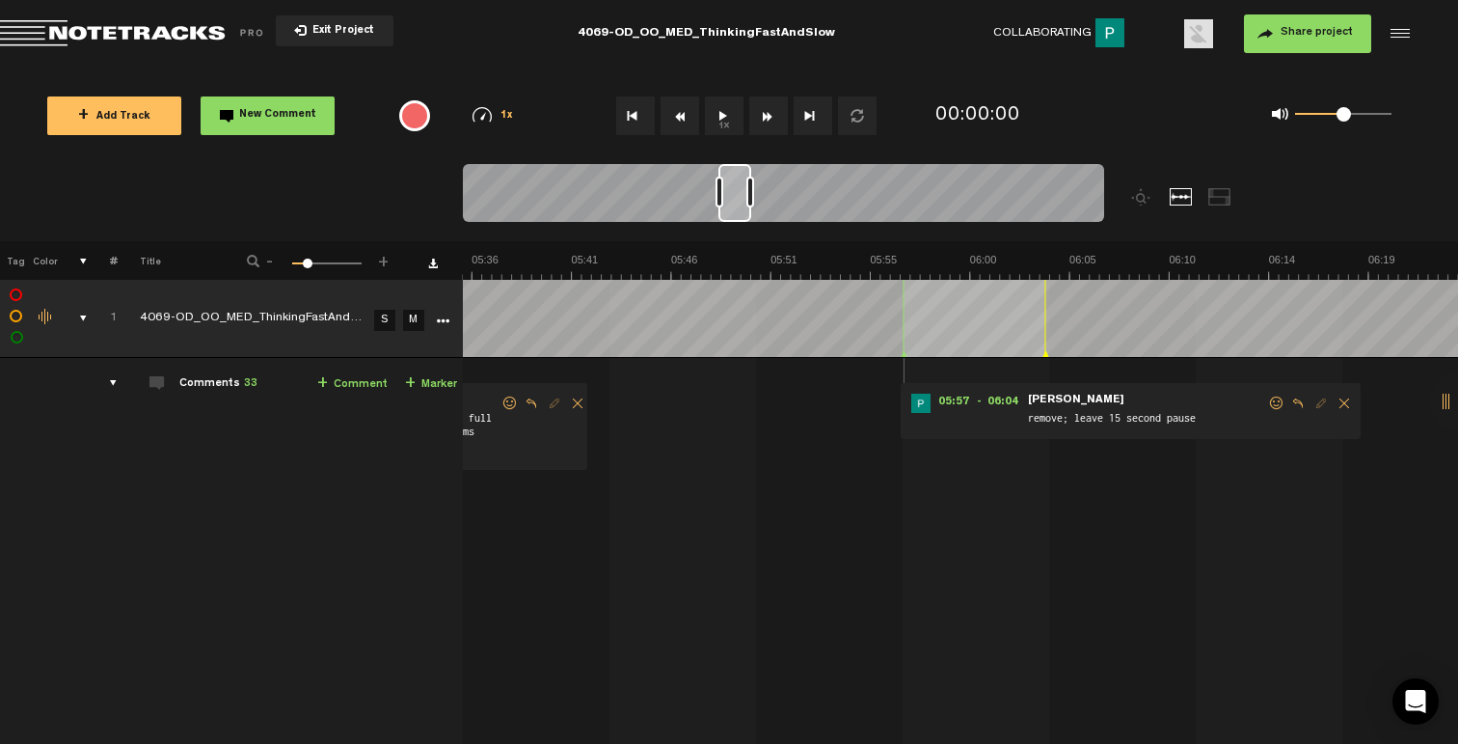
scroll to position [0, 7063]
click at [1275, 403] on span at bounding box center [1276, 403] width 19 height 14
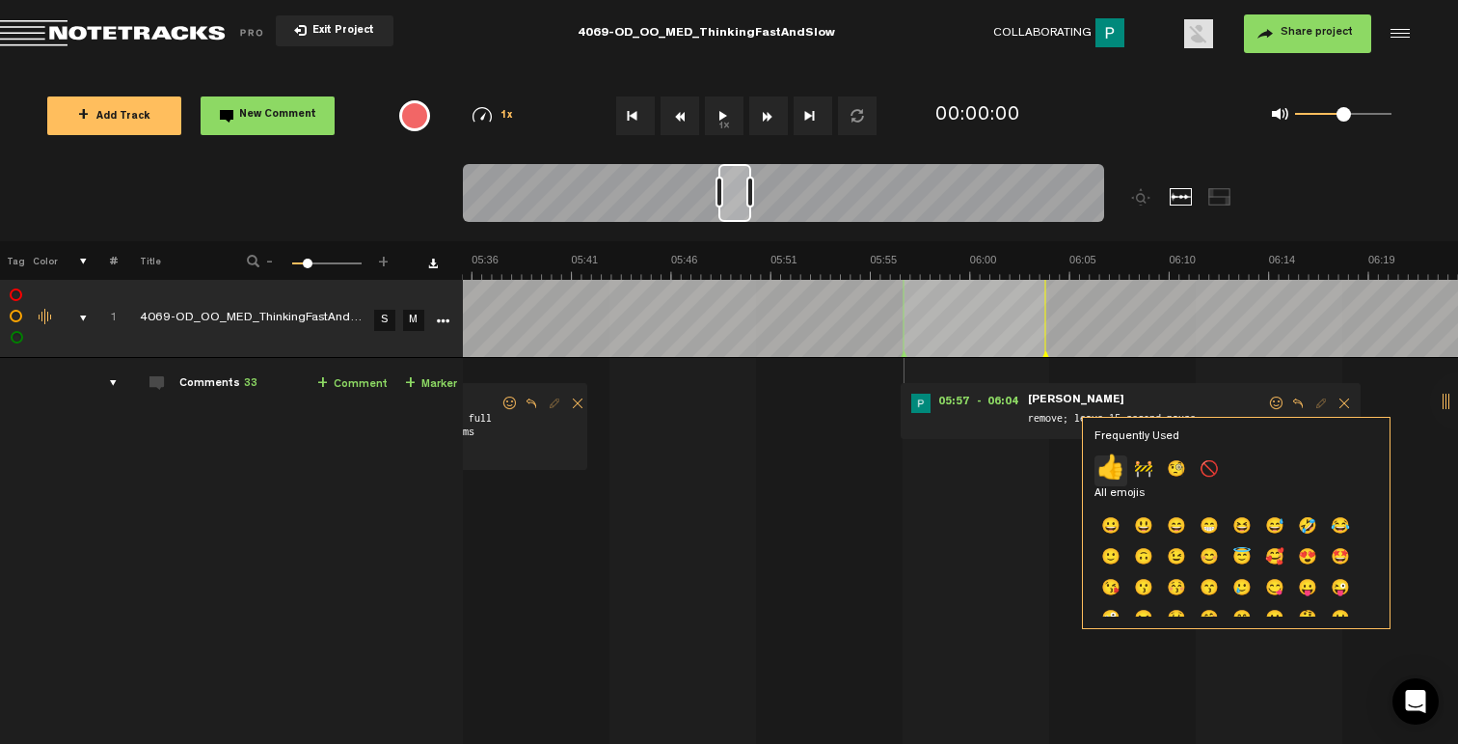
click at [1106, 477] on p "👍" at bounding box center [1111, 470] width 33 height 31
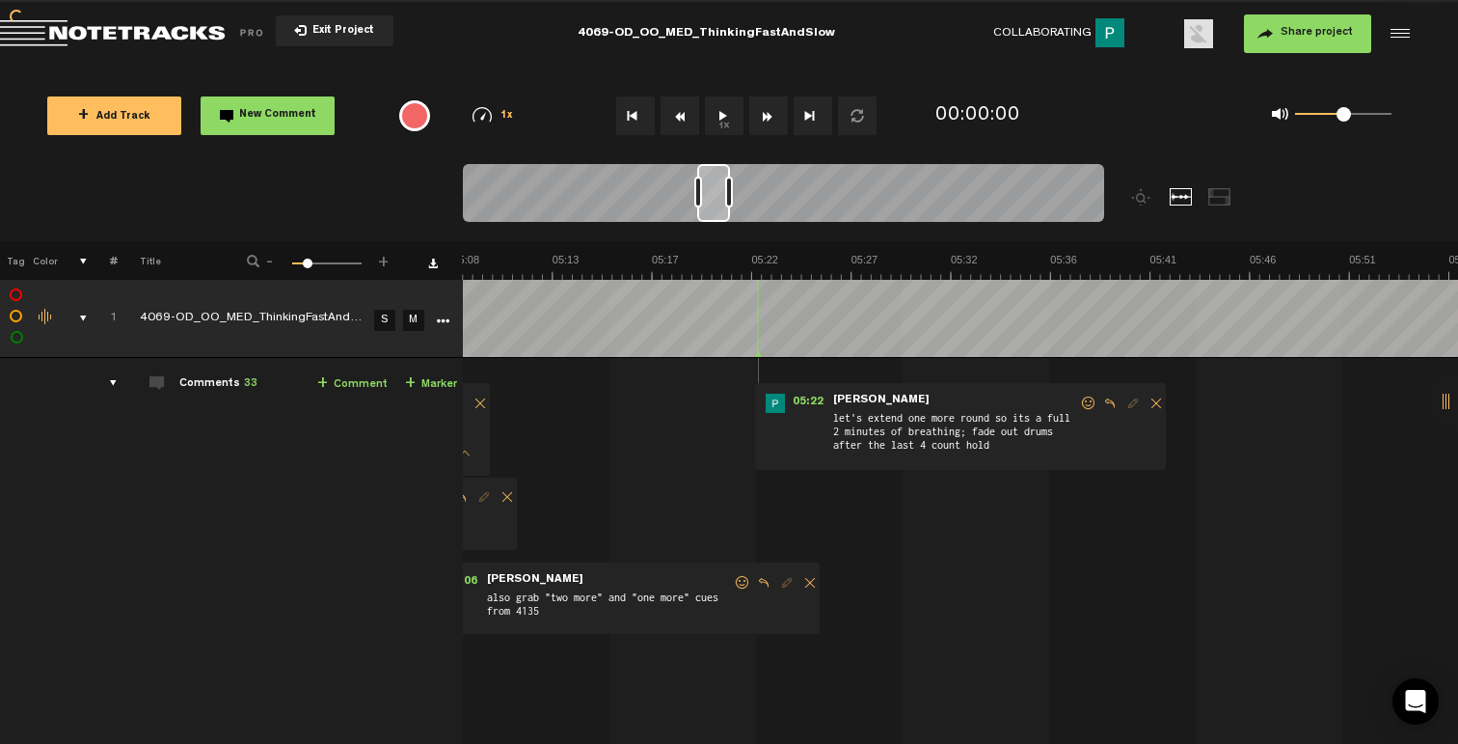
scroll to position [0, 6369]
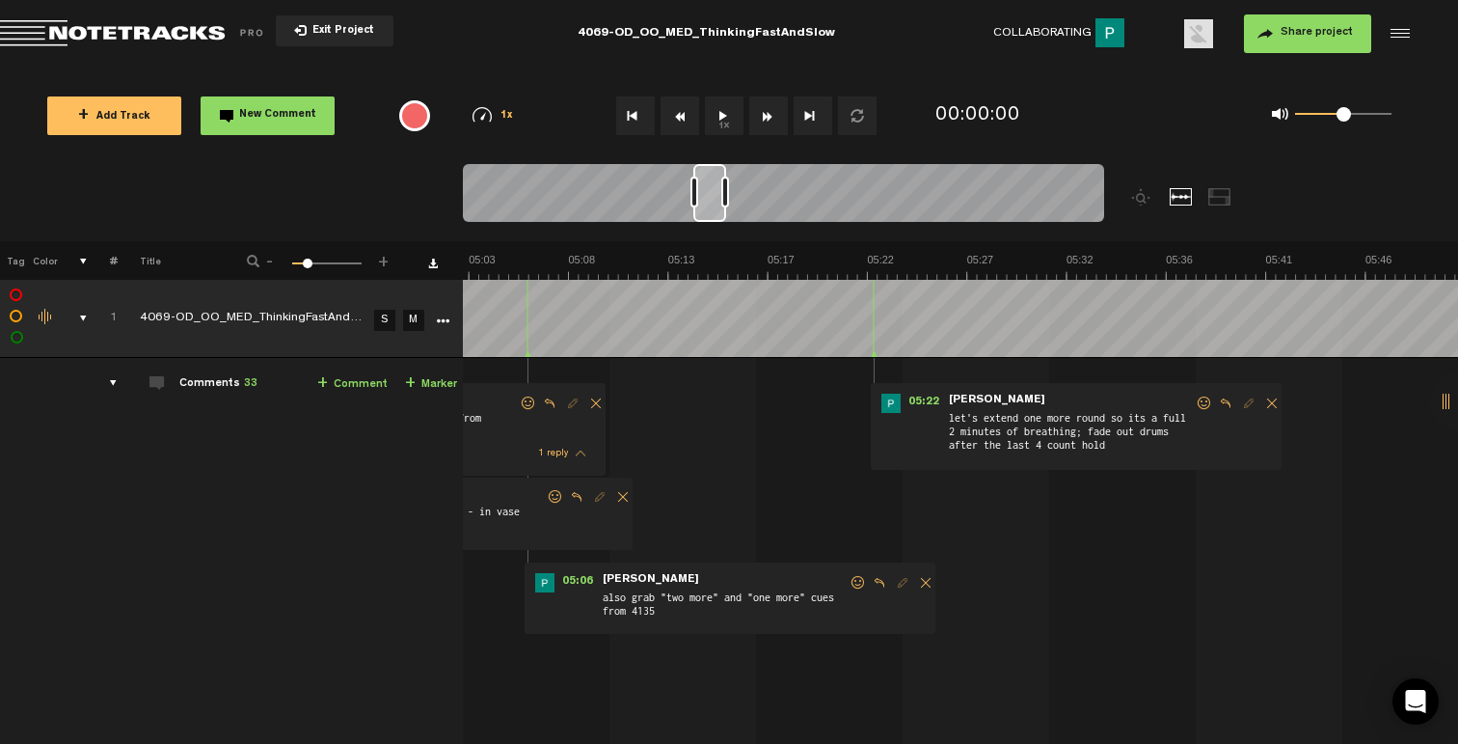
click at [1199, 405] on span at bounding box center [1204, 403] width 19 height 14
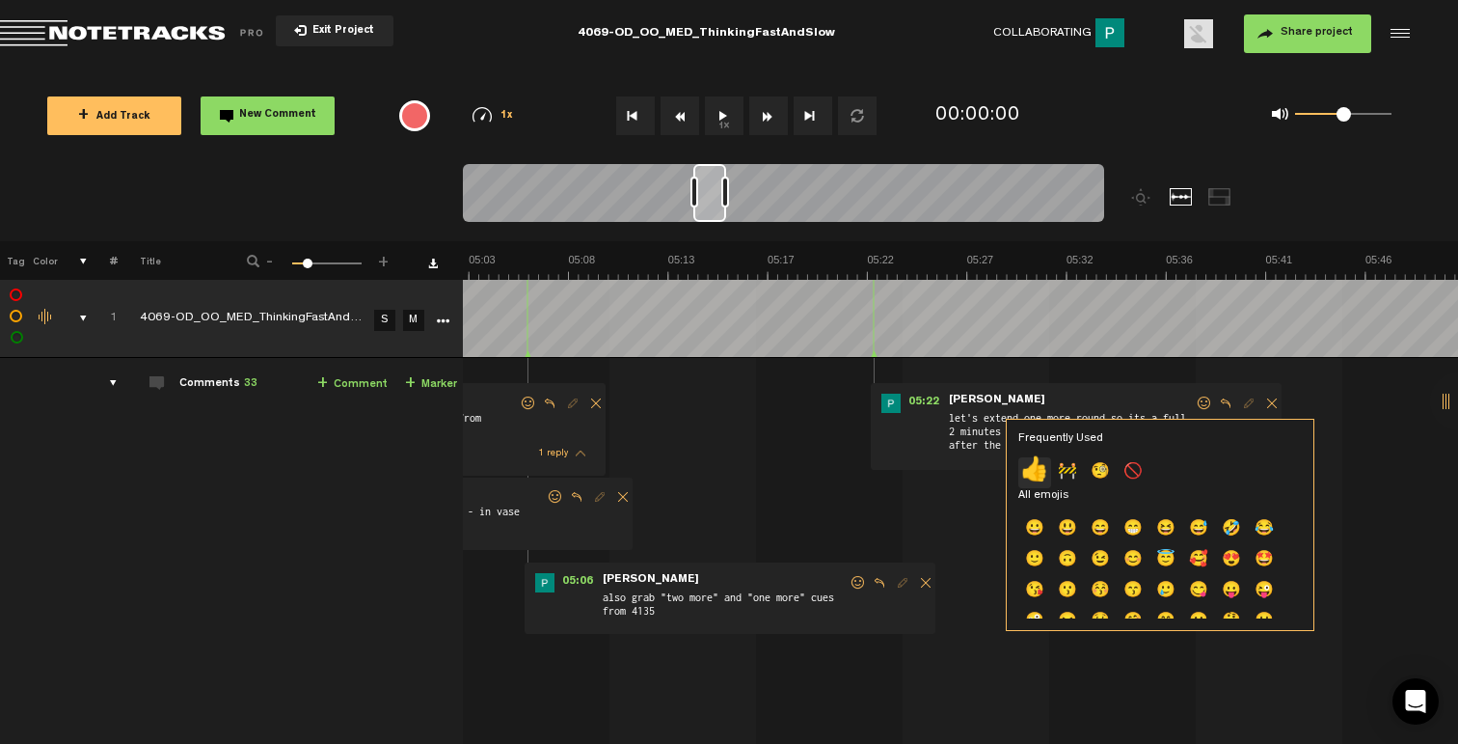
click at [1032, 467] on p "👍" at bounding box center [1034, 472] width 33 height 31
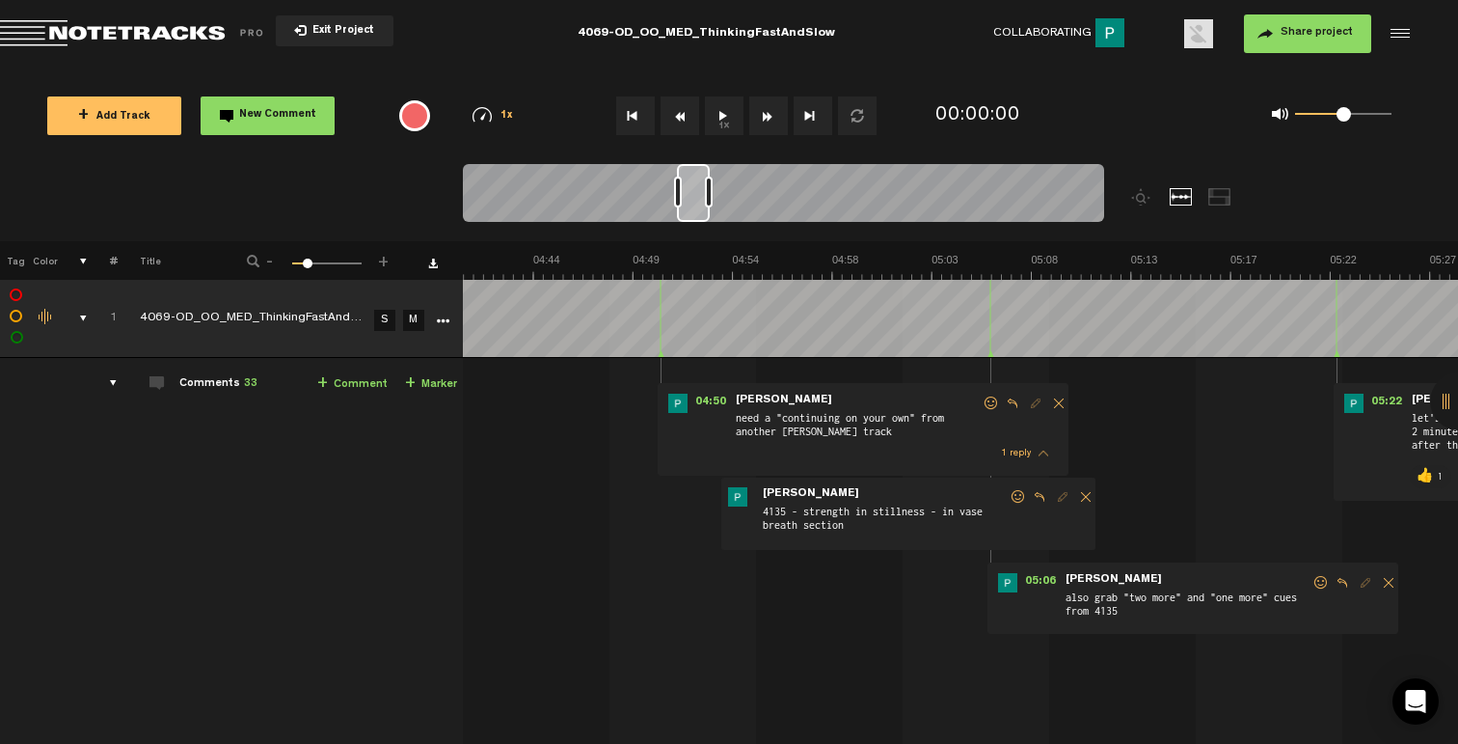
scroll to position [0, 5906]
click at [1314, 580] on span at bounding box center [1321, 583] width 19 height 14
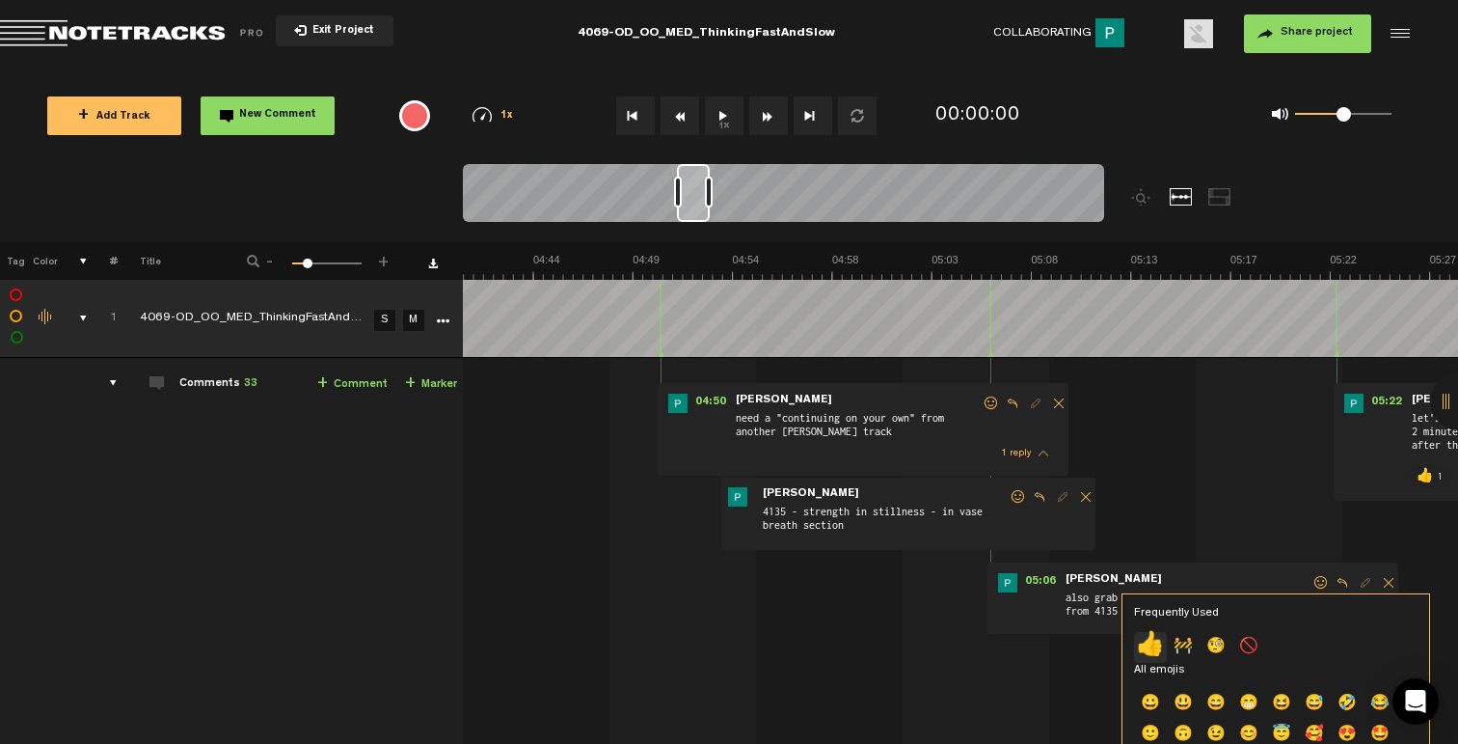
click at [1147, 642] on p "👍" at bounding box center [1150, 647] width 33 height 31
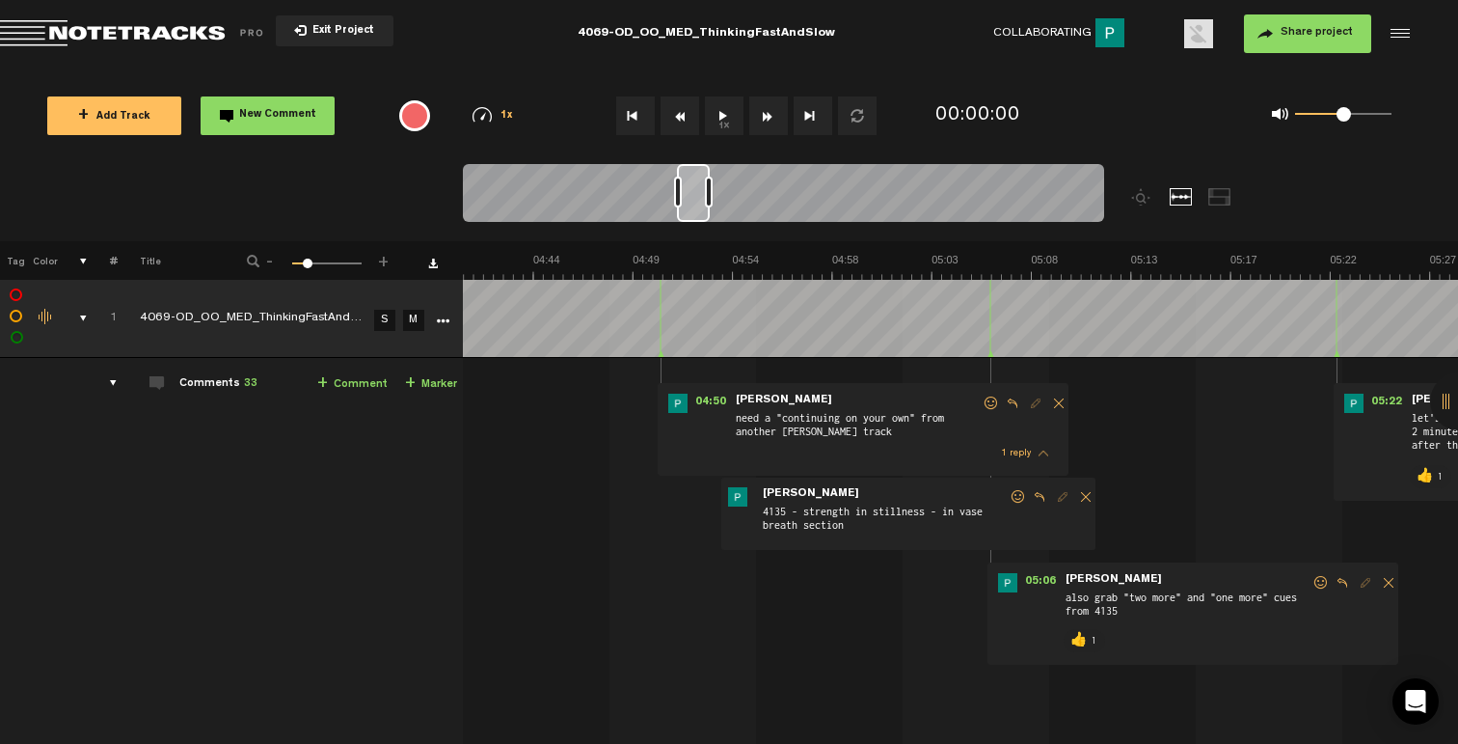
click at [1015, 492] on span at bounding box center [1018, 497] width 19 height 14
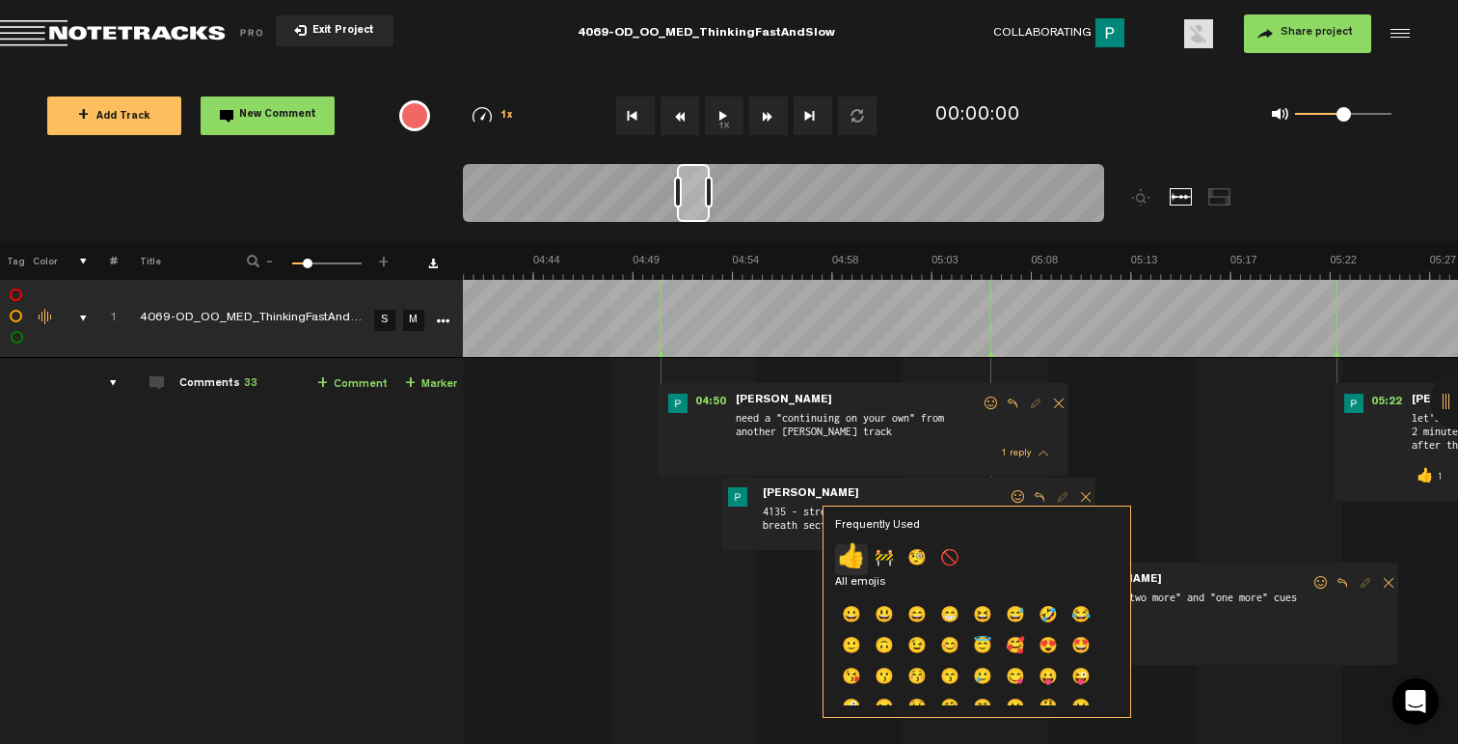
click at [853, 553] on p "👍" at bounding box center [851, 559] width 33 height 31
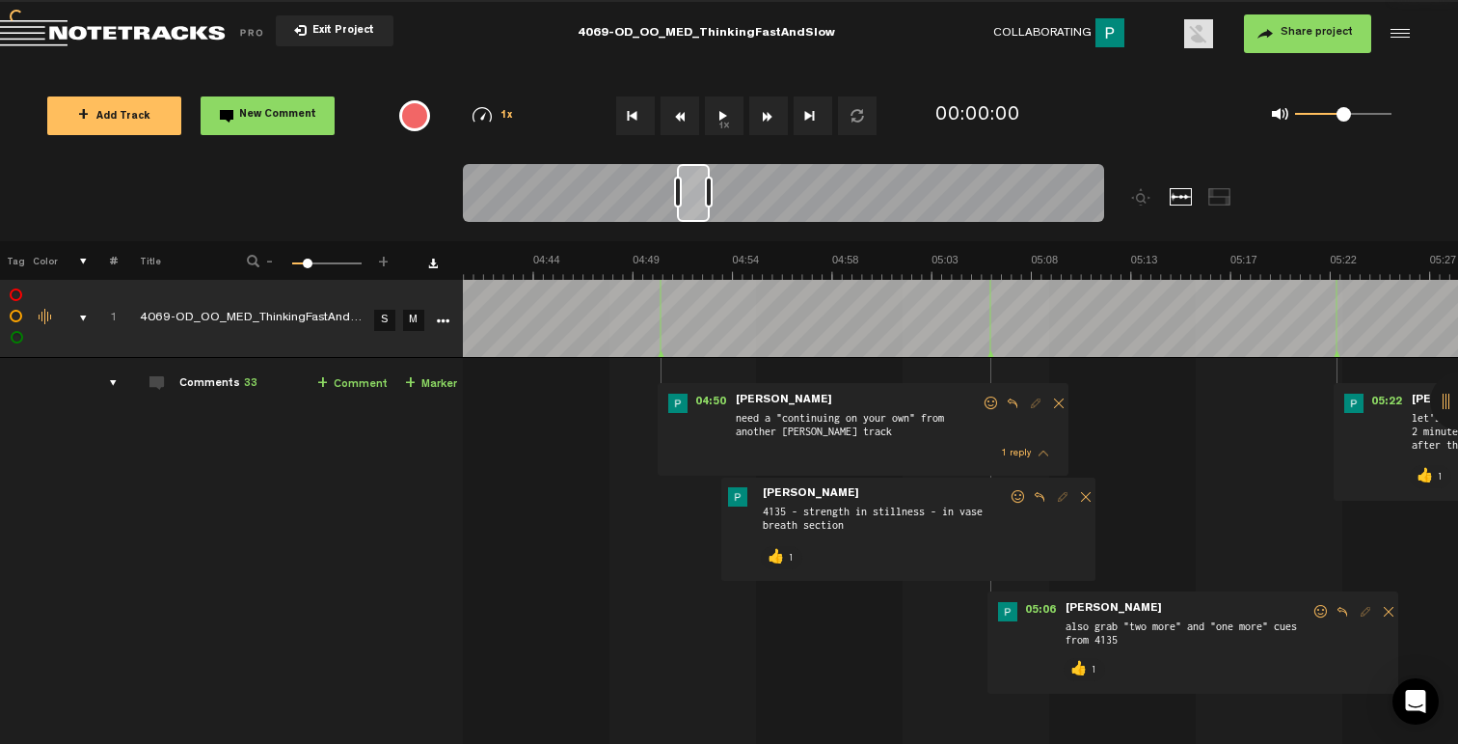
click at [987, 408] on span at bounding box center [991, 403] width 19 height 14
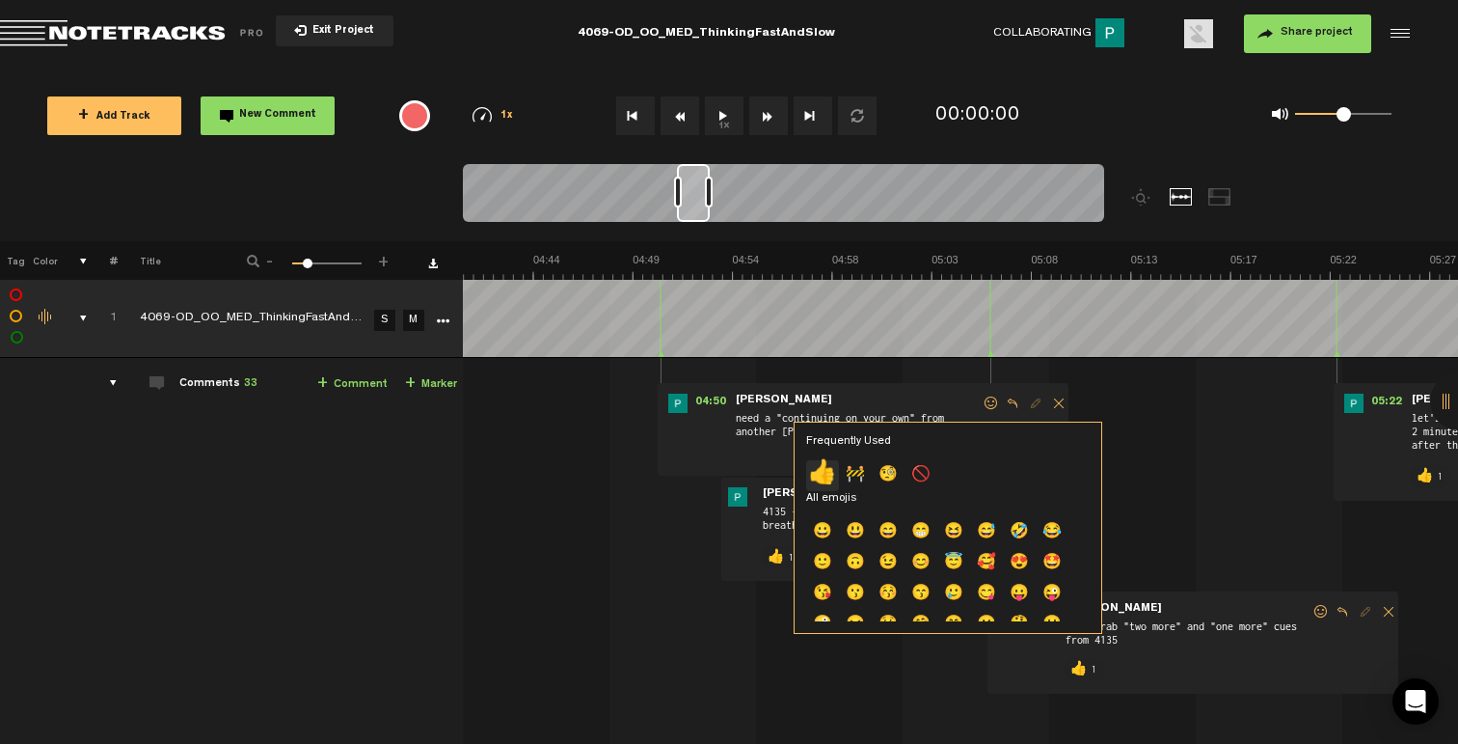
click at [831, 465] on p "👍" at bounding box center [822, 475] width 33 height 31
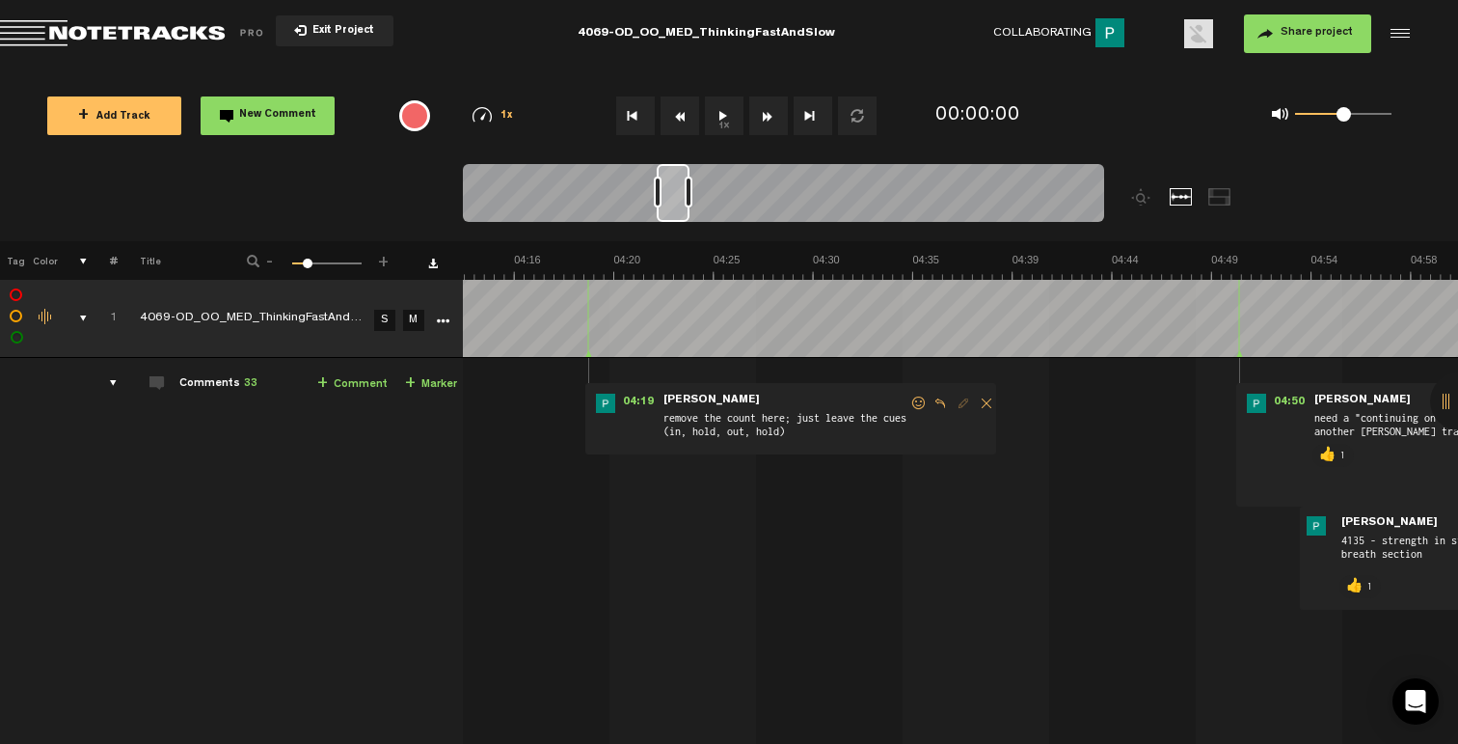
scroll to position [0, 5211]
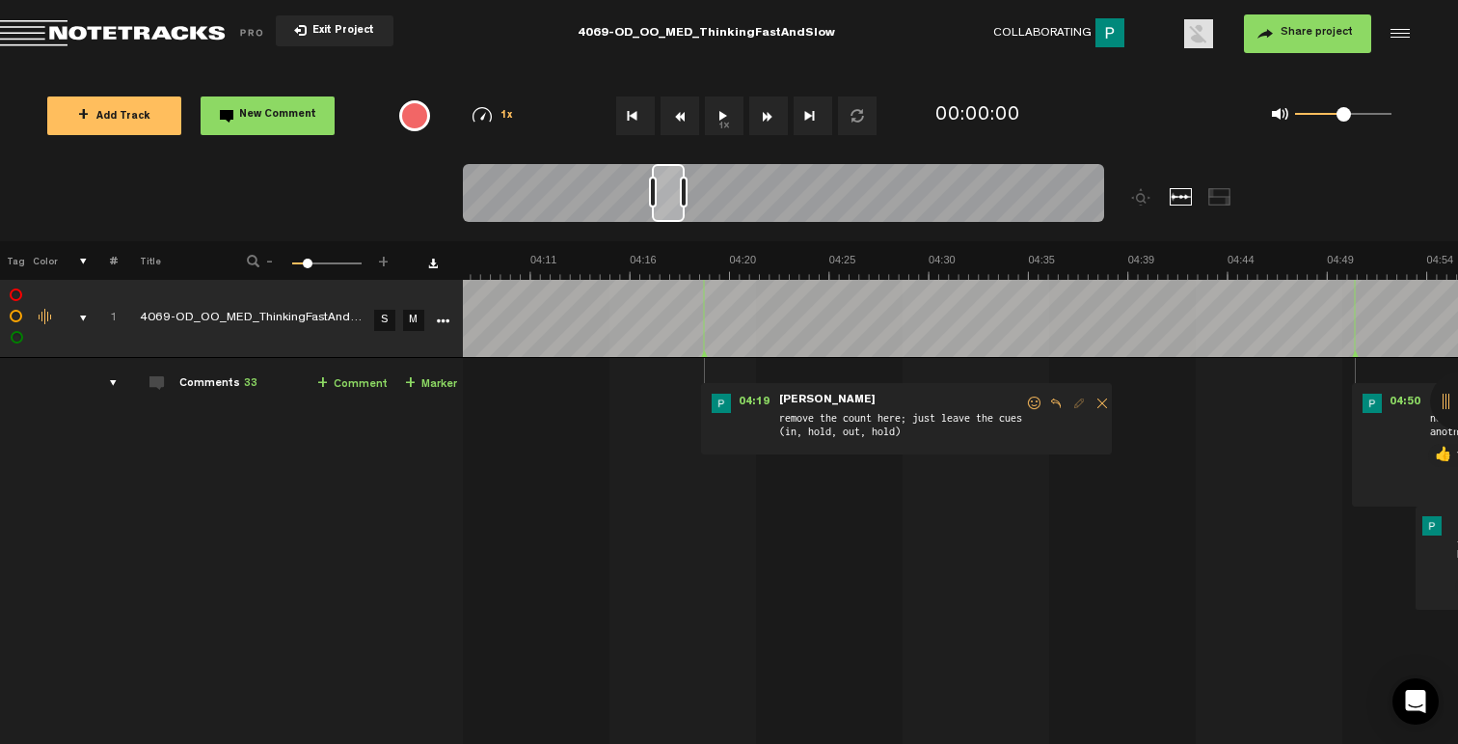
click at [1028, 402] on span at bounding box center [1034, 403] width 19 height 14
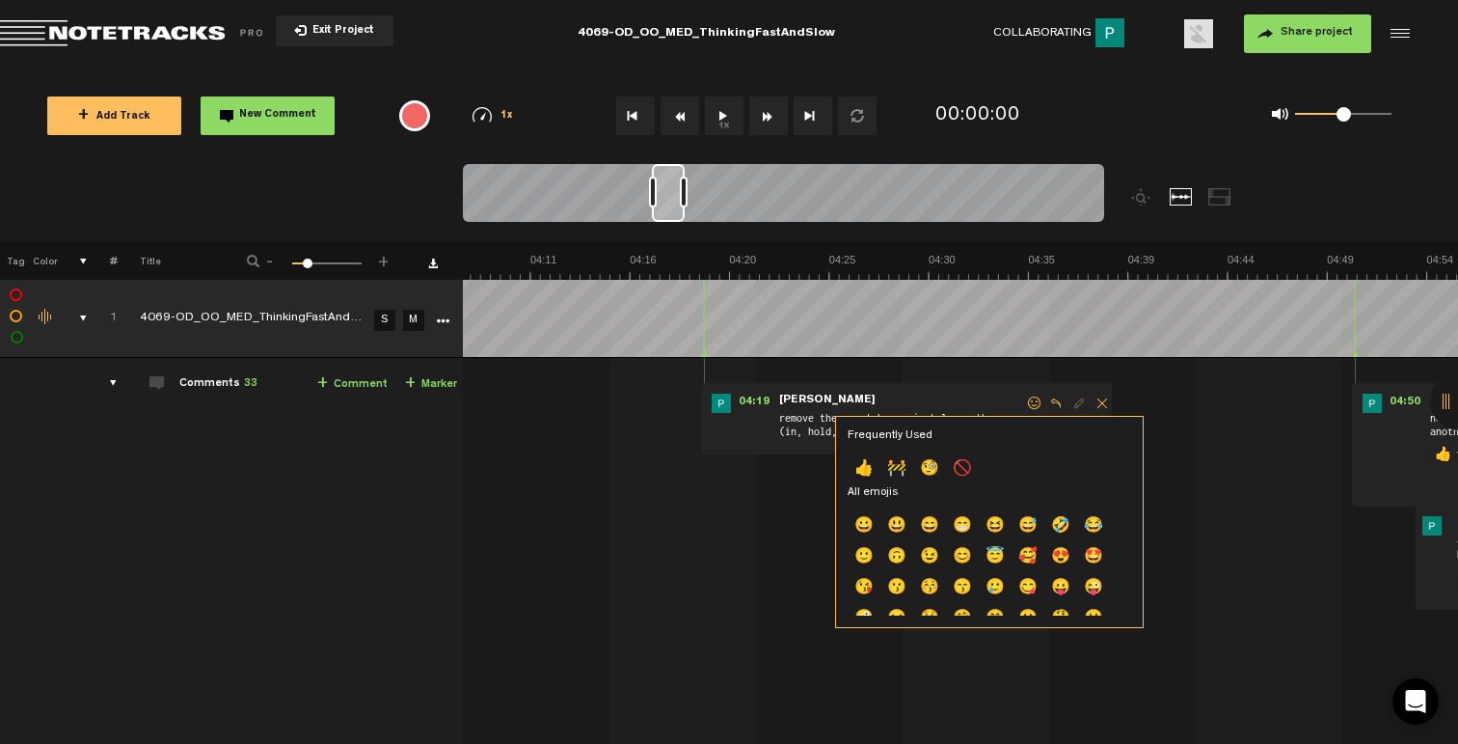
click at [868, 468] on p "👍" at bounding box center [864, 469] width 33 height 31
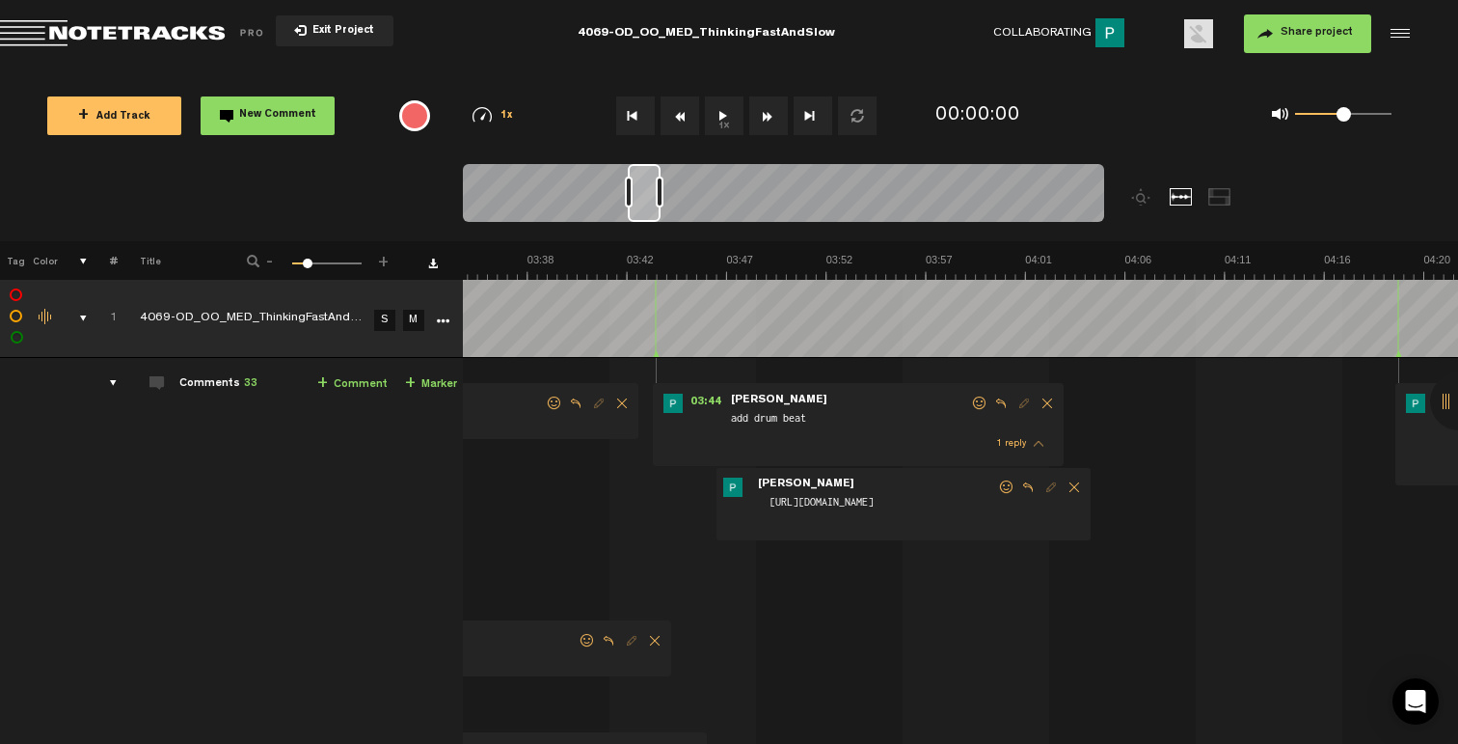
scroll to position [0, 4401]
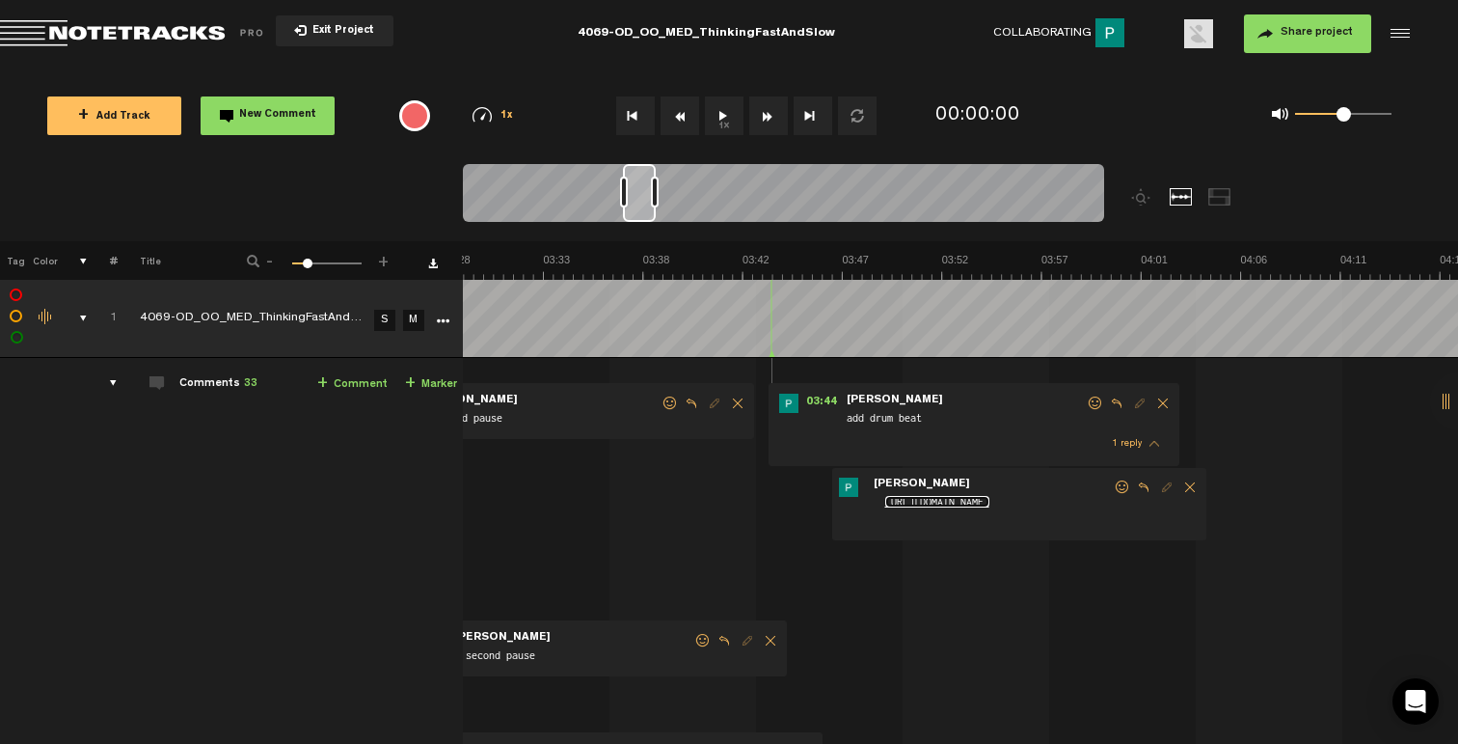
click at [989, 507] on link "[URL][DOMAIN_NAME]" at bounding box center [937, 502] width 104 height 12
click at [1098, 403] on span at bounding box center [1095, 403] width 19 height 14
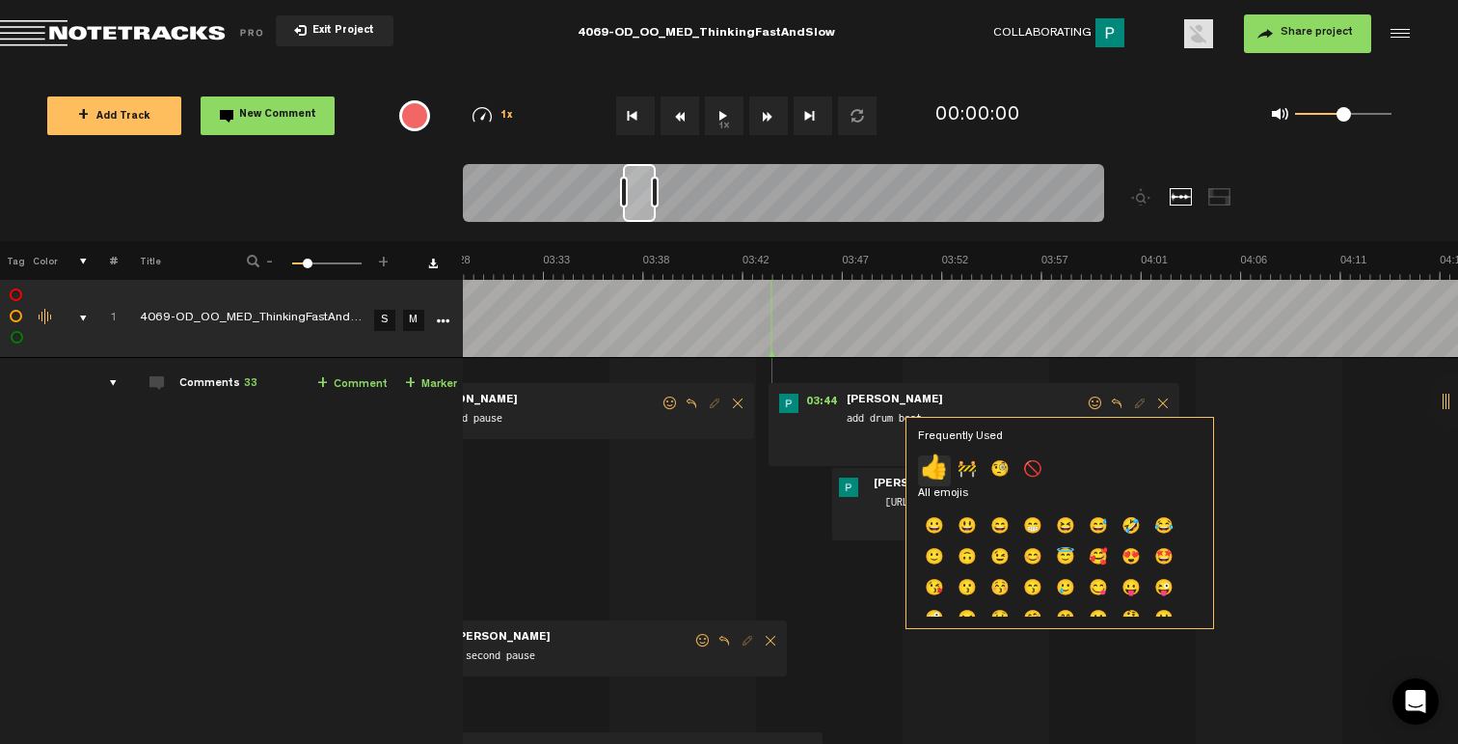
click at [936, 476] on p "👍" at bounding box center [934, 470] width 33 height 31
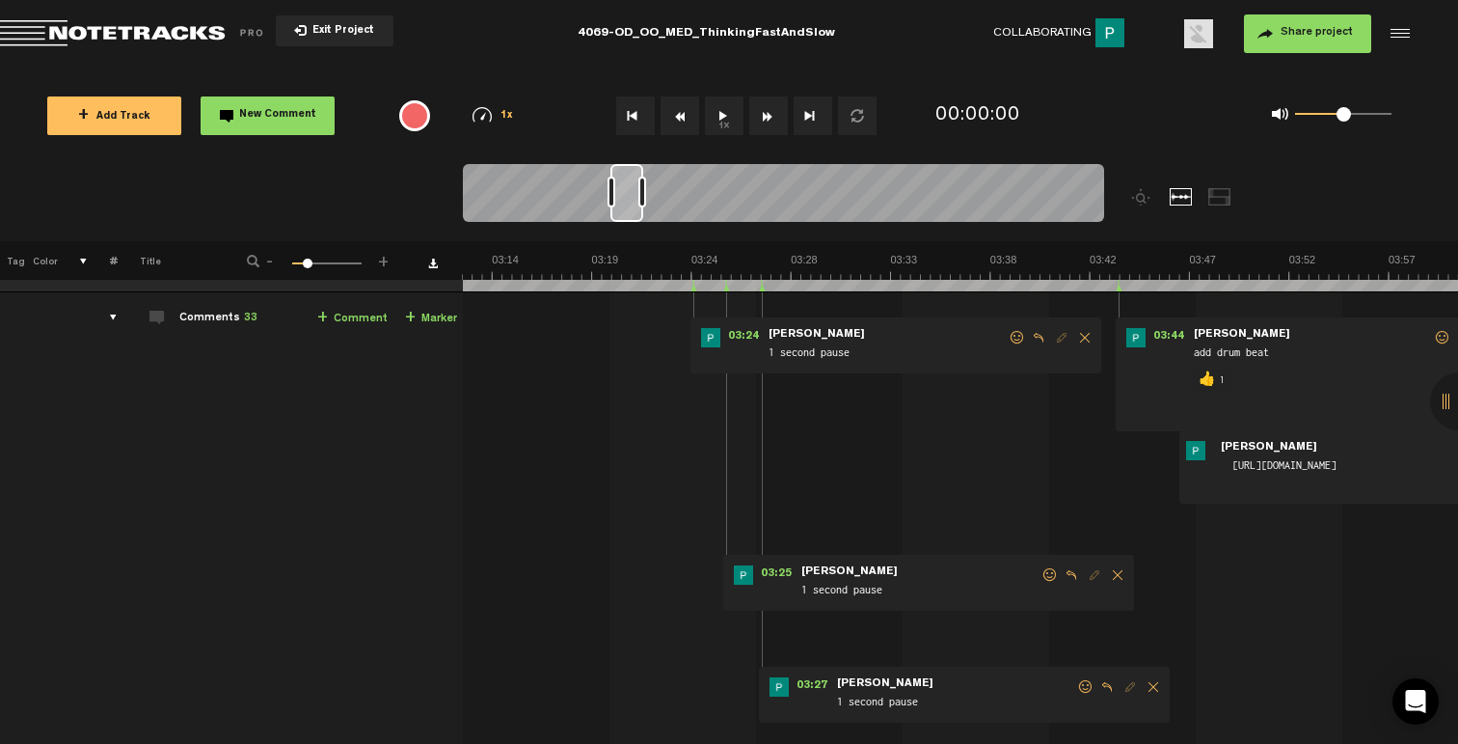
scroll to position [77, 0]
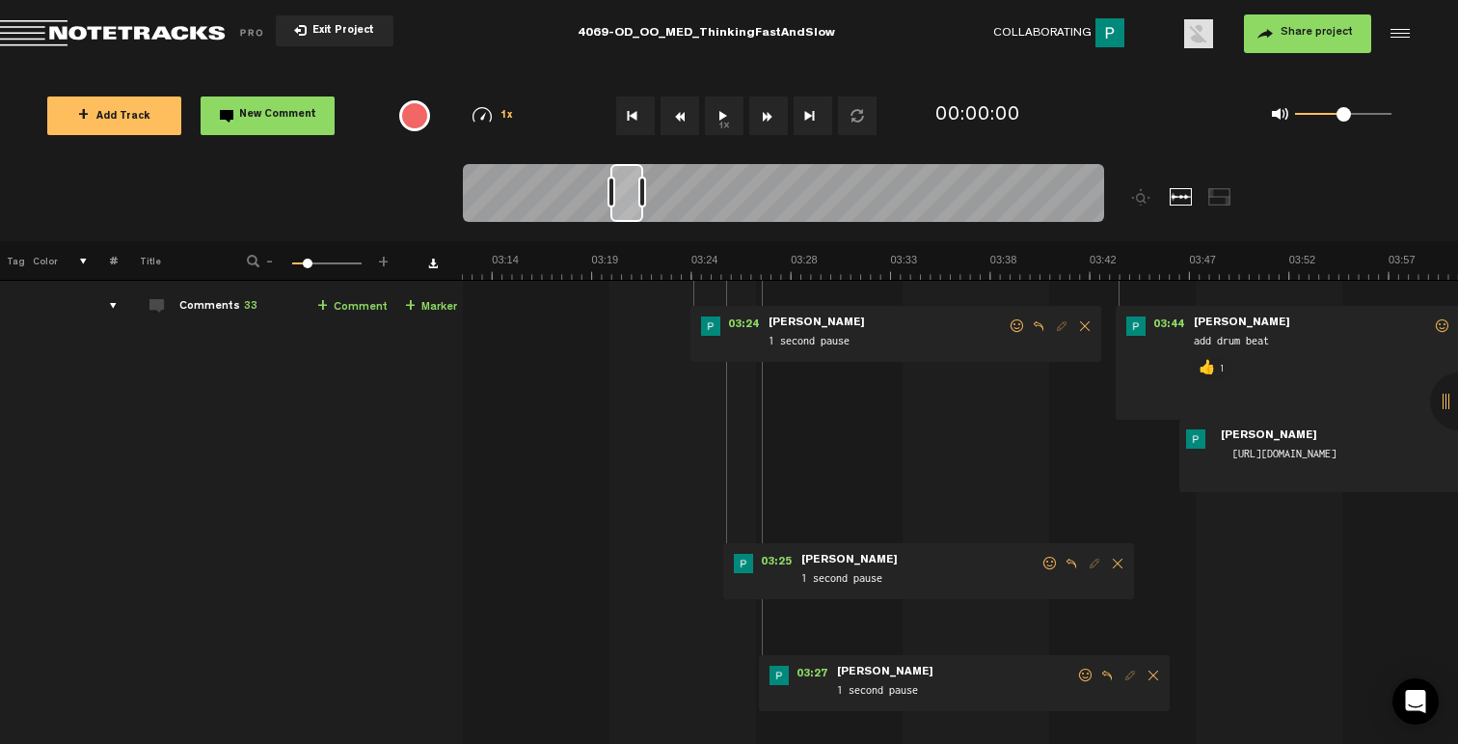
click at [926, 466] on td "1 4069-OD_OO_MED_ThinkingFastAndSlow_Mix_v1 S M 4069-OD_OO_MED_ThinkingFastAndS…" at bounding box center [961, 648] width 996 height 734
